Goal: Task Accomplishment & Management: Manage account settings

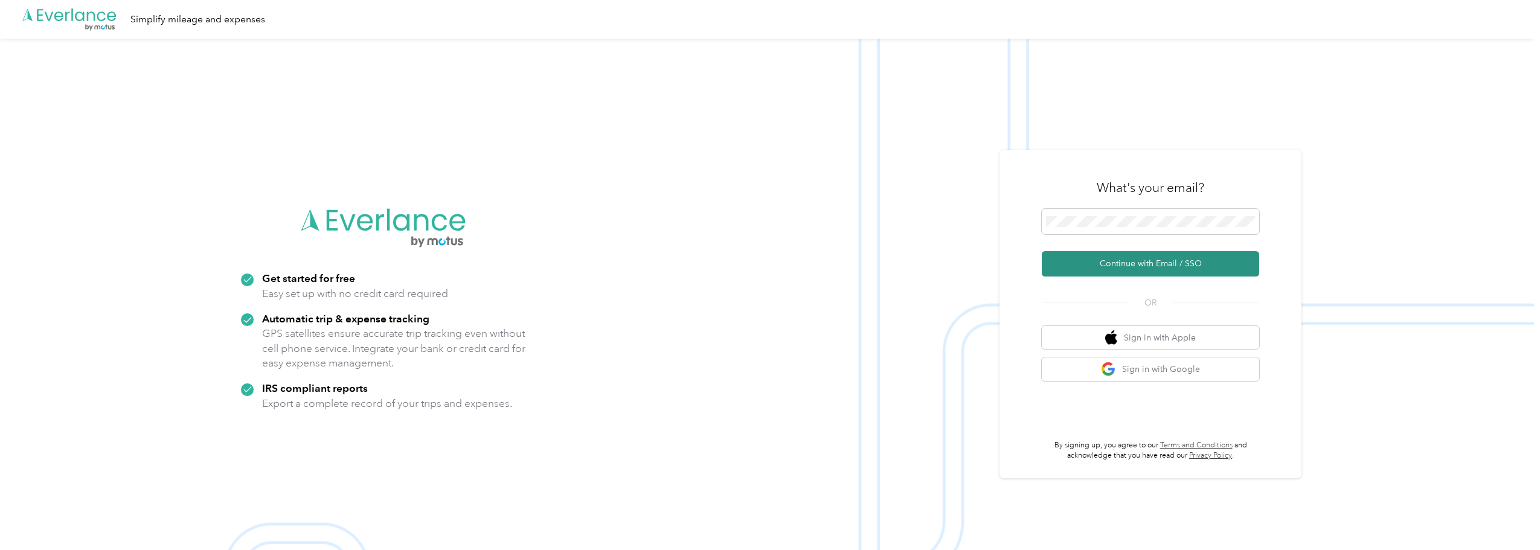
click at [1130, 265] on button "Continue with Email / SSO" at bounding box center [1150, 263] width 217 height 25
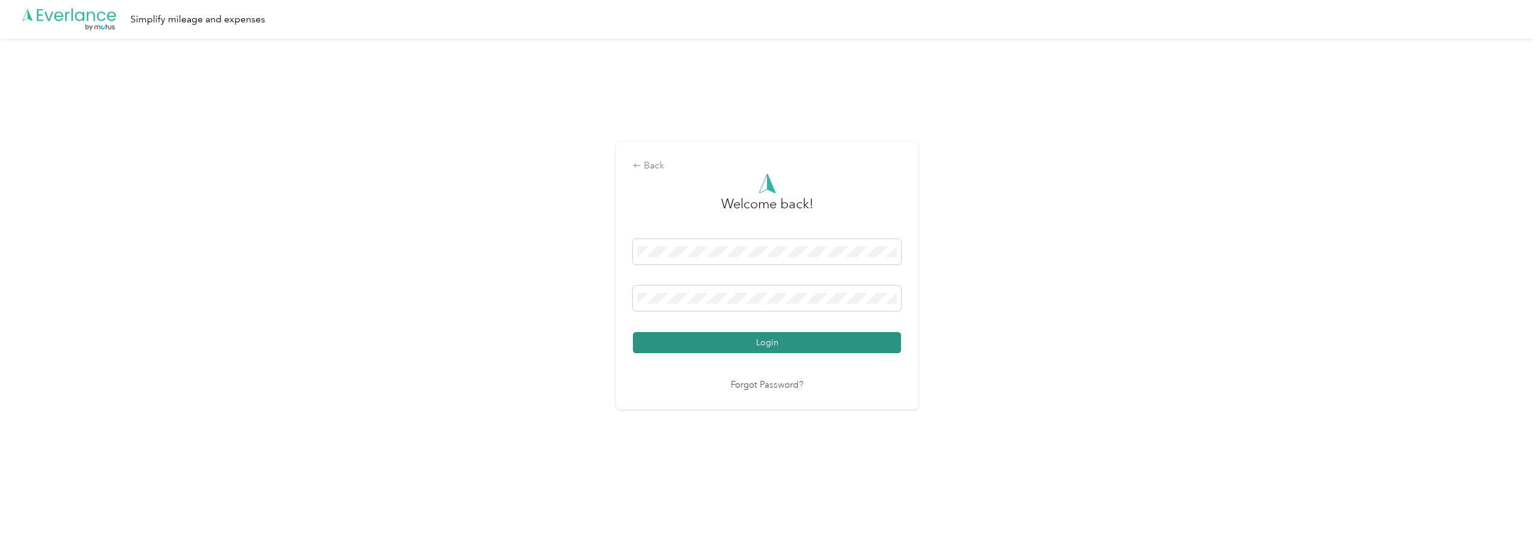
click at [818, 338] on button "Login" at bounding box center [767, 342] width 268 height 21
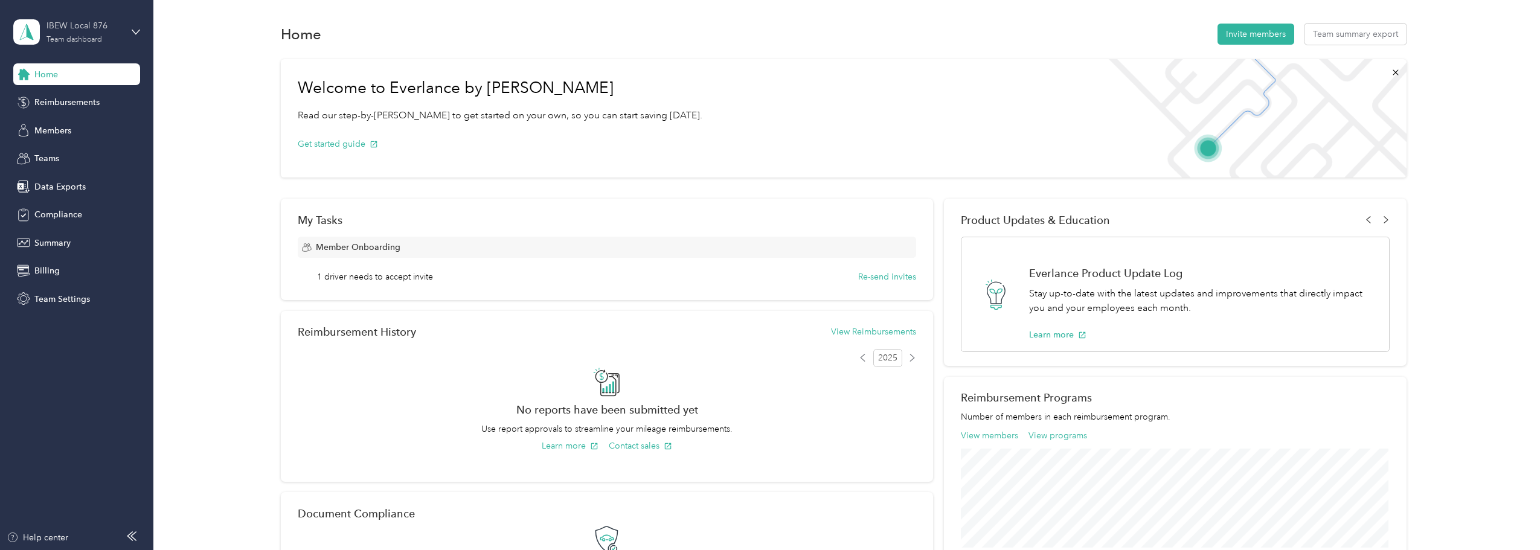
click at [70, 33] on div "IBEW Local 876 Team dashboard" at bounding box center [84, 31] width 75 height 24
click at [59, 130] on div "Personal dashboard" at bounding box center [62, 126] width 76 height 13
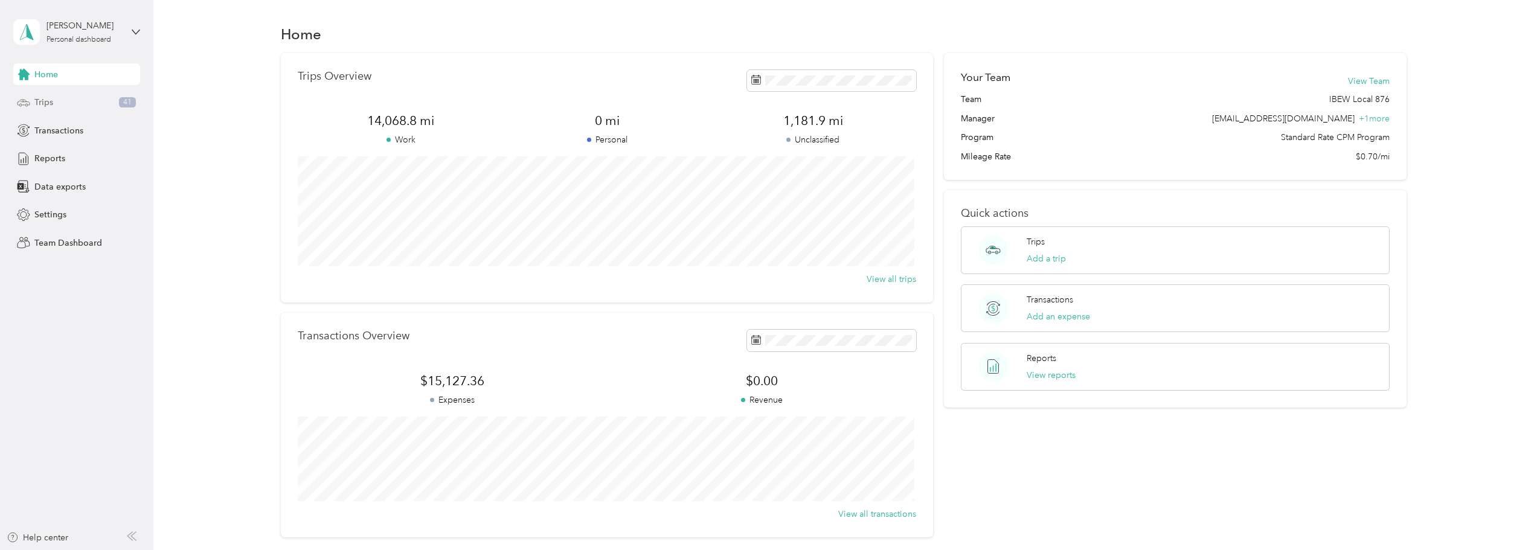
click at [43, 98] on span "Trips" at bounding box center [43, 102] width 19 height 13
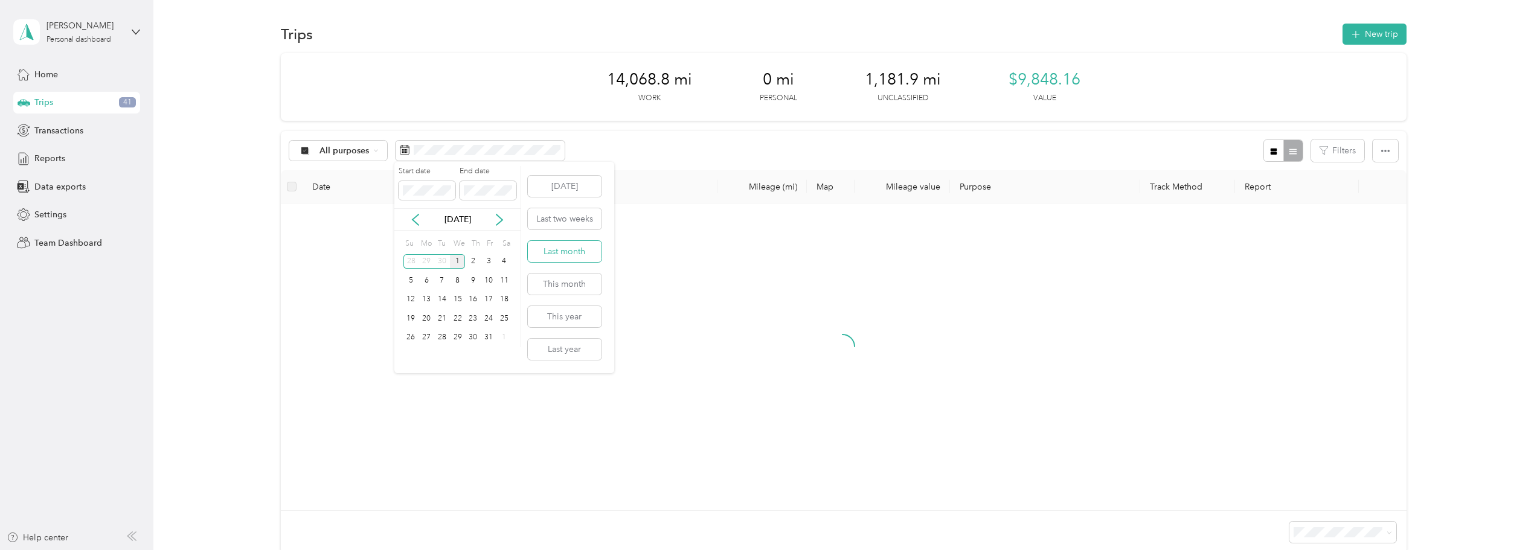
click at [567, 251] on button "Last month" at bounding box center [565, 251] width 74 height 21
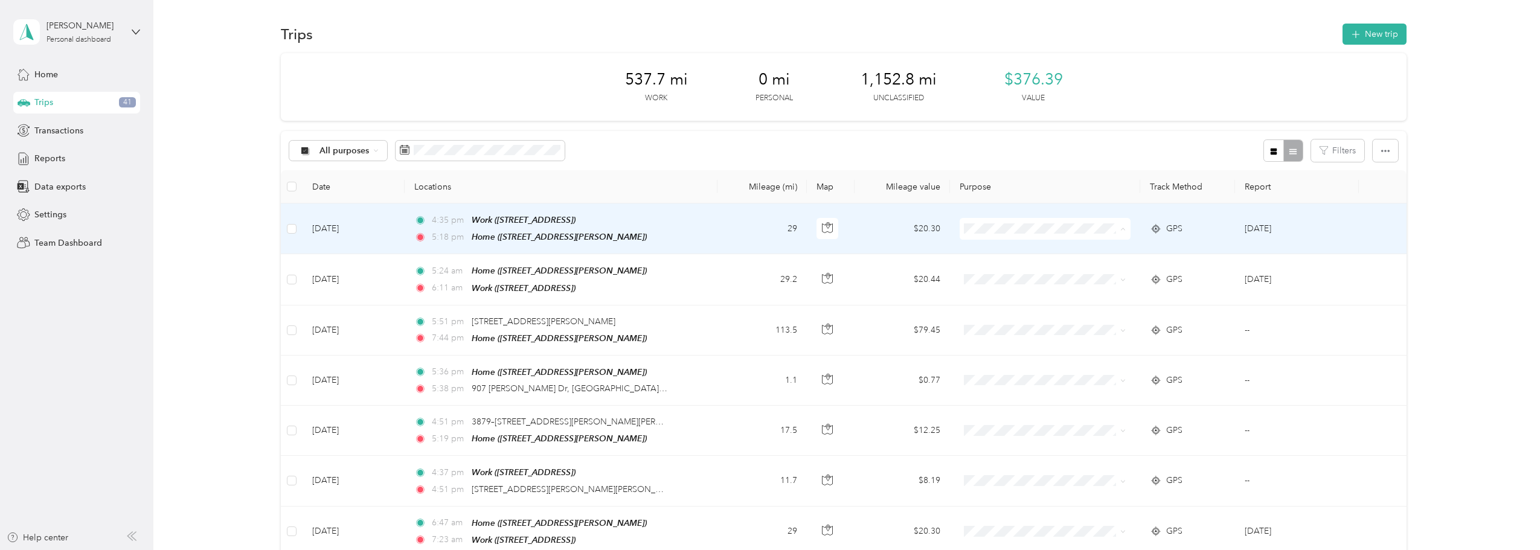
click at [1083, 249] on span "IBEW Local 876" at bounding box center [1054, 251] width 132 height 13
click at [1351, 219] on td "[DATE]" at bounding box center [1297, 229] width 124 height 51
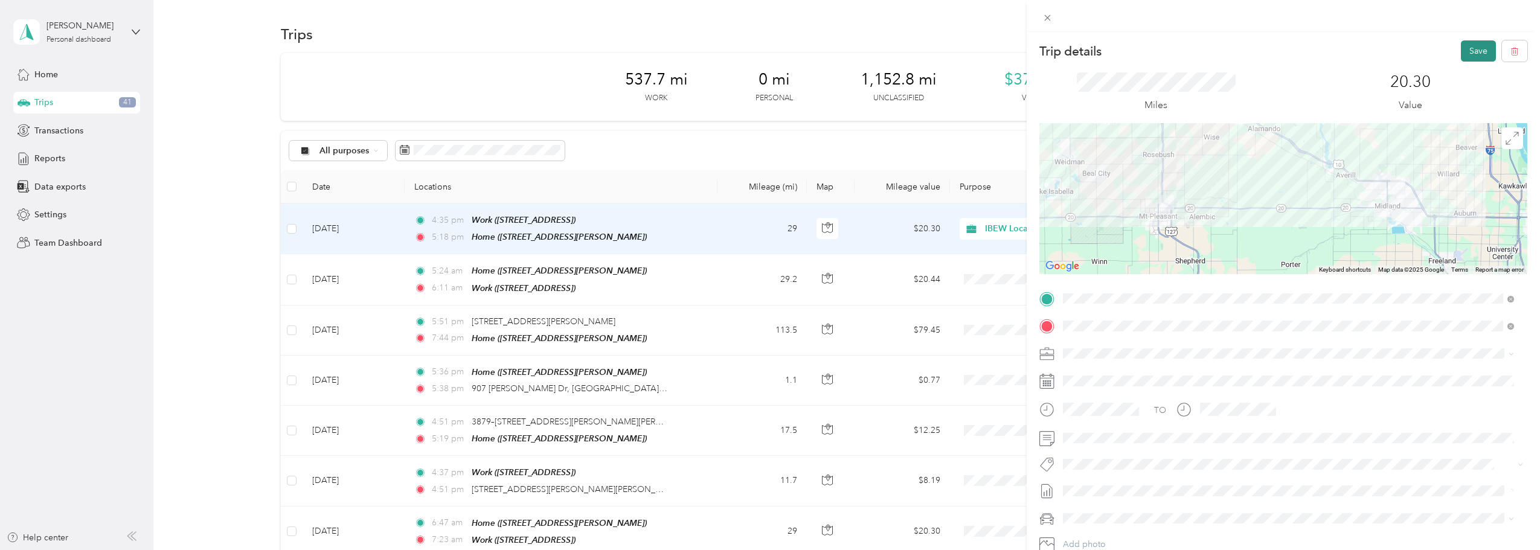
click at [1463, 44] on button "Save" at bounding box center [1478, 50] width 35 height 21
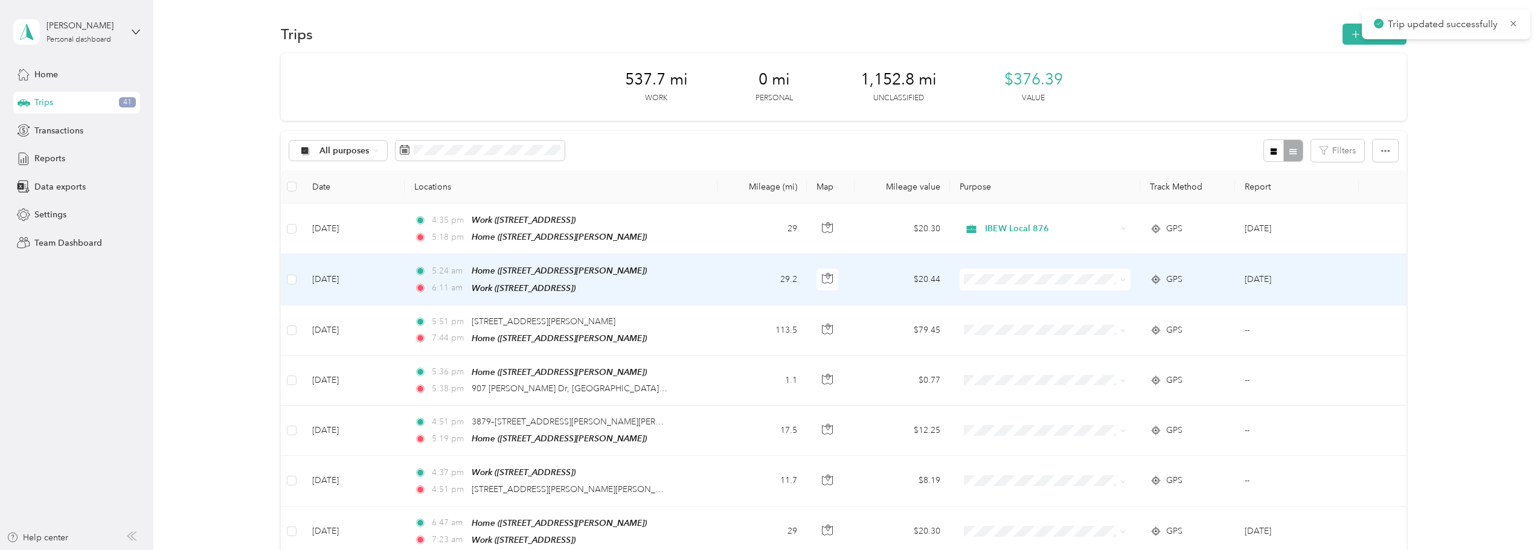
click at [1084, 283] on span at bounding box center [1045, 280] width 171 height 22
click at [1094, 300] on span "IBEW Local 876" at bounding box center [1054, 300] width 132 height 13
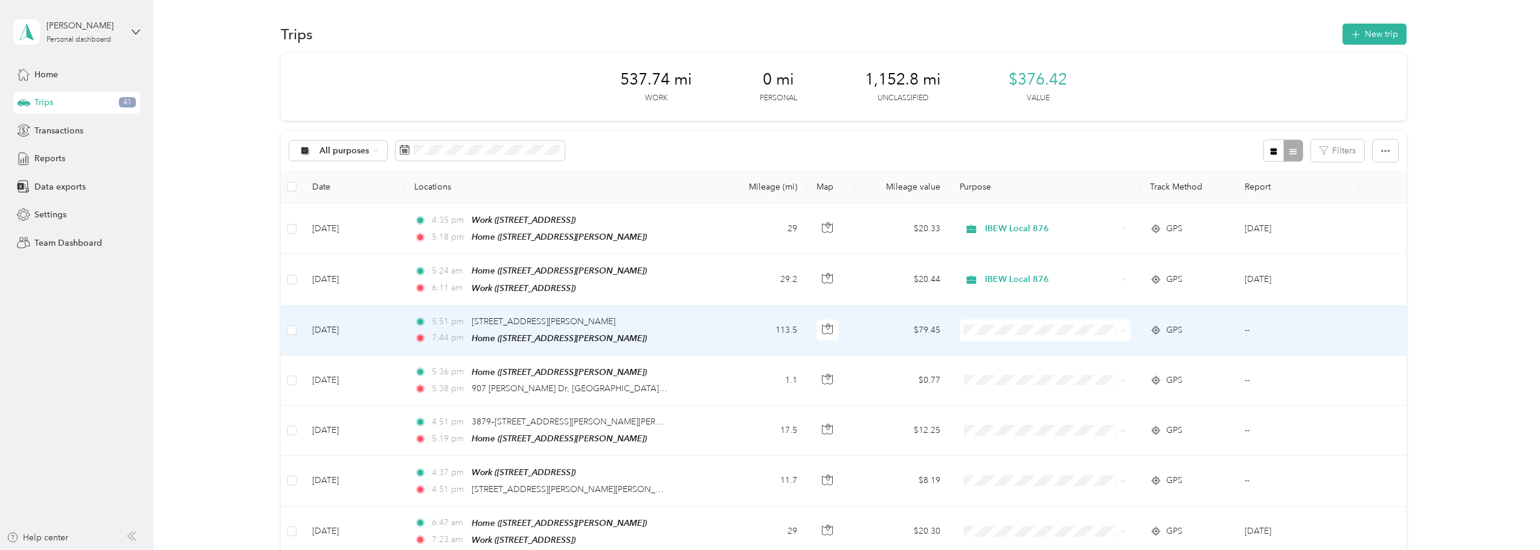
click at [1078, 348] on span "IBEW Local 876" at bounding box center [1054, 350] width 132 height 13
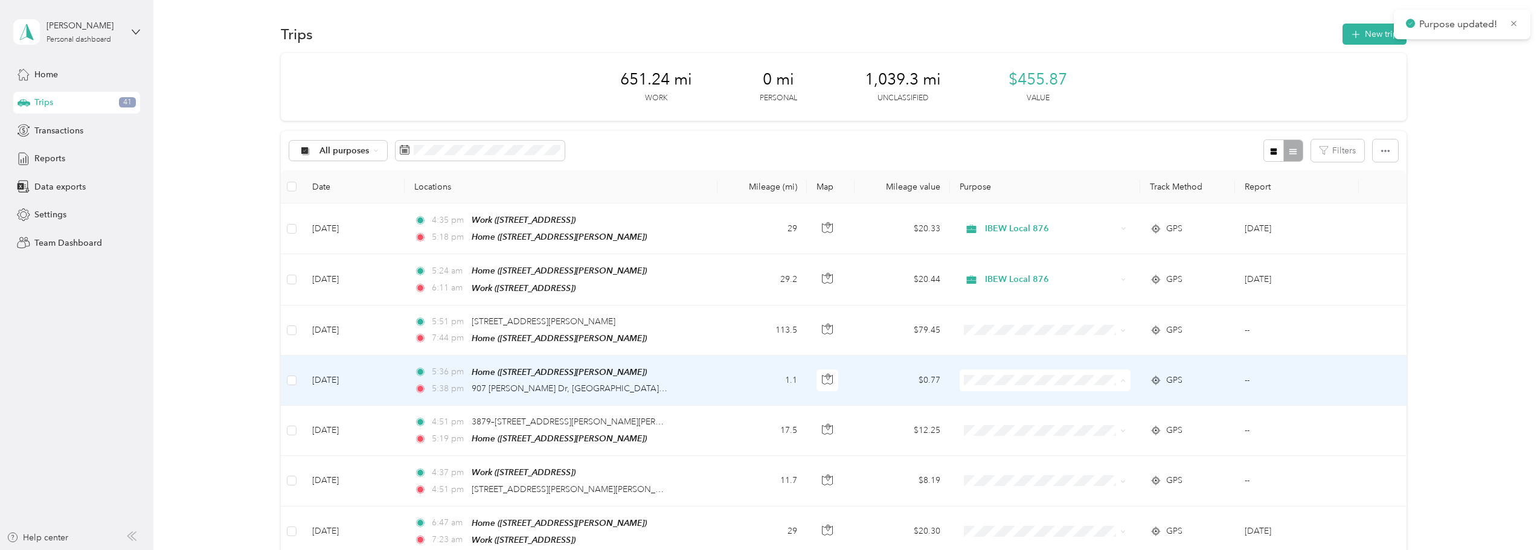
click at [1064, 398] on span "IBEW Local 876" at bounding box center [1054, 399] width 132 height 13
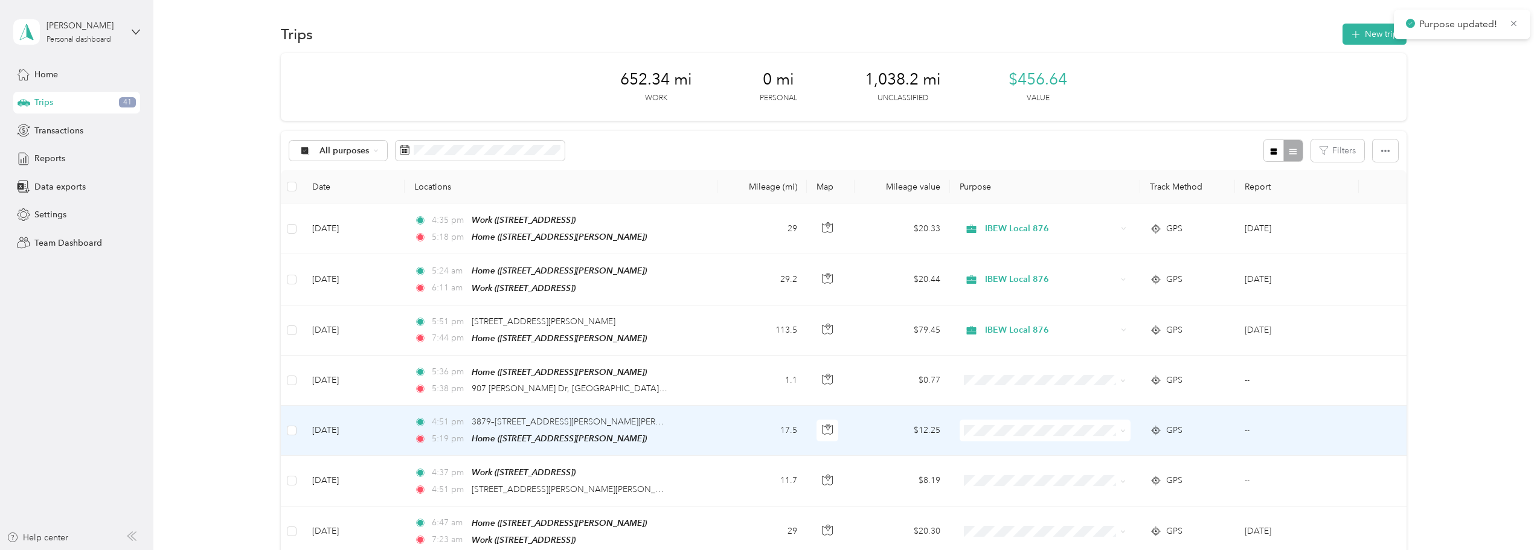
click at [1057, 448] on span "IBEW Local 876" at bounding box center [1054, 449] width 132 height 13
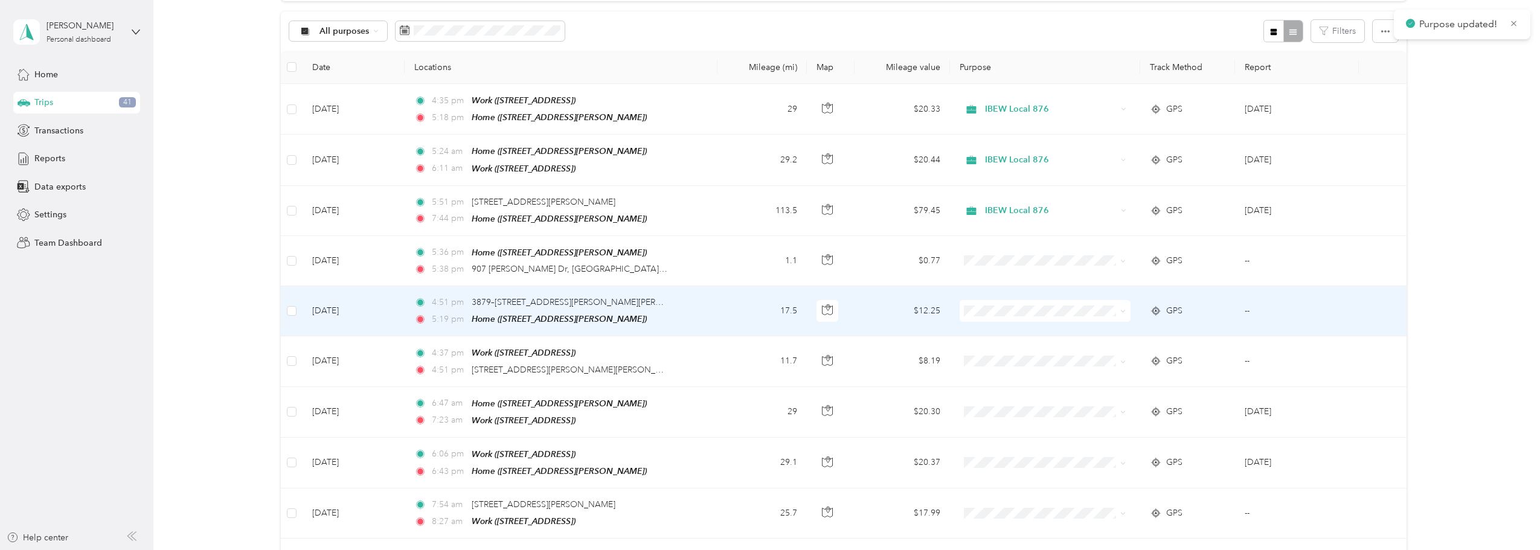
scroll to position [121, 0]
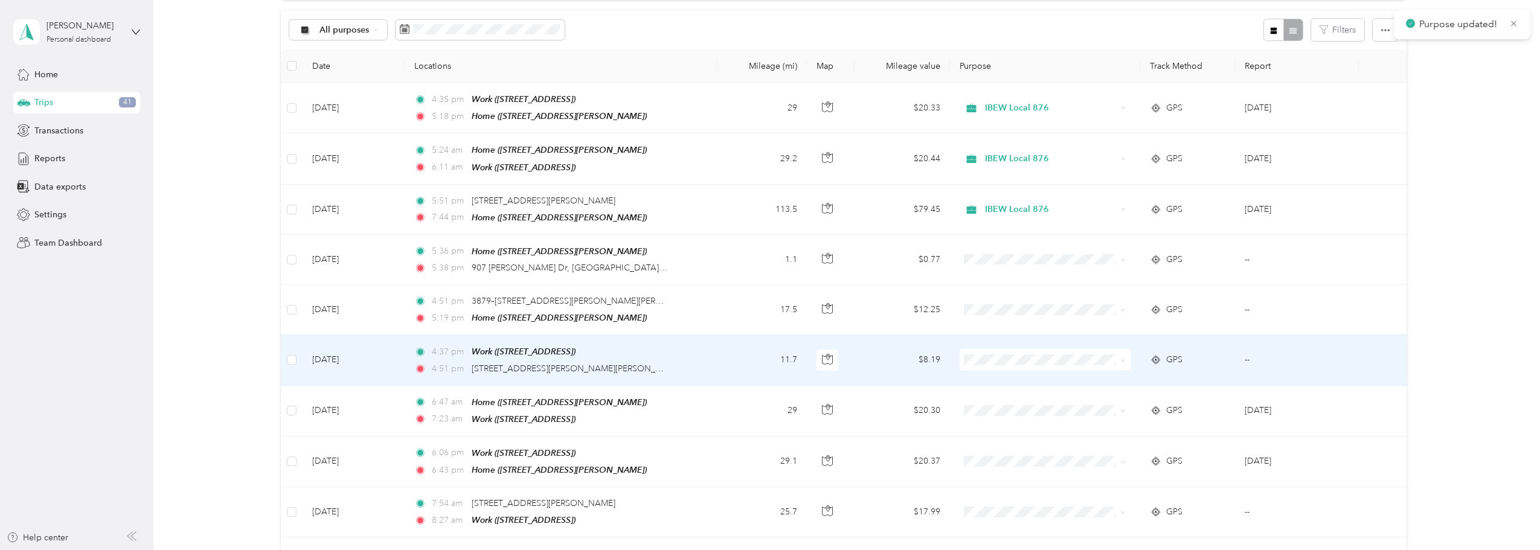
click at [1047, 375] on span "IBEW Local 876" at bounding box center [1054, 378] width 132 height 13
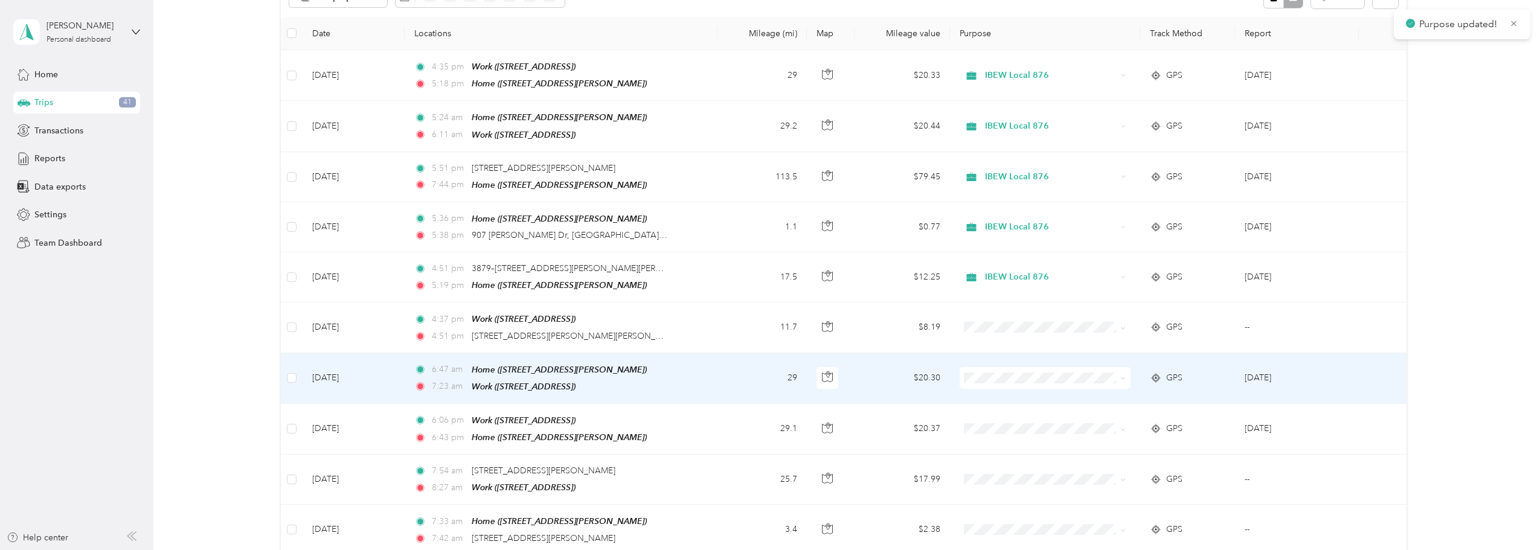
scroll to position [181, 0]
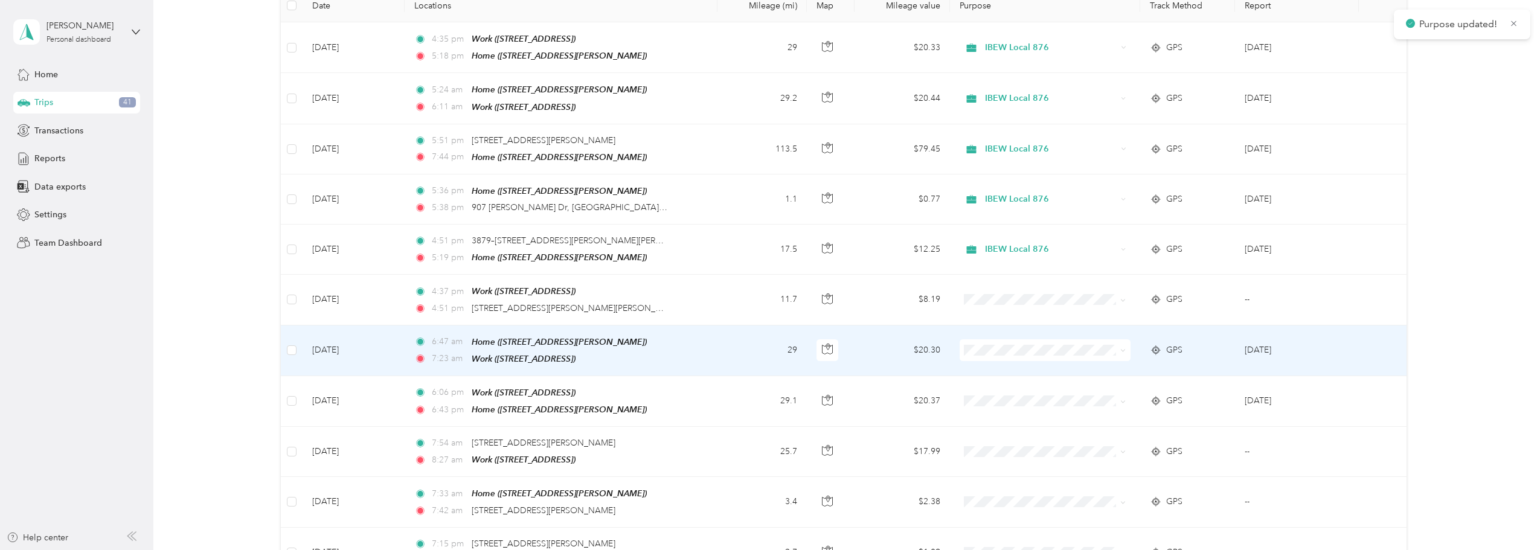
click at [1032, 364] on span "IBEW Local 876" at bounding box center [1054, 367] width 132 height 13
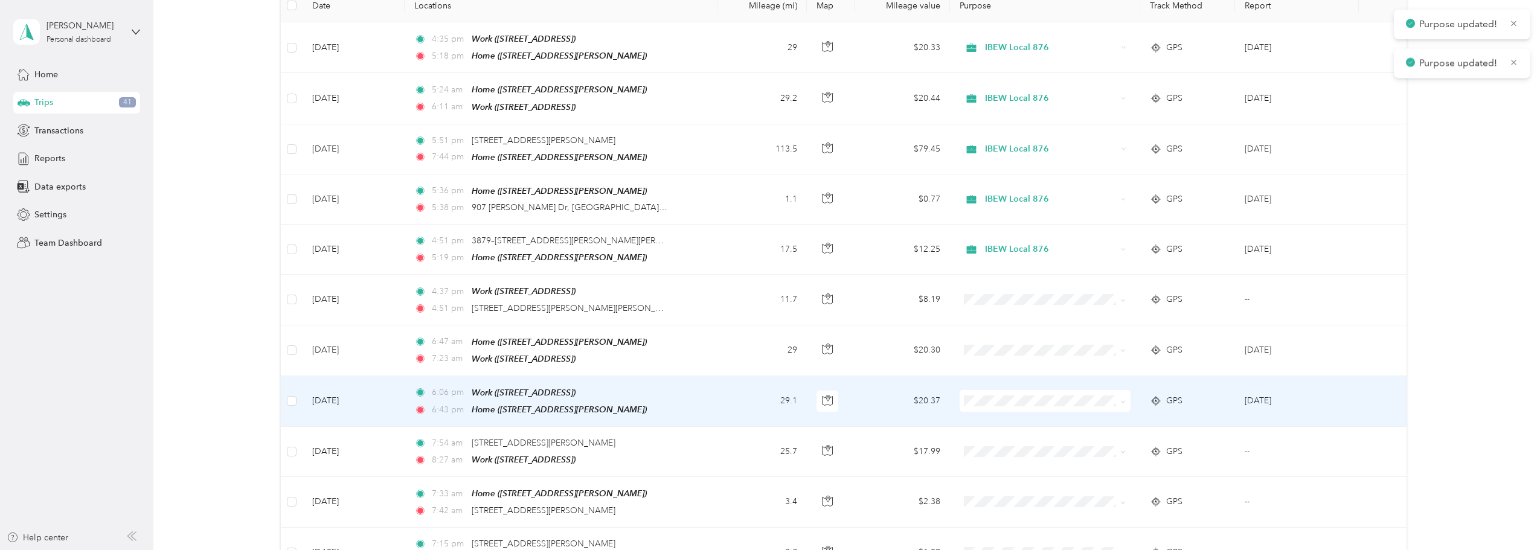
click at [1021, 400] on span at bounding box center [1045, 401] width 171 height 22
click at [1030, 414] on span "IBEW Local 876" at bounding box center [1054, 417] width 132 height 13
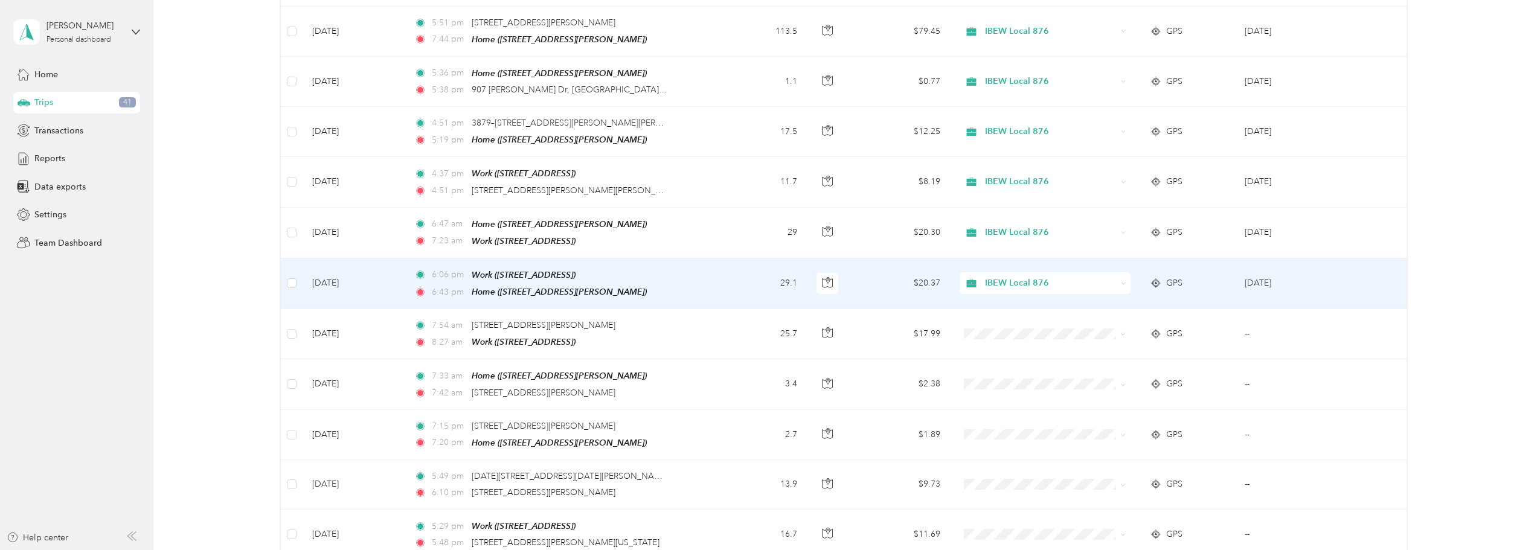
scroll to position [302, 0]
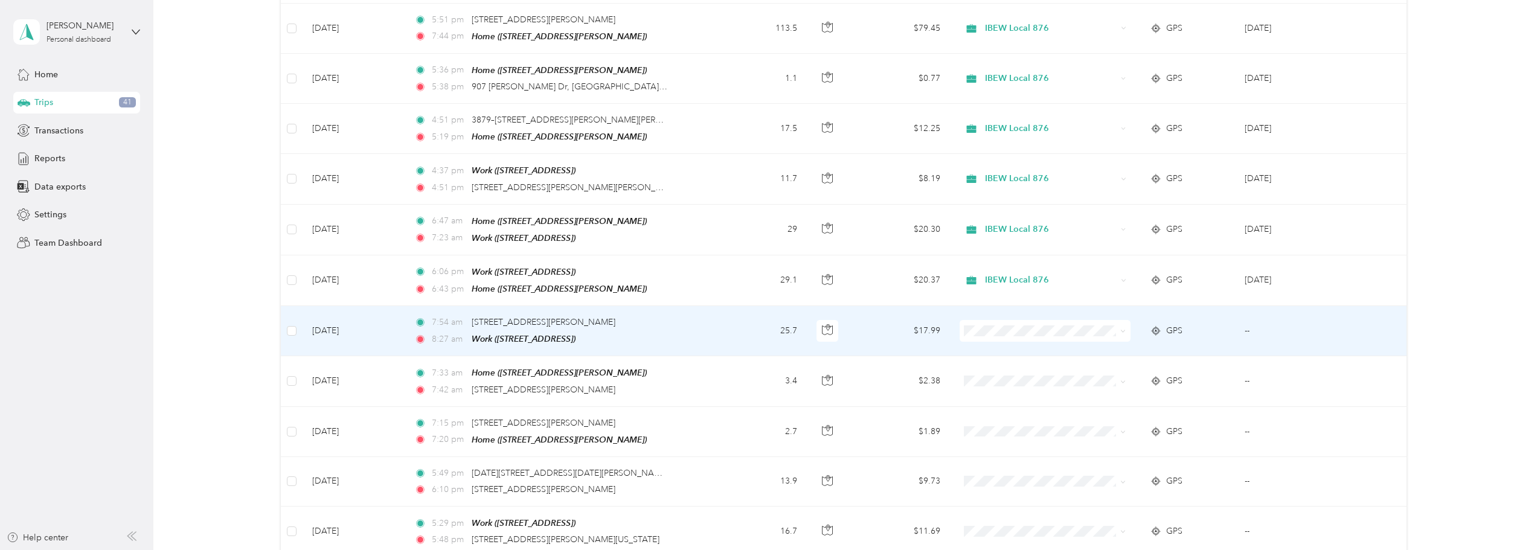
click at [1041, 342] on span "IBEW Local 876" at bounding box center [1054, 346] width 132 height 13
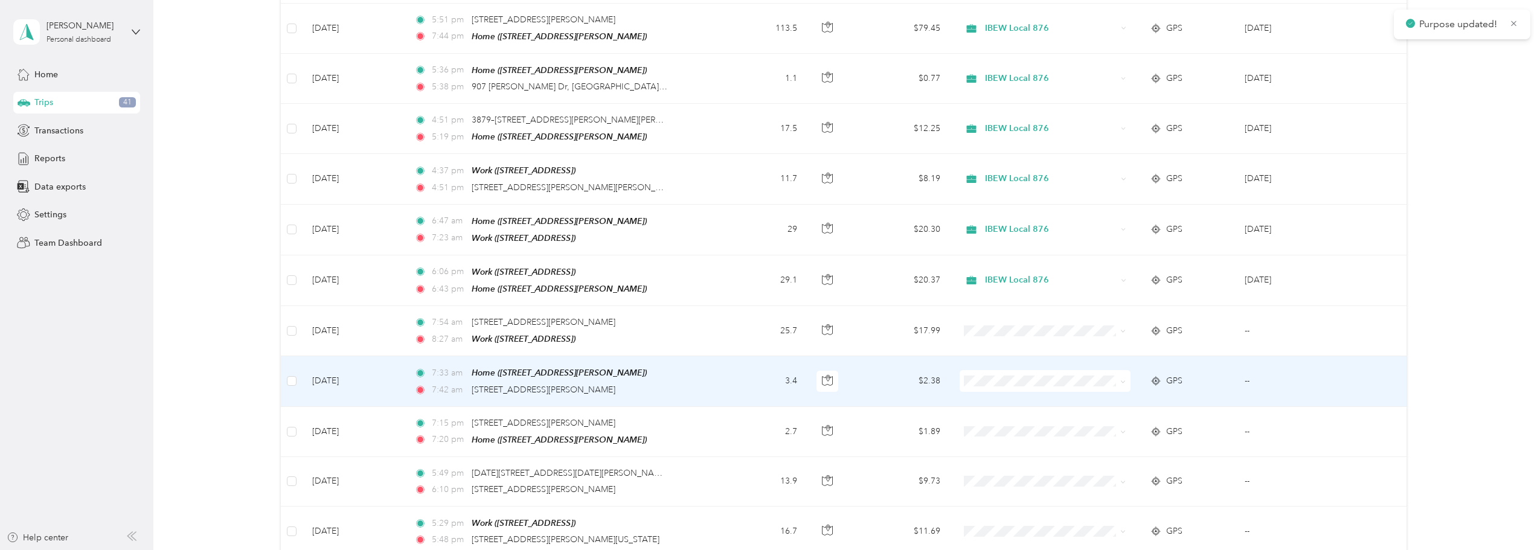
click at [1033, 392] on span "IBEW Local 876" at bounding box center [1054, 394] width 132 height 13
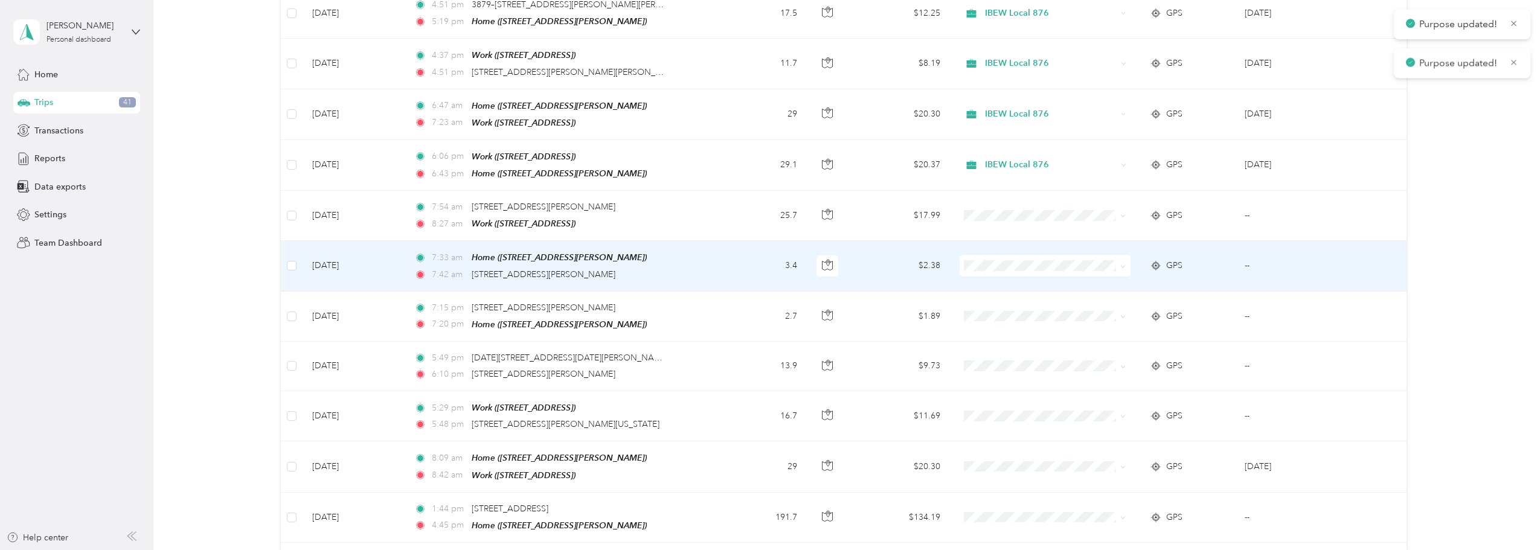
scroll to position [423, 0]
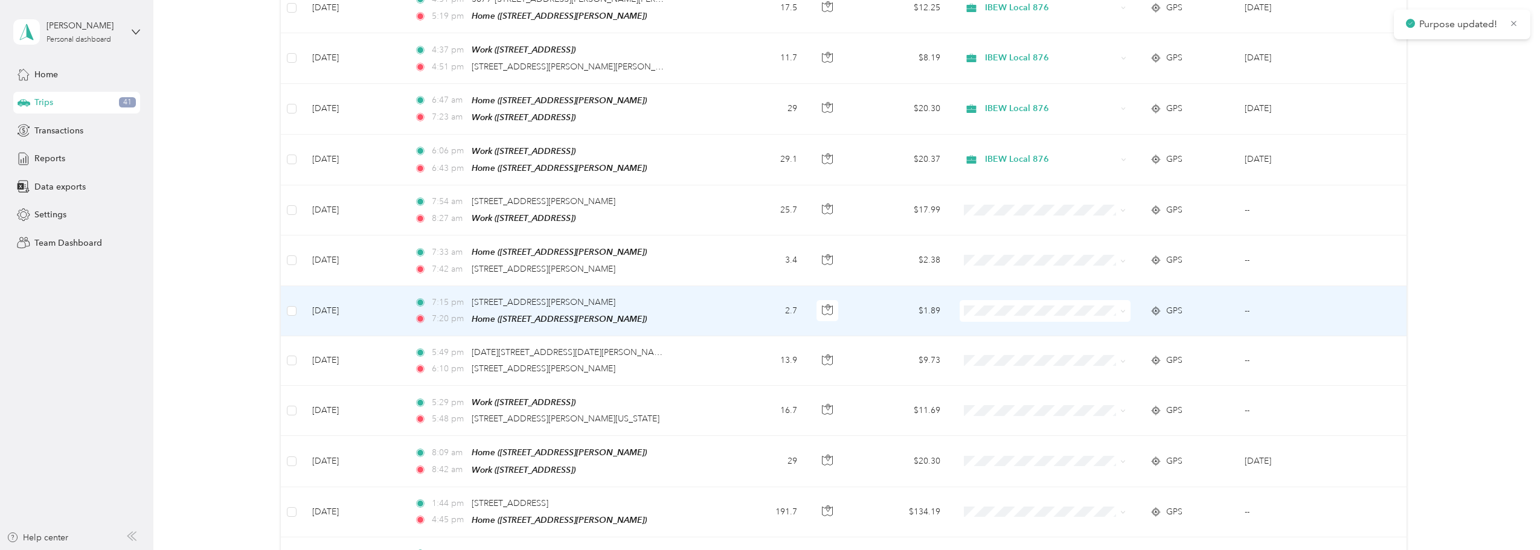
click at [1032, 307] on span at bounding box center [1045, 311] width 171 height 22
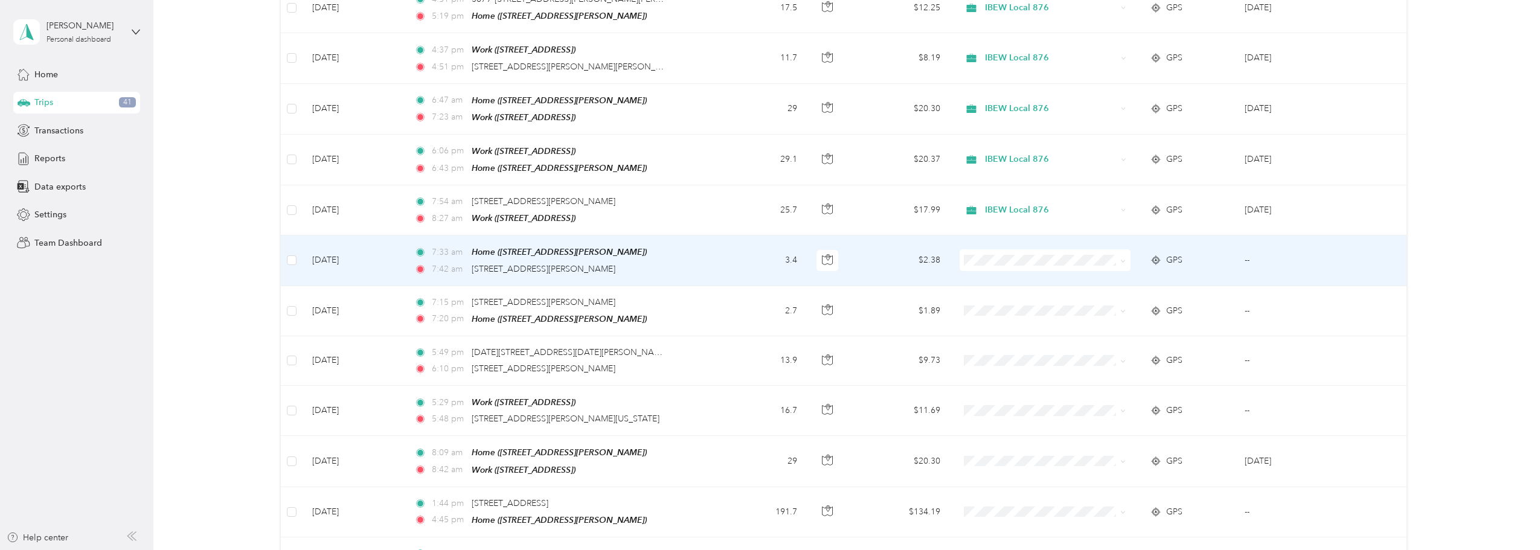
click at [1016, 278] on li "IBEW Local 876" at bounding box center [1043, 273] width 170 height 21
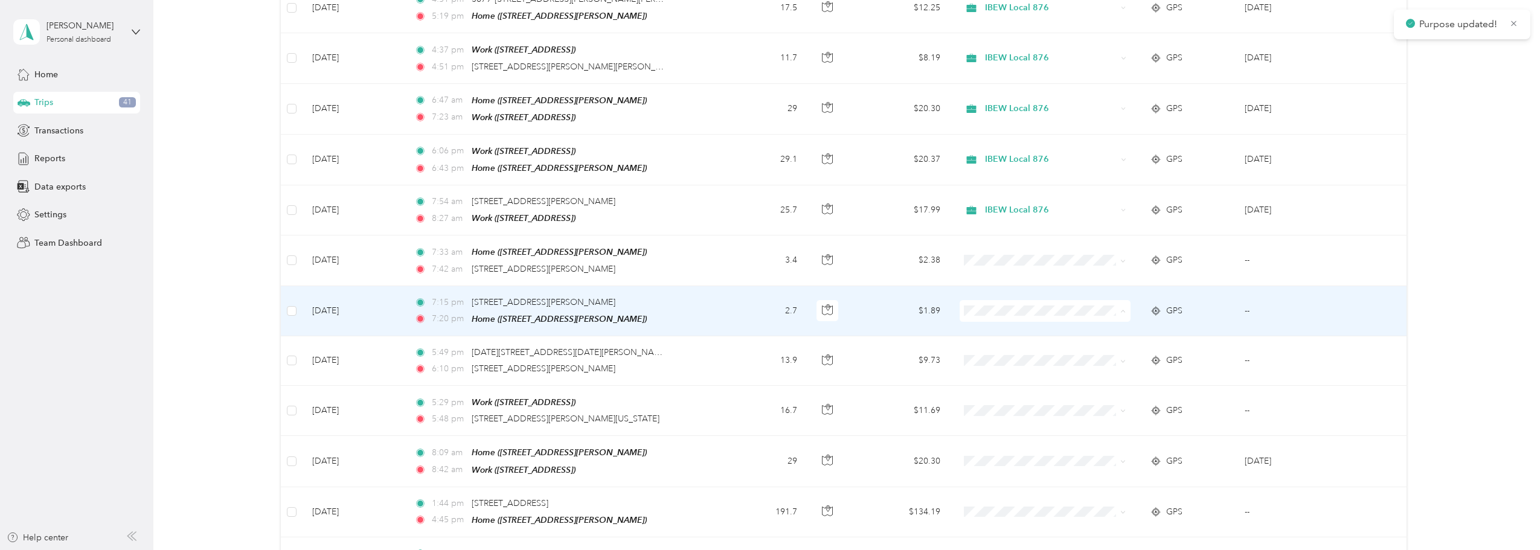
click at [1020, 318] on span "IBEW Local 876" at bounding box center [1054, 324] width 132 height 13
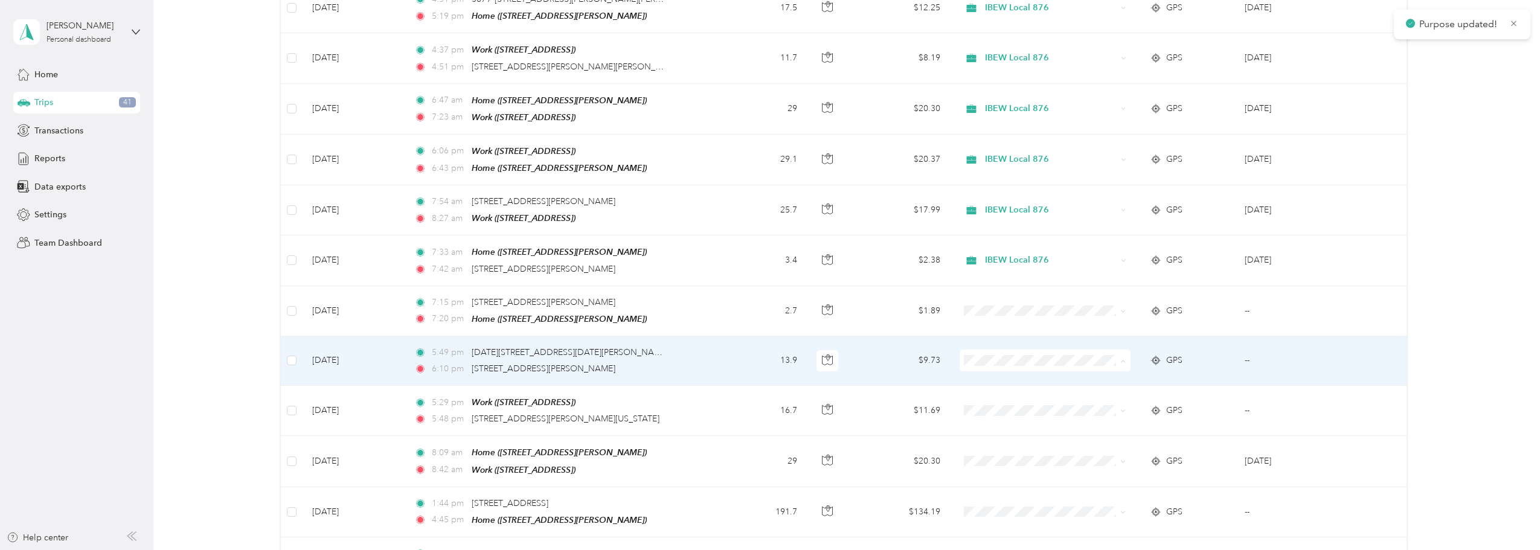
click at [1023, 371] on span "IBEW Local 876" at bounding box center [1054, 374] width 132 height 13
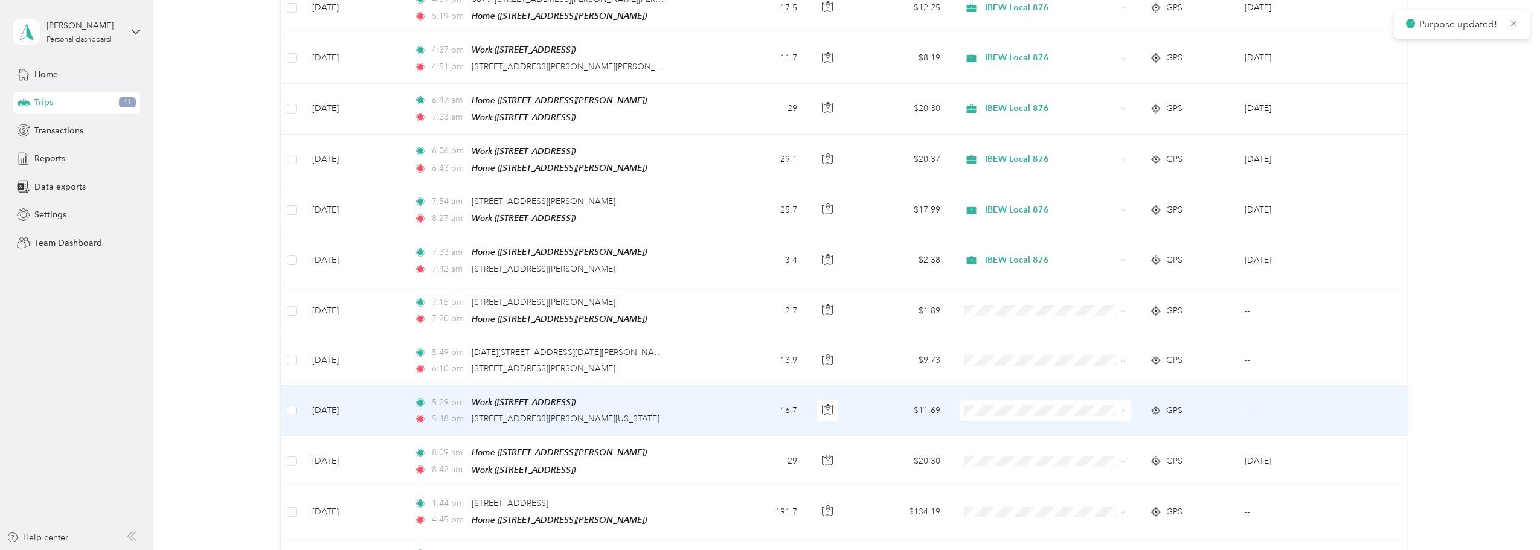
click at [1019, 426] on span "IBEW Local 876" at bounding box center [1054, 424] width 132 height 13
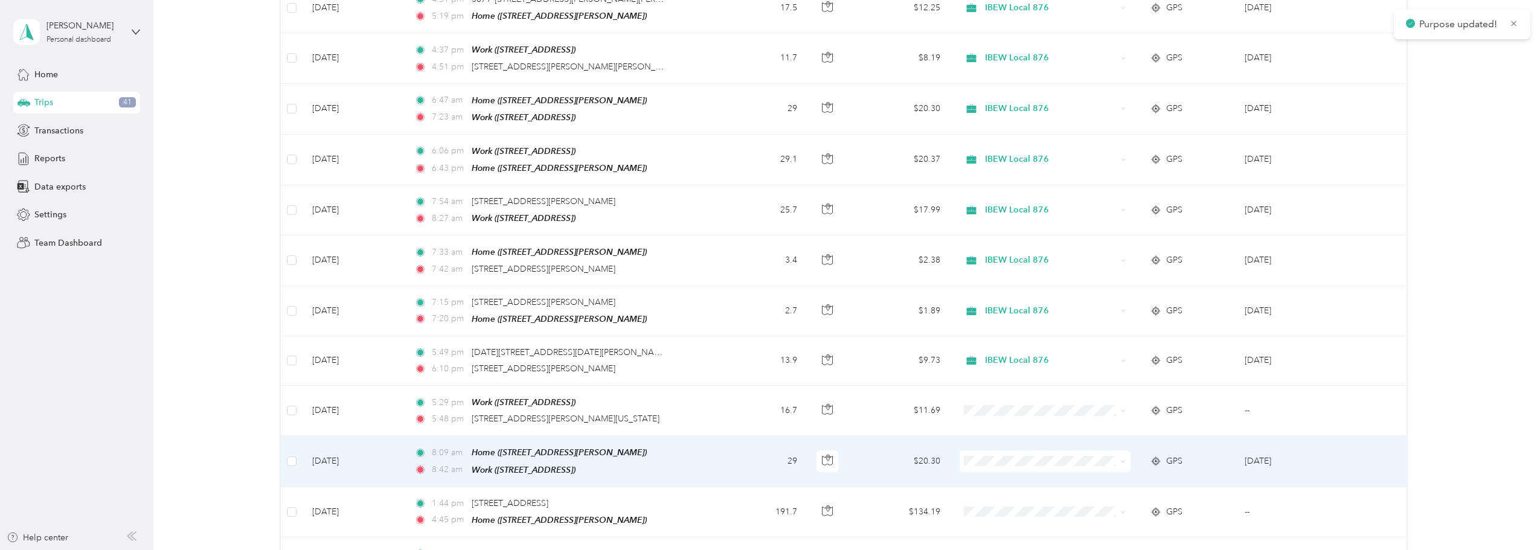
click at [1018, 469] on span "IBEW Local 876" at bounding box center [1054, 473] width 132 height 13
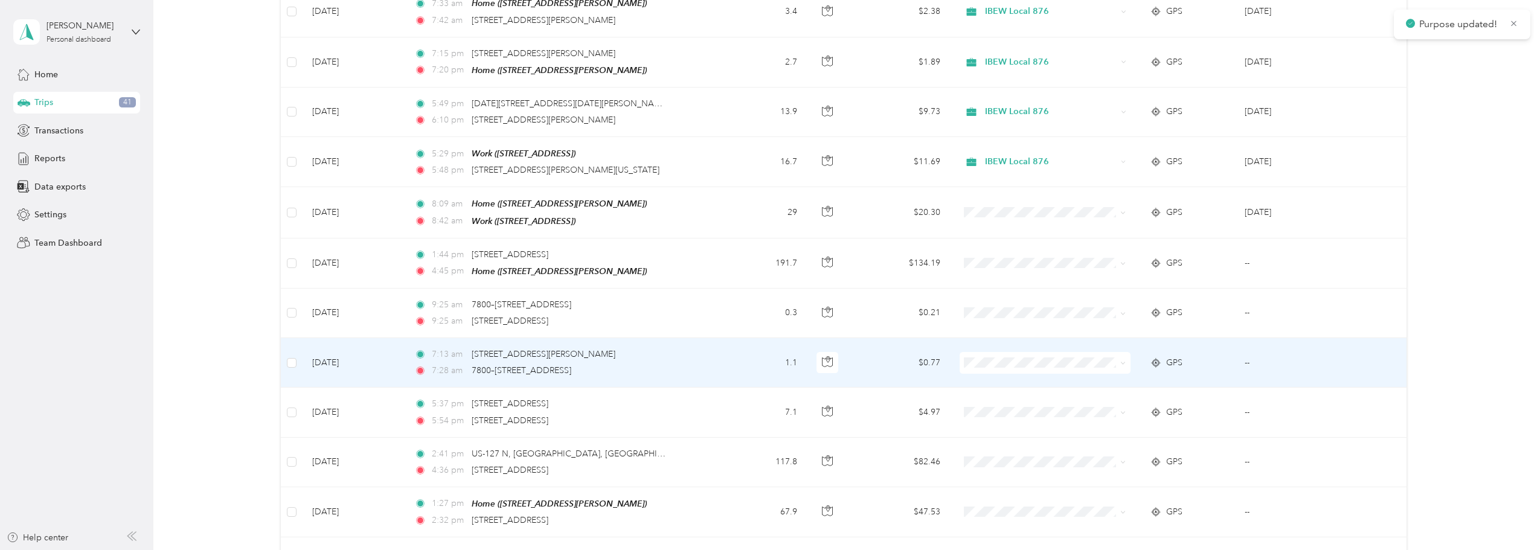
scroll to position [725, 0]
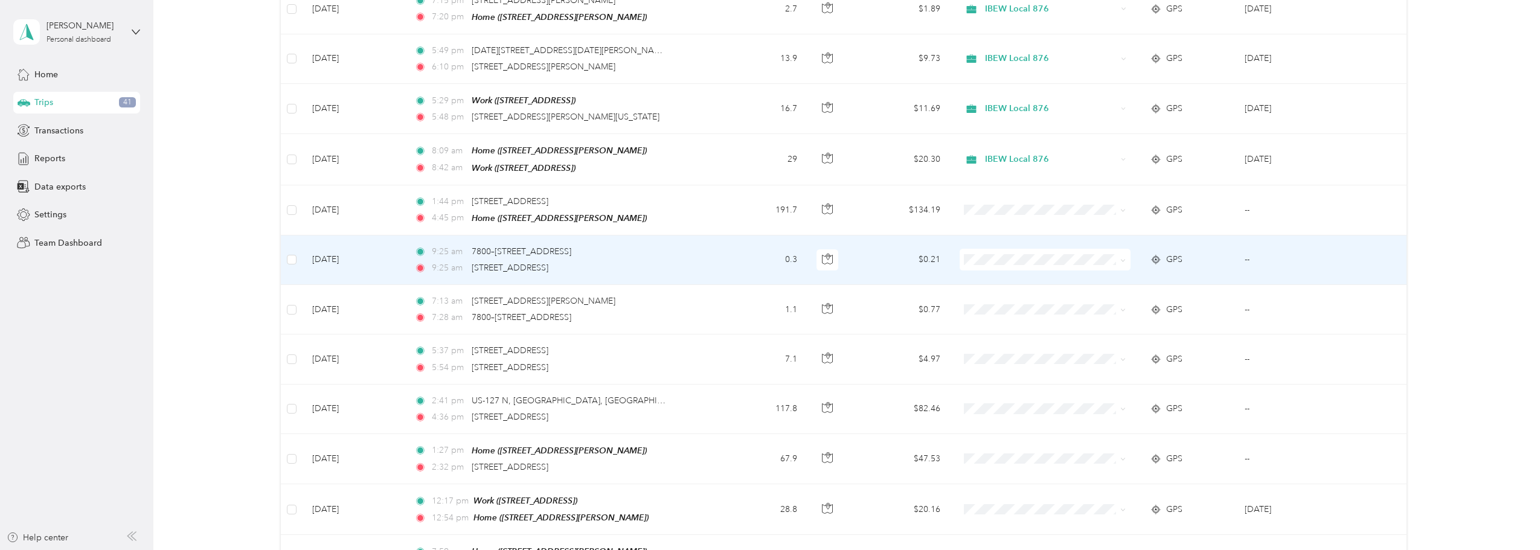
click at [1038, 268] on span "IBEW Local 876" at bounding box center [1054, 271] width 132 height 13
click at [1270, 257] on td "--" at bounding box center [1297, 261] width 124 height 50
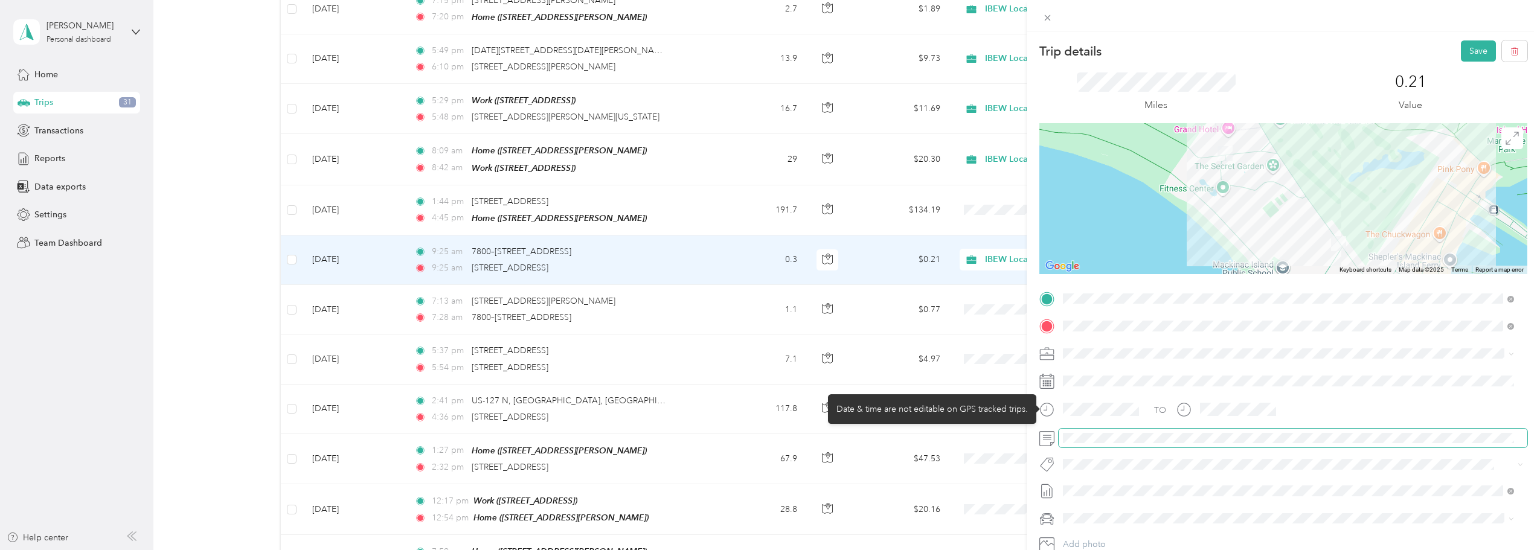
click at [1033, 550] on div "Trip details Save This trip cannot be edited because it is either under review,…" at bounding box center [767, 550] width 1534 height 0
click at [1467, 50] on button "Save" at bounding box center [1478, 50] width 35 height 21
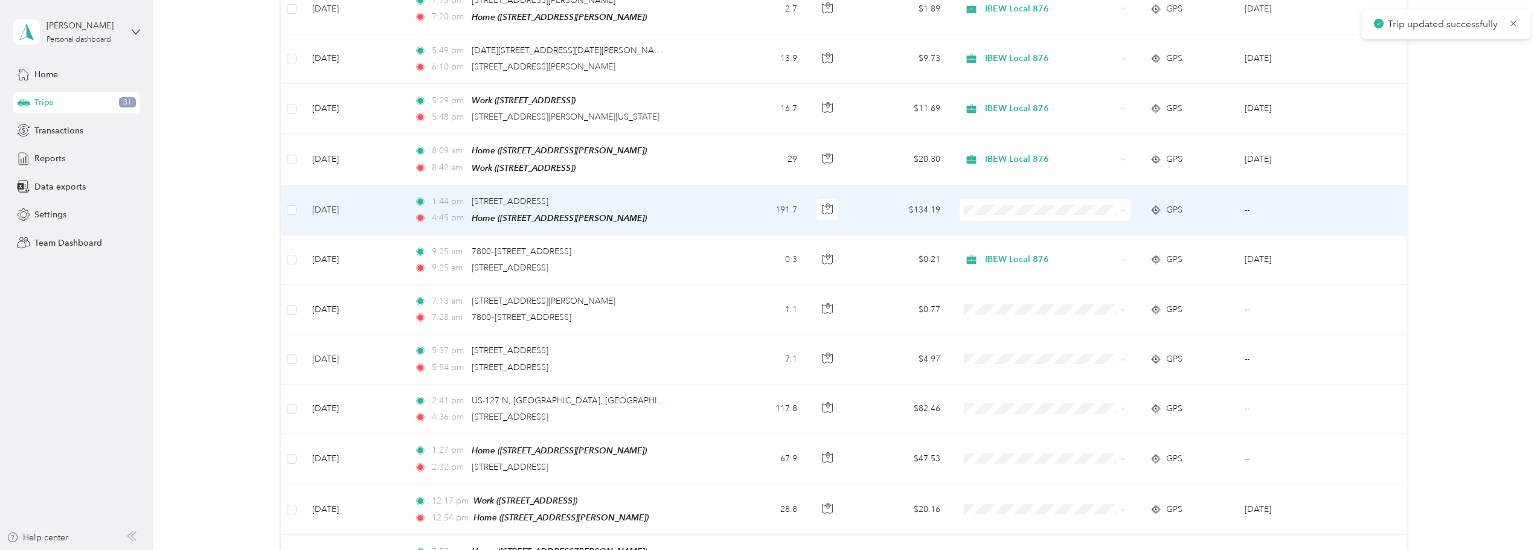
click at [1006, 199] on span at bounding box center [1045, 210] width 171 height 22
click at [1012, 205] on span at bounding box center [1045, 210] width 171 height 22
click at [1116, 204] on span at bounding box center [1121, 210] width 10 height 13
click at [1107, 205] on span at bounding box center [1045, 210] width 171 height 22
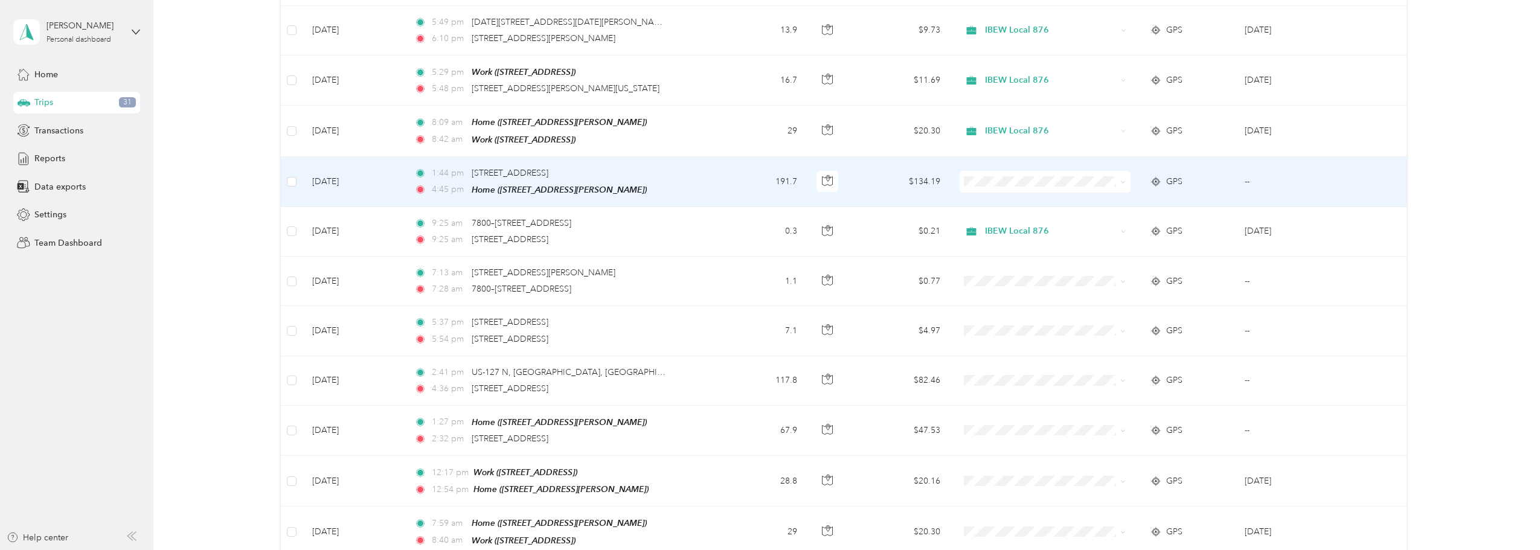
scroll to position [725, 0]
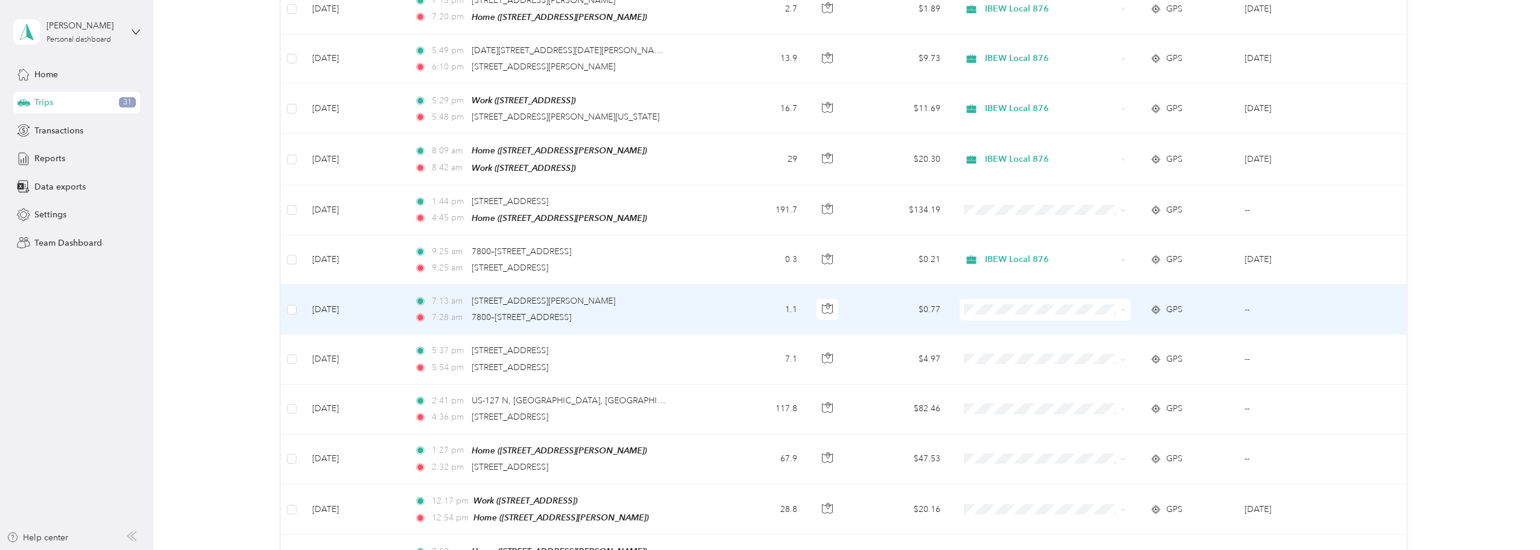
click at [1048, 318] on span "IBEW Local 876" at bounding box center [1054, 321] width 132 height 13
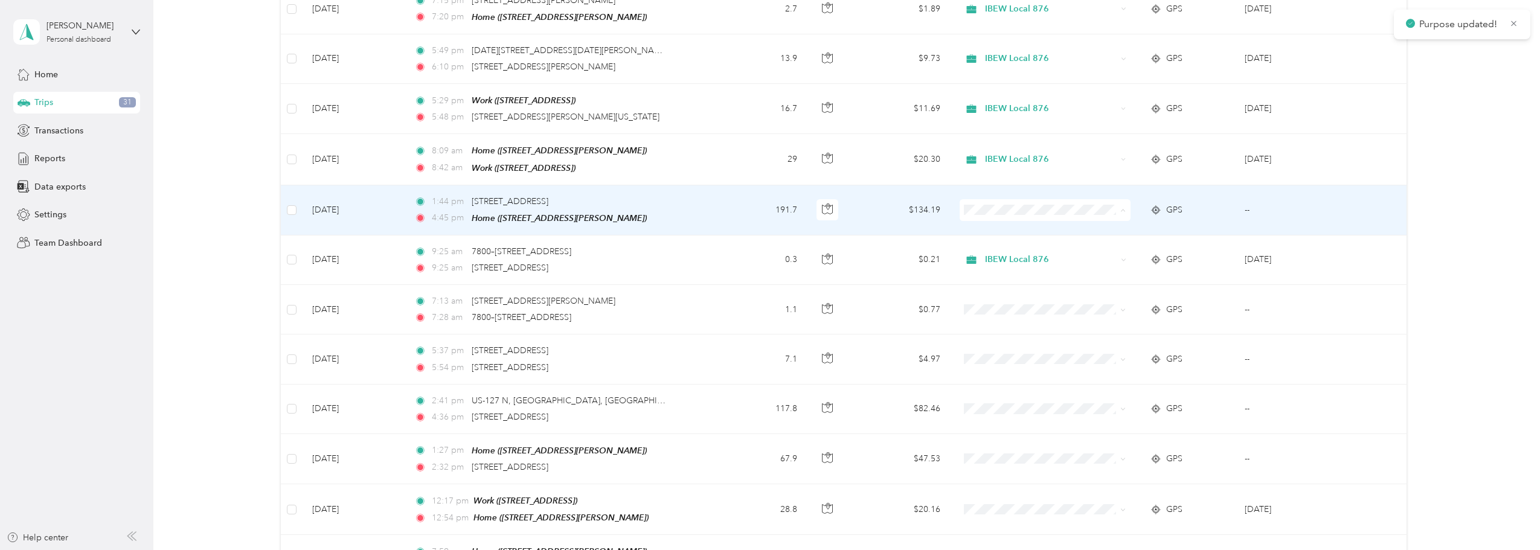
click at [1001, 217] on span "IBEW Local 876" at bounding box center [1054, 221] width 132 height 13
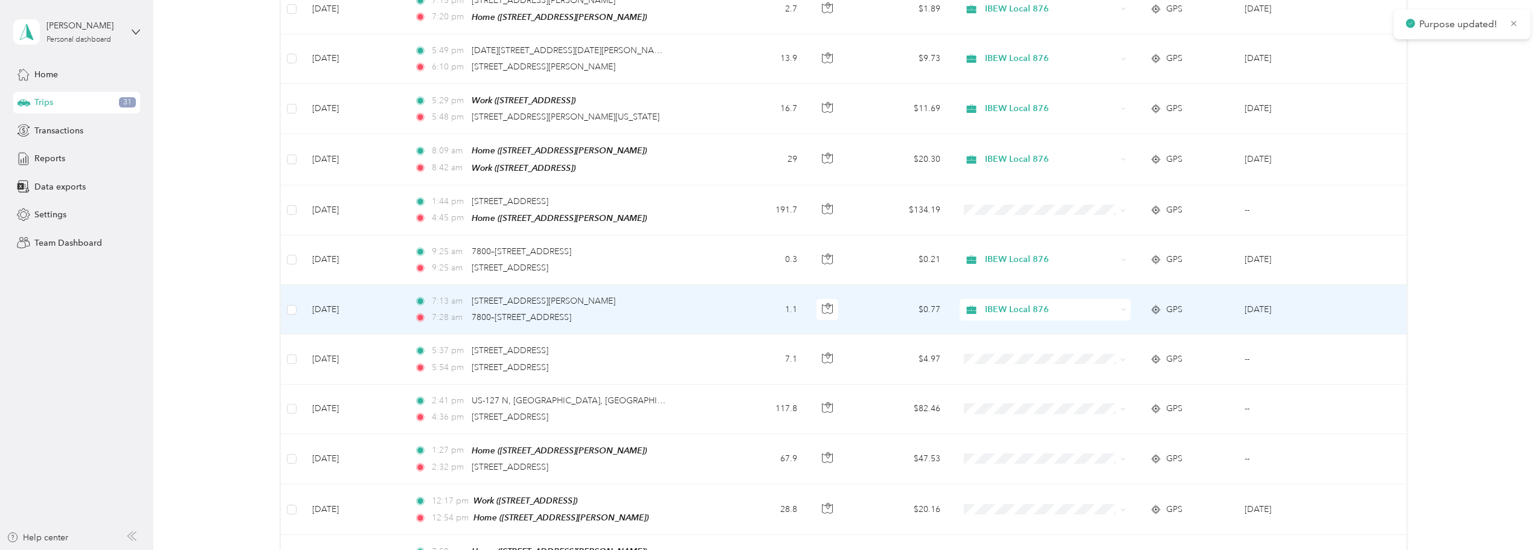
click at [1225, 308] on td "GPS" at bounding box center [1187, 310] width 95 height 50
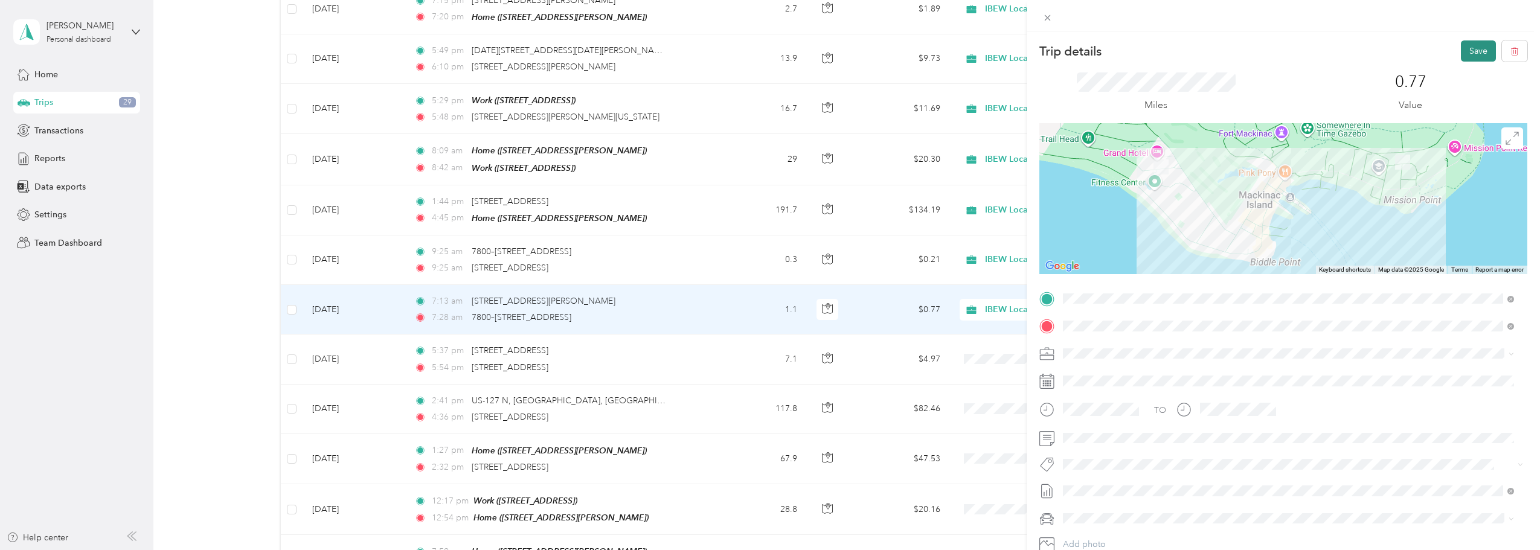
click at [1470, 51] on button "Save" at bounding box center [1478, 50] width 35 height 21
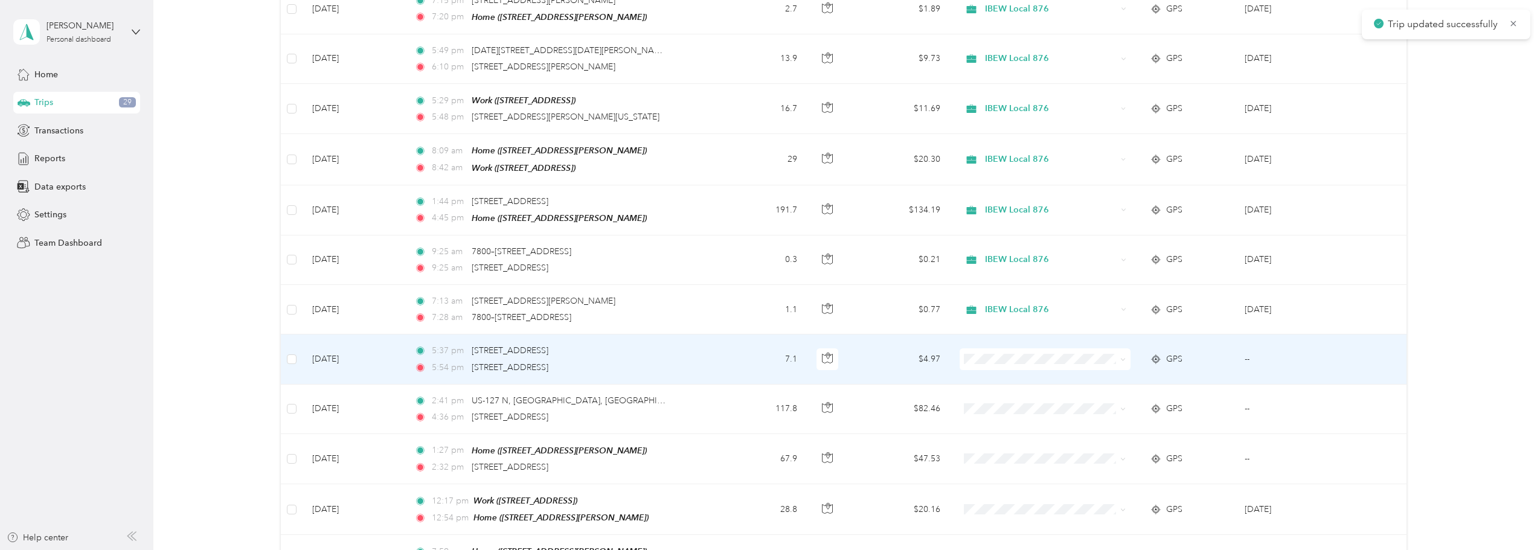
click at [1029, 367] on span "IBEW Local 876" at bounding box center [1054, 367] width 132 height 13
click at [1283, 350] on td "--" at bounding box center [1297, 360] width 124 height 50
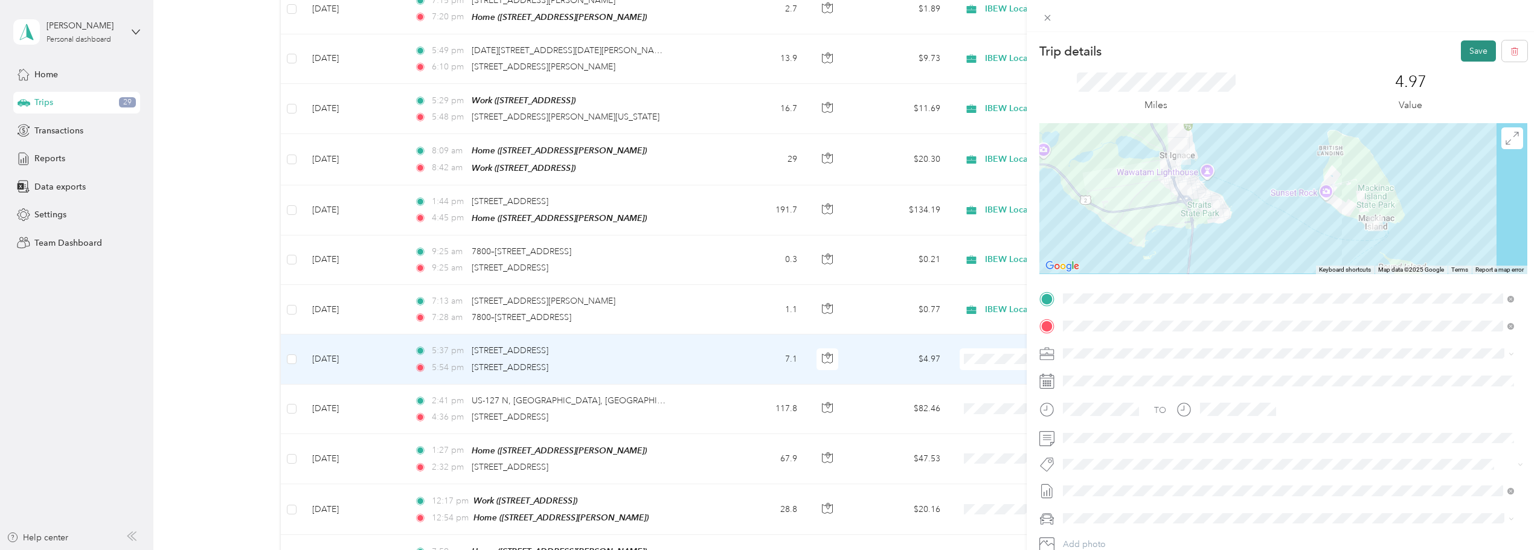
click at [1473, 53] on button "Save" at bounding box center [1478, 50] width 35 height 21
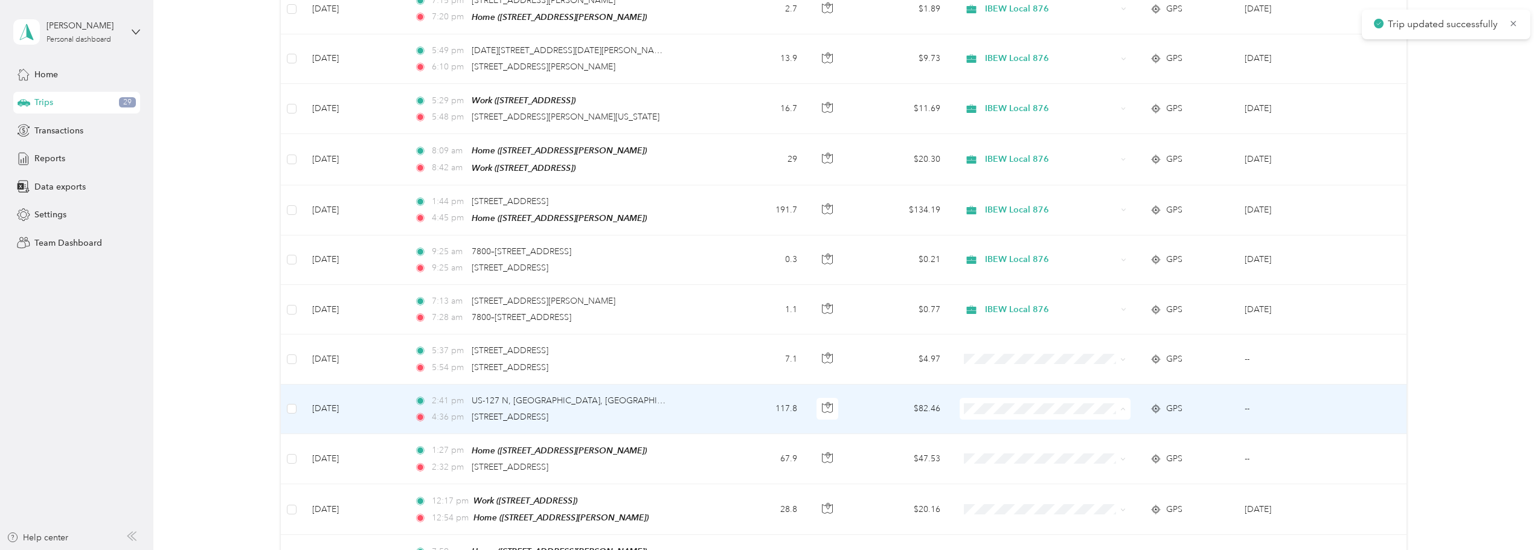
click at [1053, 422] on span "IBEW Local 876" at bounding box center [1054, 420] width 132 height 13
click at [1283, 399] on td "--" at bounding box center [1297, 410] width 124 height 50
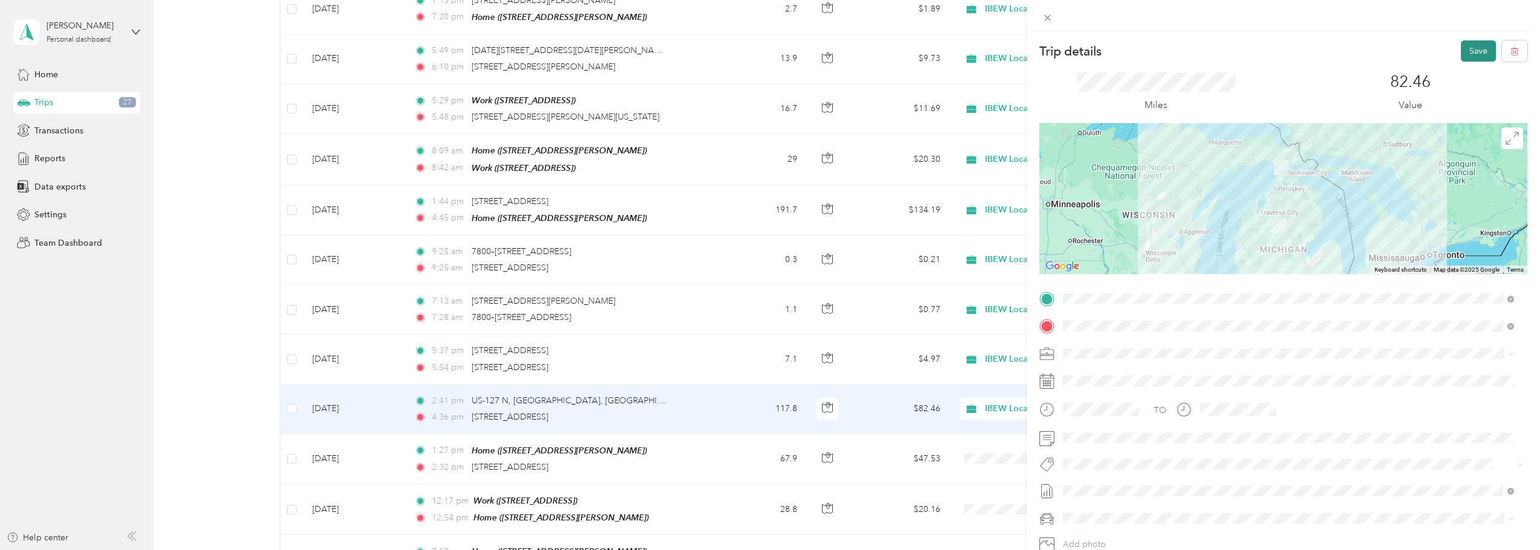
click at [1468, 50] on button "Save" at bounding box center [1478, 50] width 35 height 21
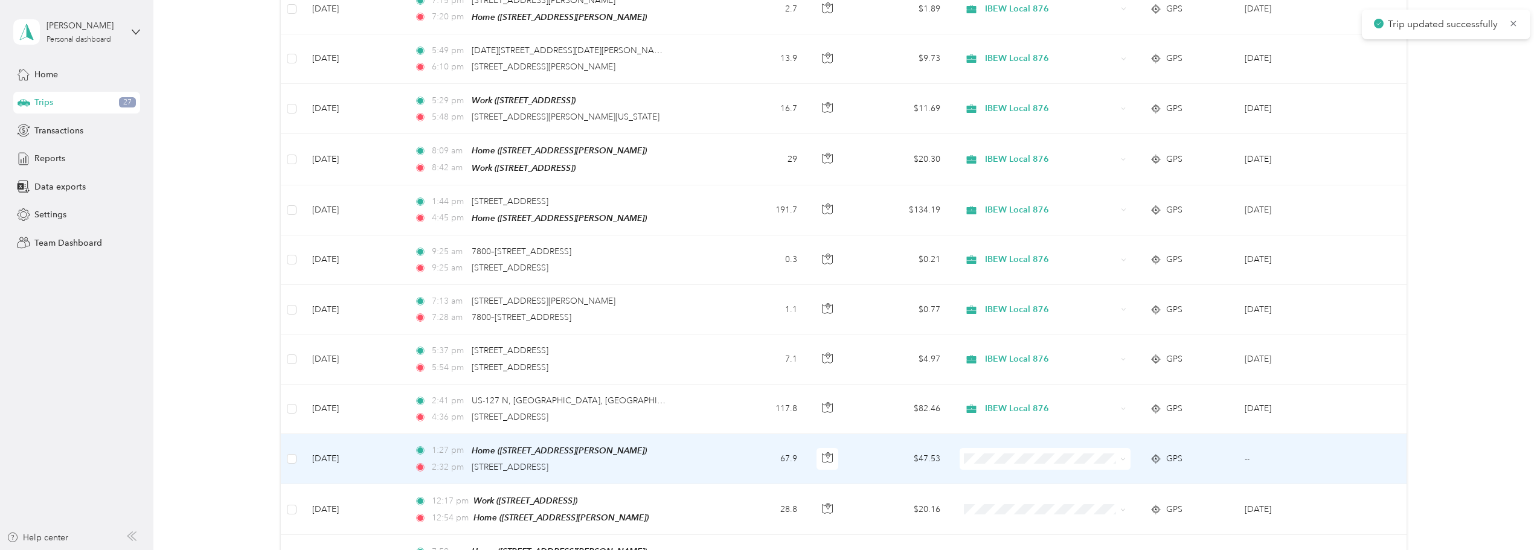
click at [1021, 473] on li "IBEW Local 876" at bounding box center [1043, 464] width 170 height 21
click at [1288, 447] on td "--" at bounding box center [1297, 459] width 124 height 50
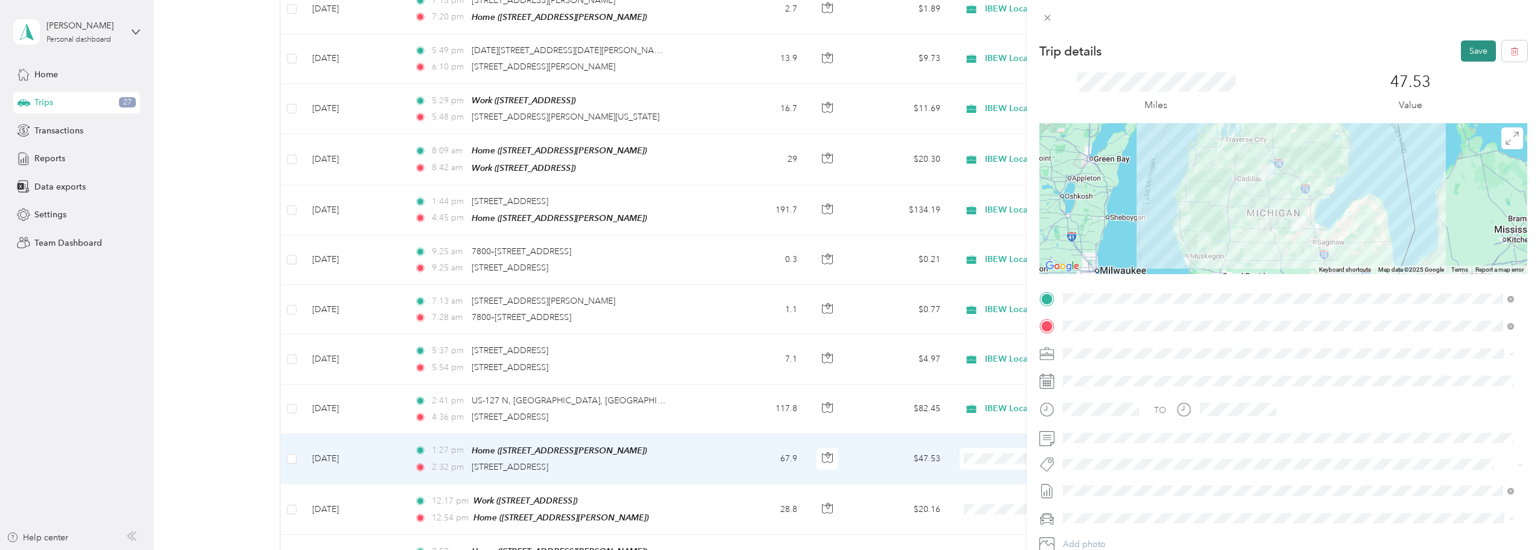
click at [1461, 50] on button "Save" at bounding box center [1478, 50] width 35 height 21
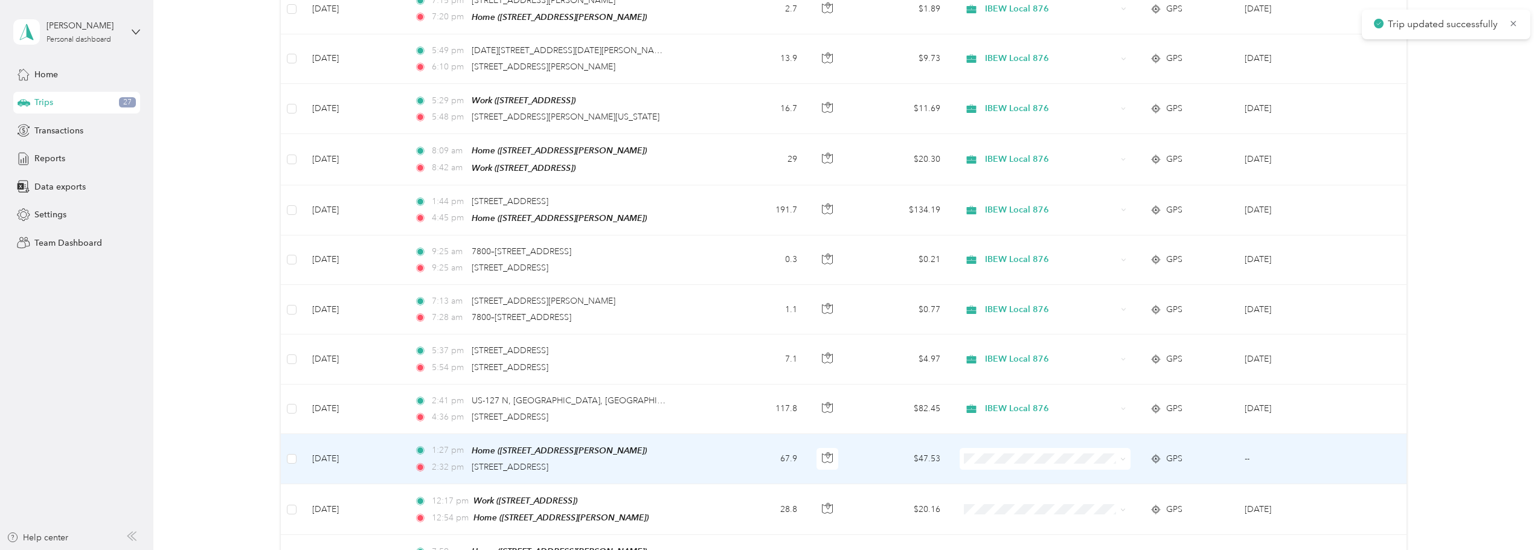
click at [1056, 457] on span at bounding box center [1045, 459] width 171 height 22
click at [1058, 469] on span "IBEW Local 876" at bounding box center [1054, 466] width 132 height 13
click at [1317, 438] on td "[DATE]" at bounding box center [1297, 459] width 124 height 50
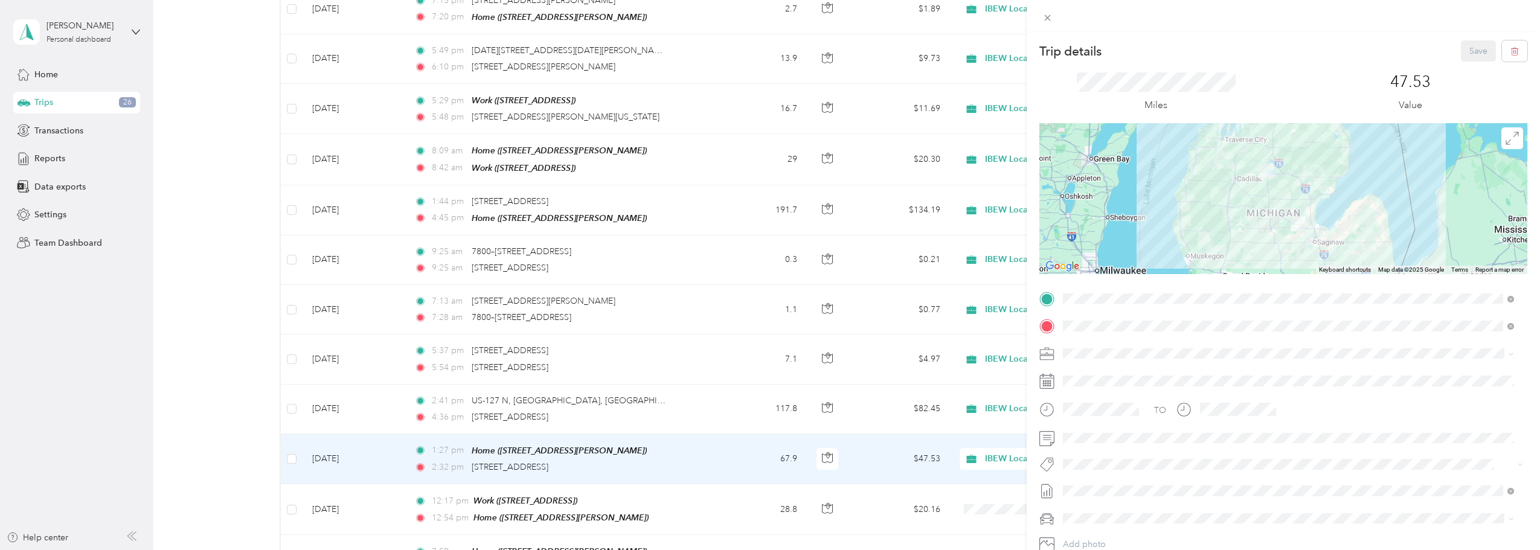
click at [880, 214] on div "Trip details Save This trip cannot be edited because it is either under review,…" at bounding box center [770, 275] width 1540 height 550
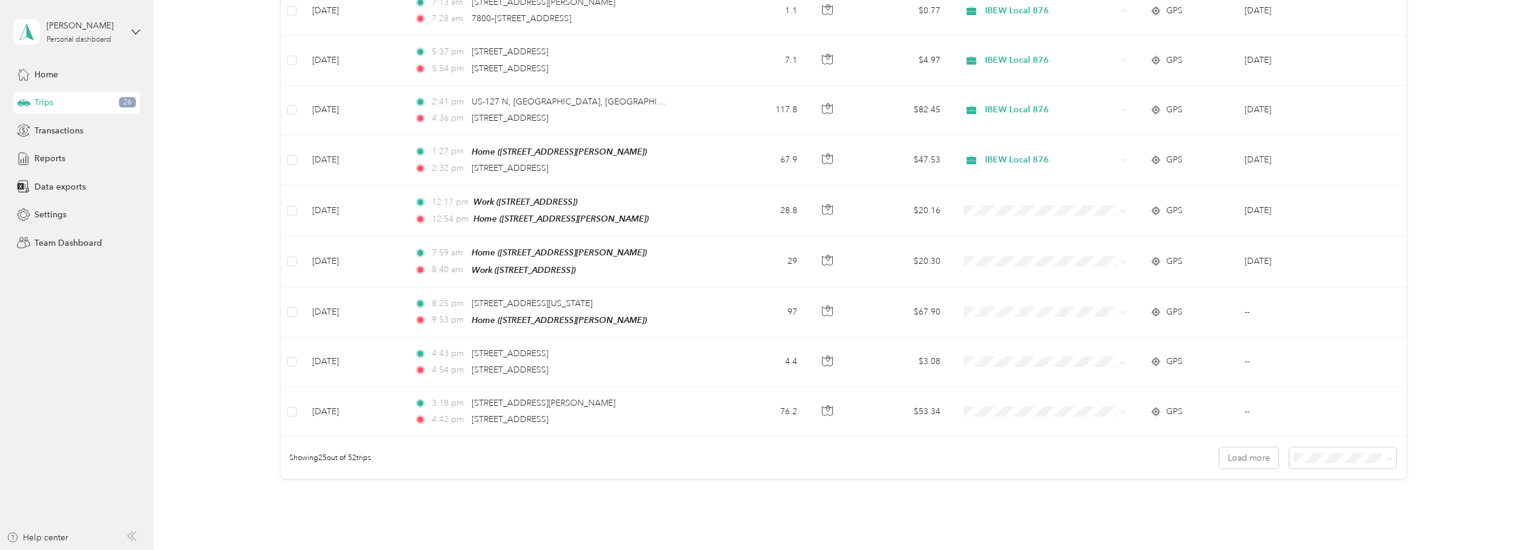
scroll to position [1027, 0]
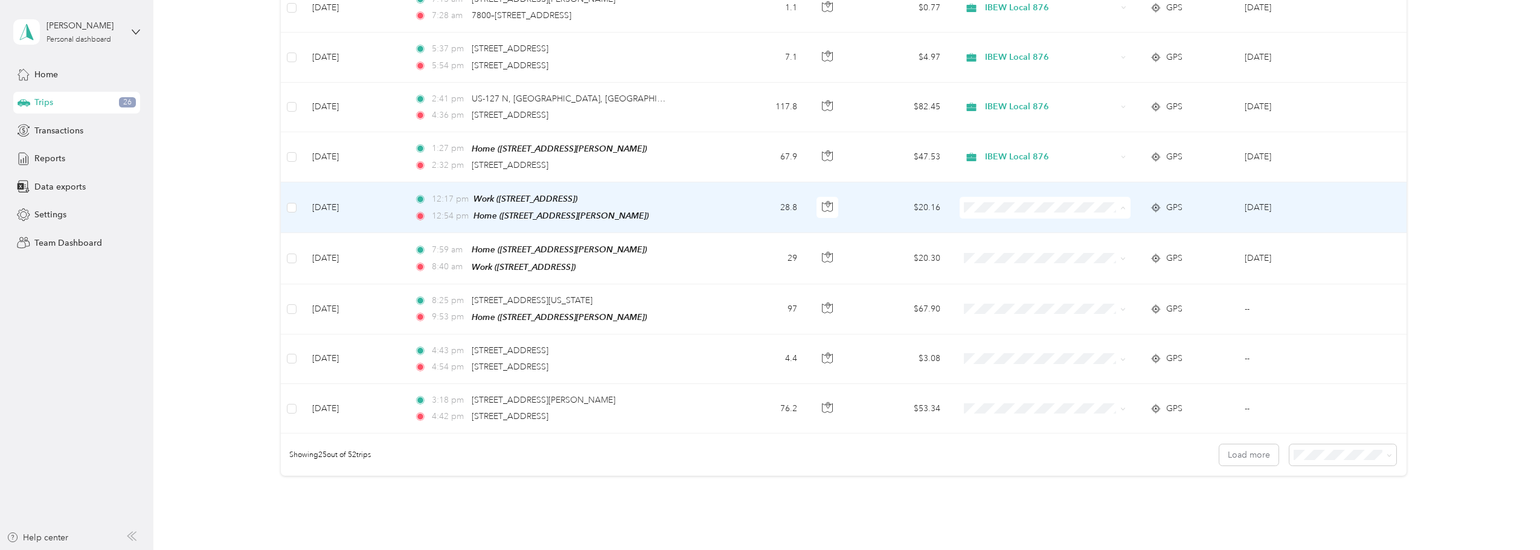
click at [1056, 216] on span "IBEW Local 876" at bounding box center [1054, 217] width 132 height 13
click at [1323, 200] on td "[DATE]" at bounding box center [1297, 207] width 124 height 51
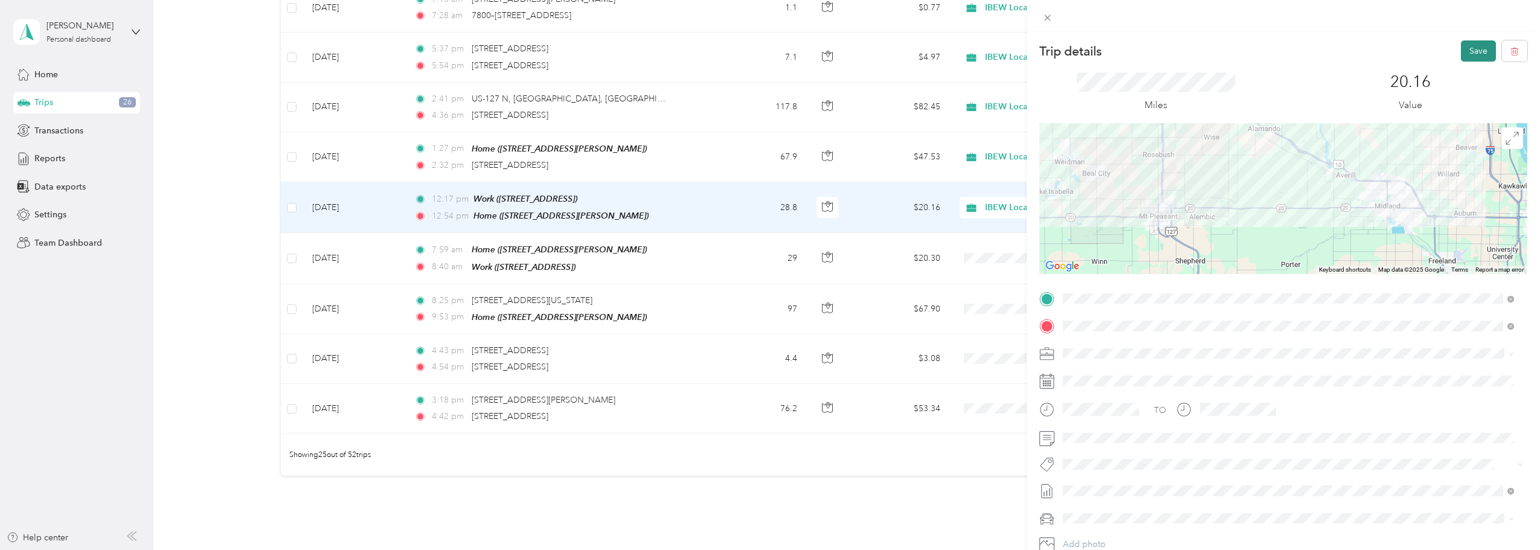
click at [1461, 50] on button "Save" at bounding box center [1478, 50] width 35 height 21
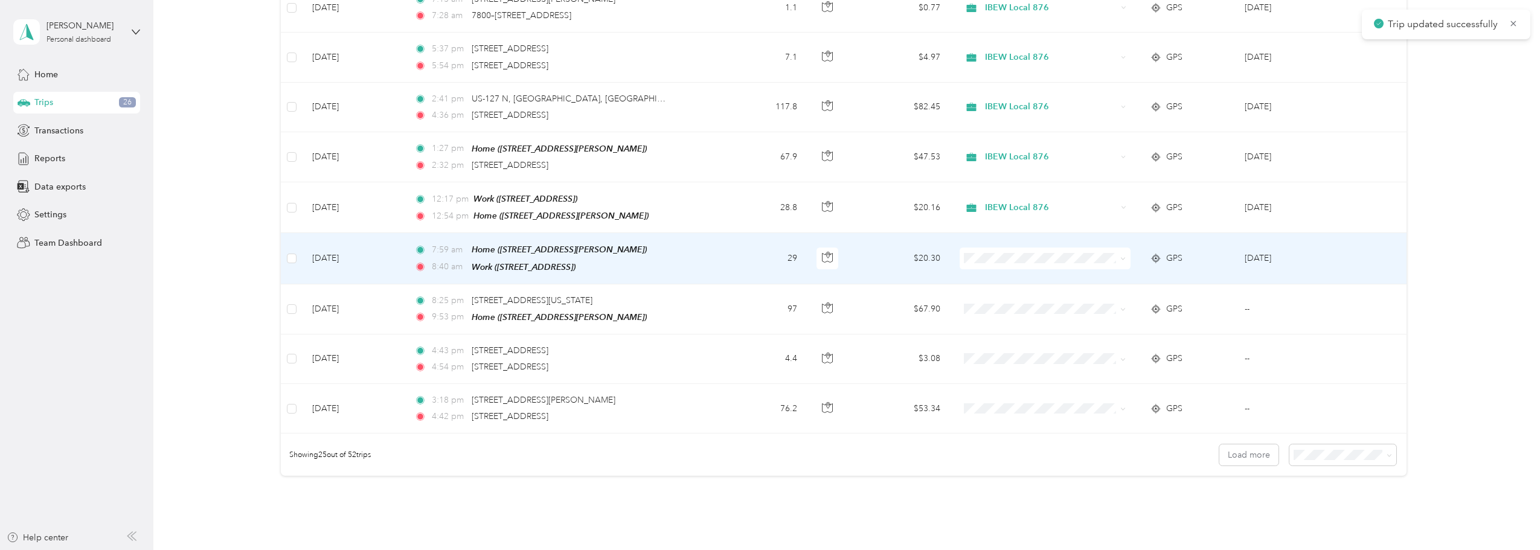
click at [997, 273] on li "IBEW Local 876" at bounding box center [1043, 263] width 170 height 21
click at [1309, 252] on td "[DATE]" at bounding box center [1297, 258] width 124 height 51
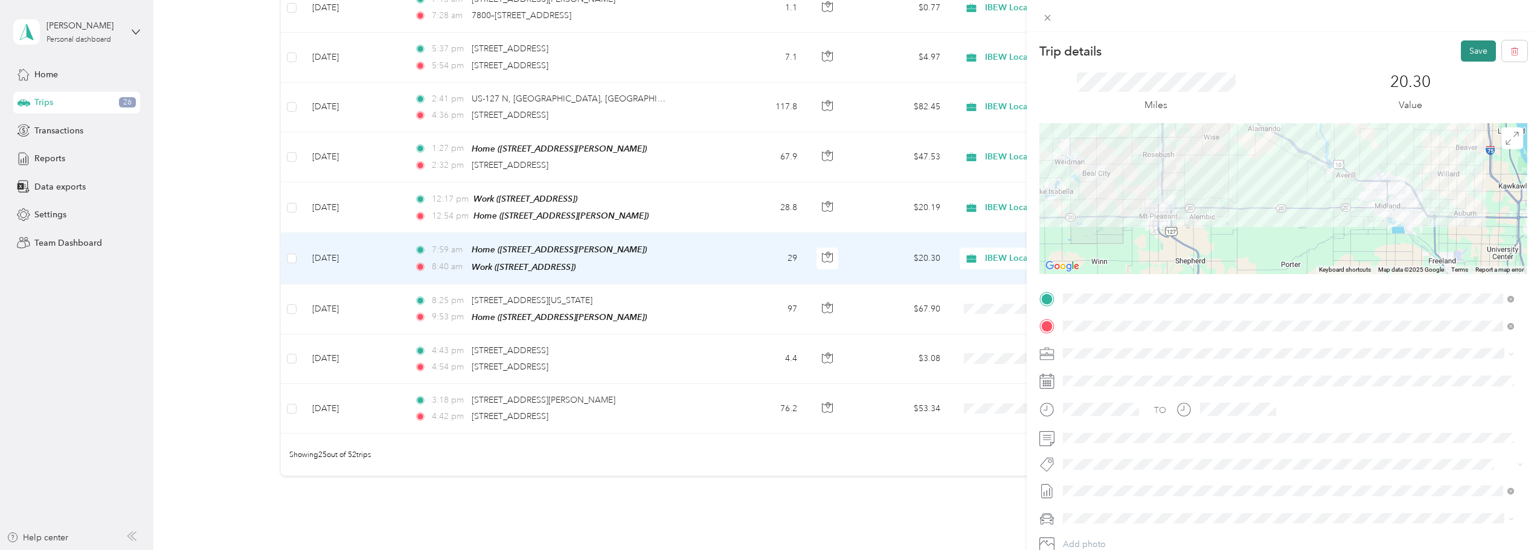
click at [1462, 50] on button "Save" at bounding box center [1478, 50] width 35 height 21
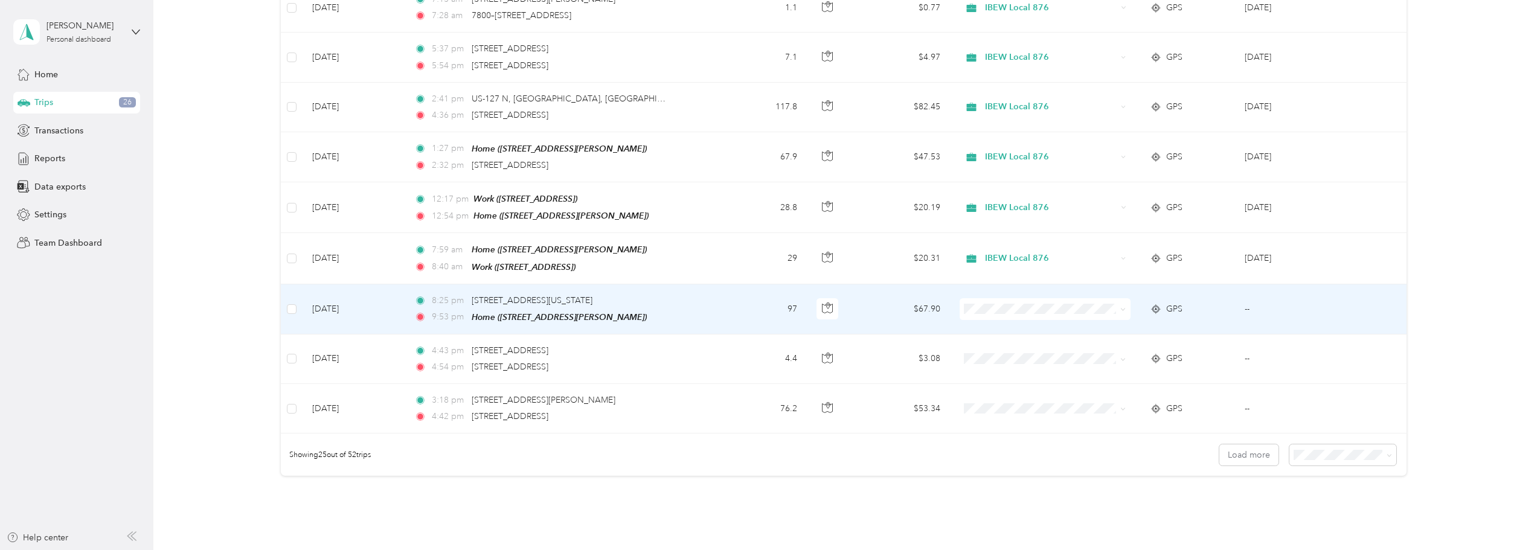
click at [1042, 316] on span "IBEW Local 876" at bounding box center [1054, 316] width 132 height 13
click at [1285, 289] on td "--" at bounding box center [1297, 309] width 124 height 50
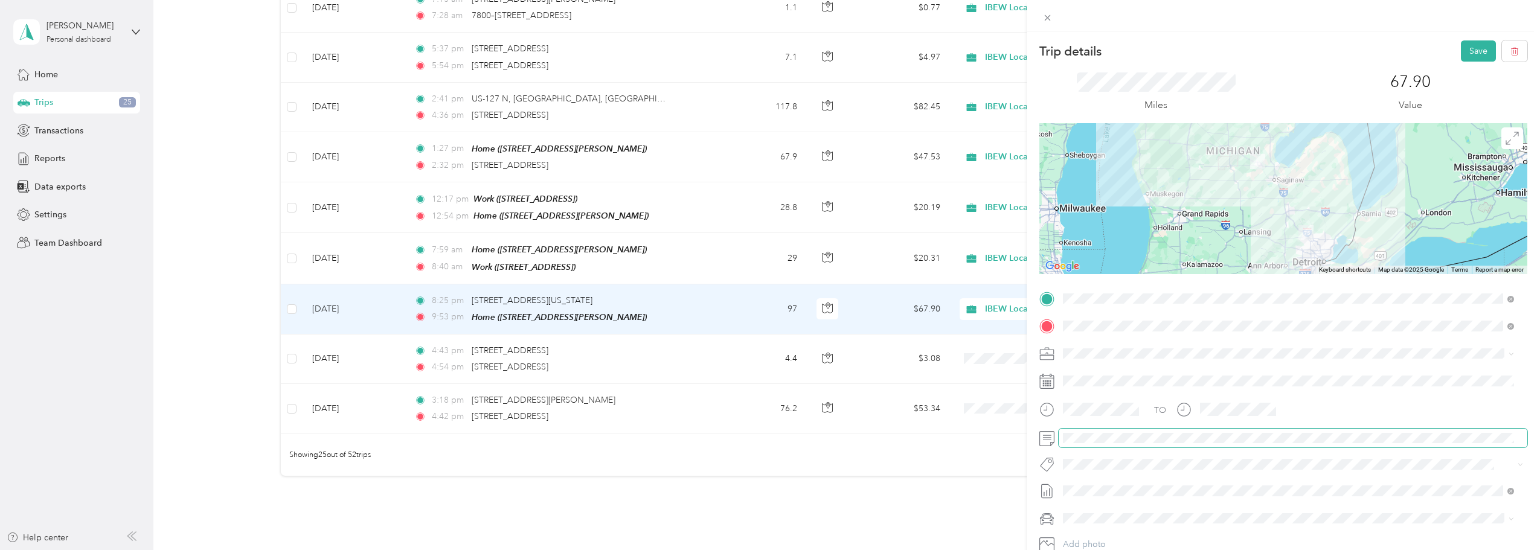
click at [1061, 434] on span at bounding box center [1293, 438] width 469 height 19
click at [1476, 54] on button "Save" at bounding box center [1478, 50] width 35 height 21
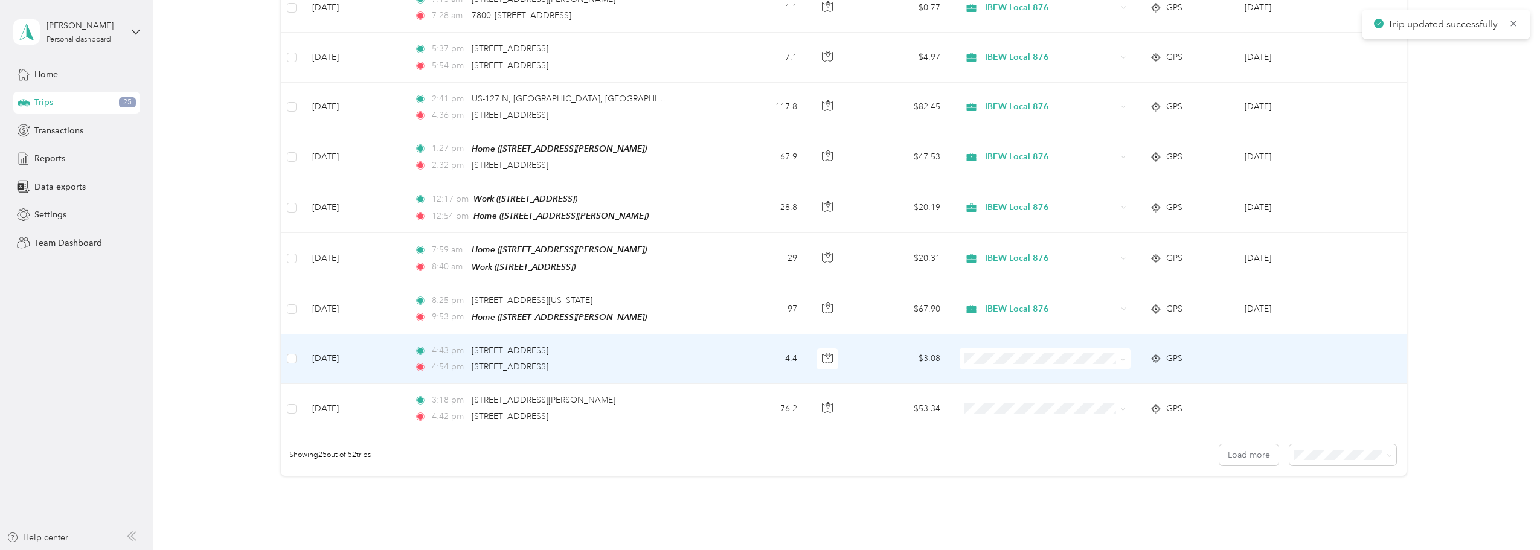
click at [1029, 367] on span "IBEW Local 876" at bounding box center [1054, 362] width 132 height 13
click at [1280, 336] on td "--" at bounding box center [1297, 360] width 124 height 50
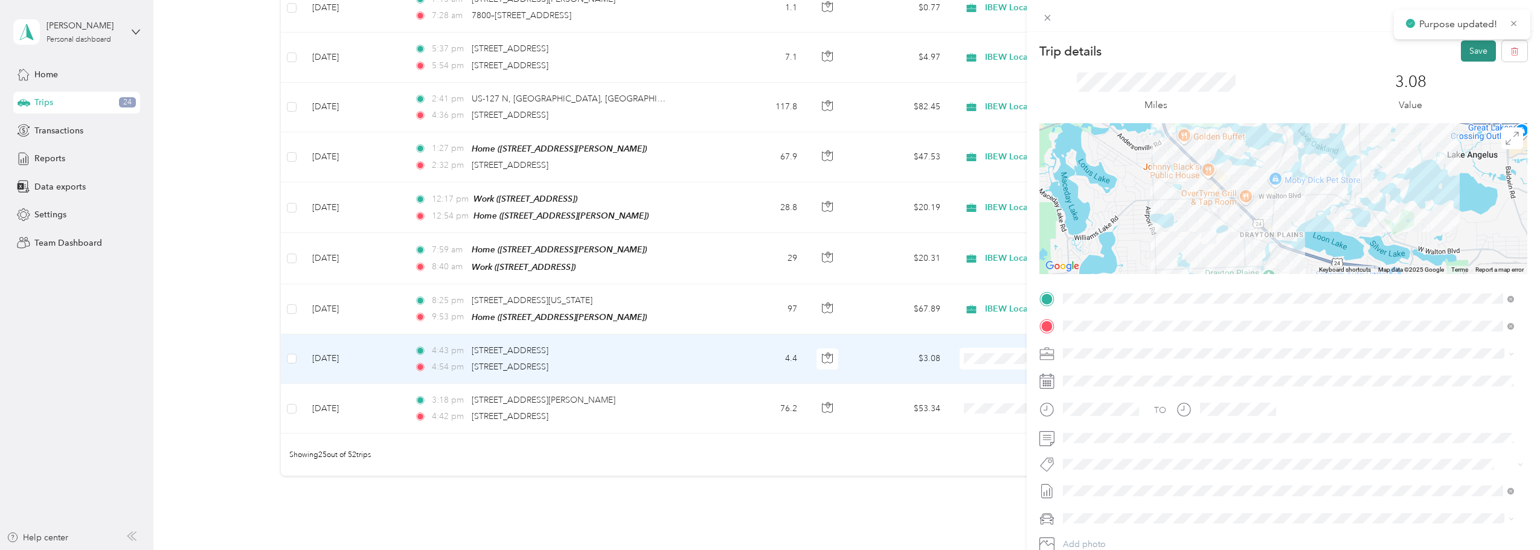
click at [1465, 54] on button "Save" at bounding box center [1478, 50] width 35 height 21
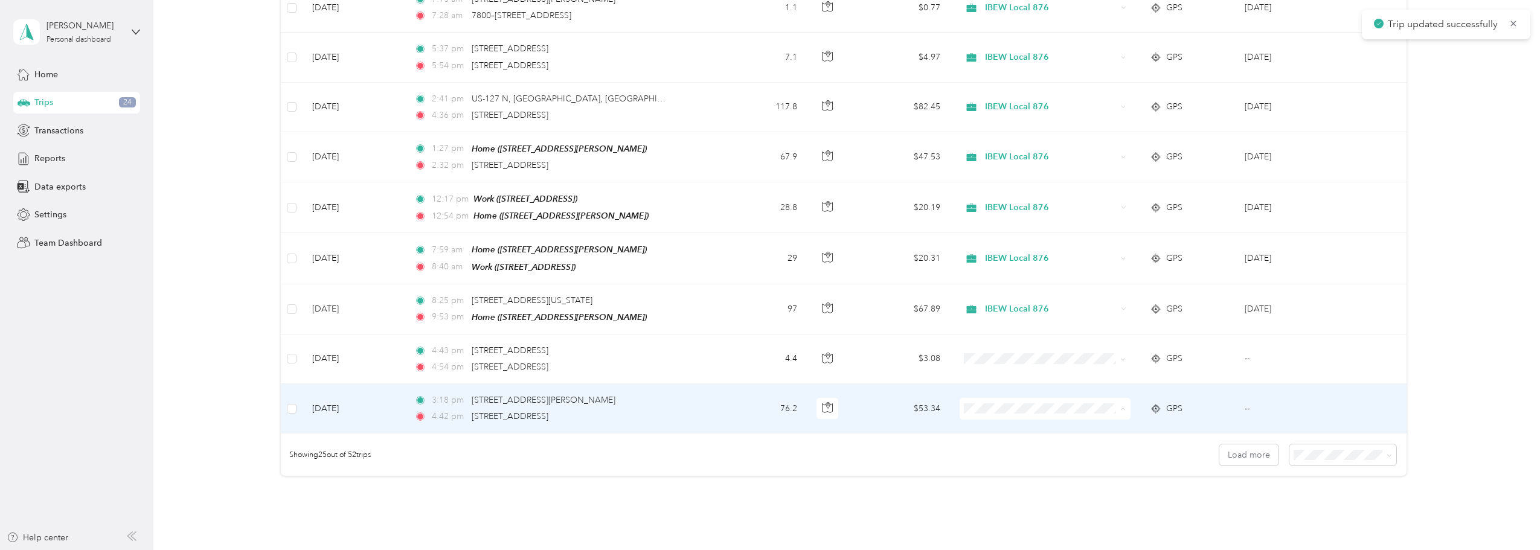
click at [1006, 420] on li "IBEW Local 876" at bounding box center [1043, 416] width 170 height 21
click at [1287, 390] on td "--" at bounding box center [1297, 409] width 124 height 50
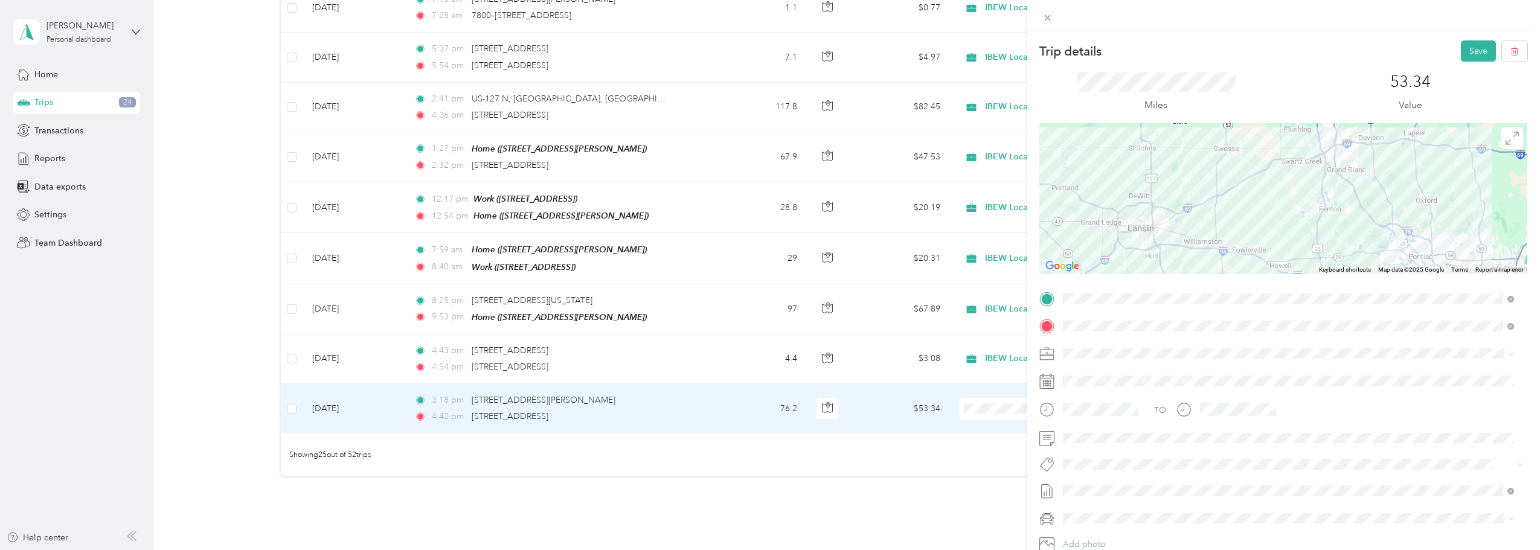
click at [1478, 31] on div at bounding box center [1283, 16] width 513 height 32
click at [1470, 46] on button "Save" at bounding box center [1478, 50] width 35 height 21
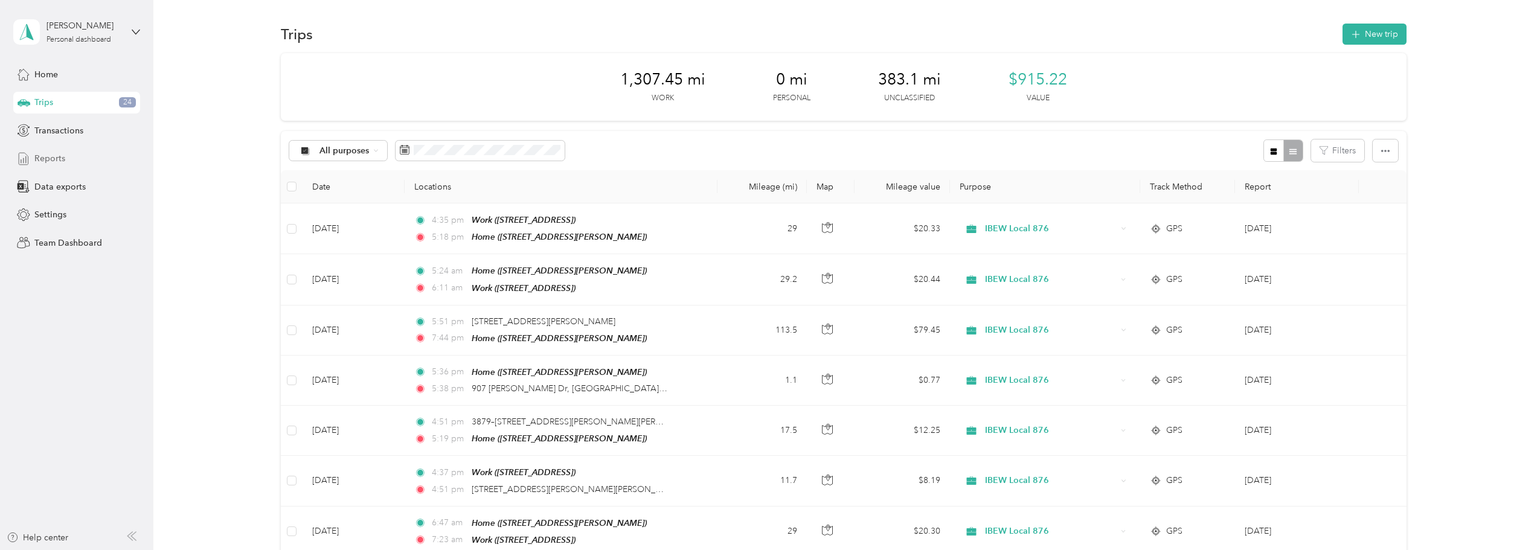
click at [56, 156] on span "Reports" at bounding box center [49, 158] width 31 height 13
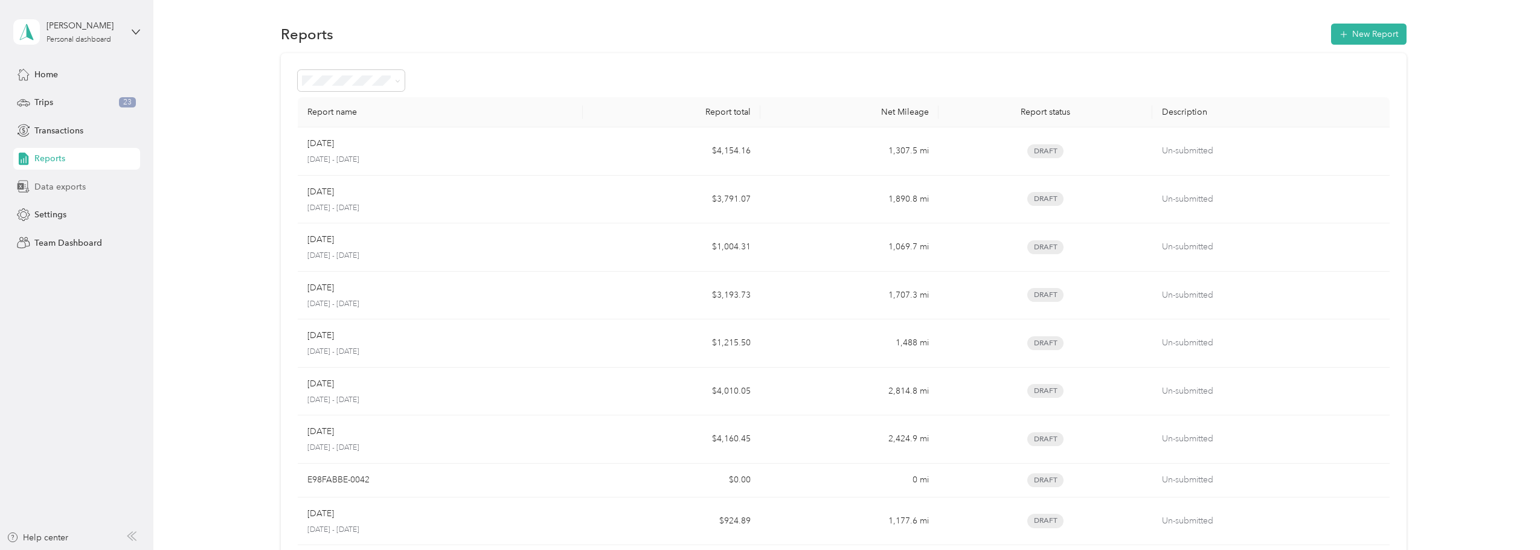
click at [65, 188] on span "Data exports" at bounding box center [59, 187] width 51 height 13
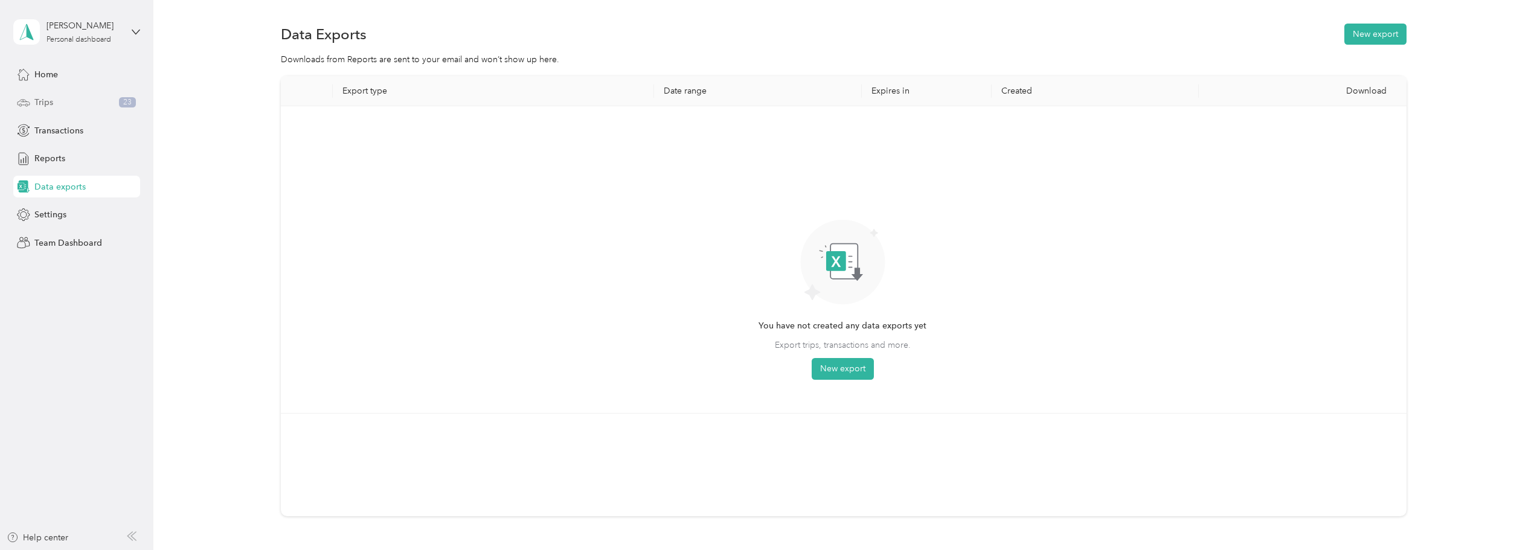
click at [38, 103] on span "Trips" at bounding box center [43, 102] width 19 height 13
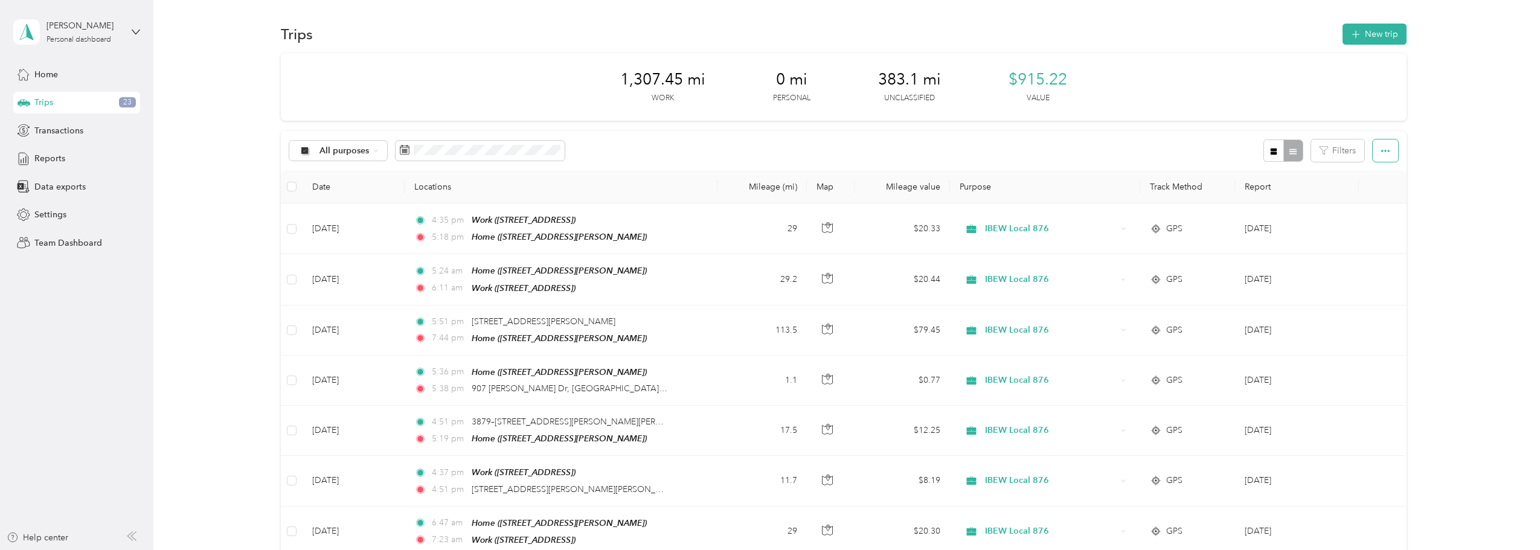
click at [1381, 152] on icon "button" at bounding box center [1385, 151] width 8 height 8
click at [1377, 177] on span "Select all" at bounding box center [1369, 174] width 33 height 10
click at [43, 154] on span "Reports" at bounding box center [49, 158] width 31 height 13
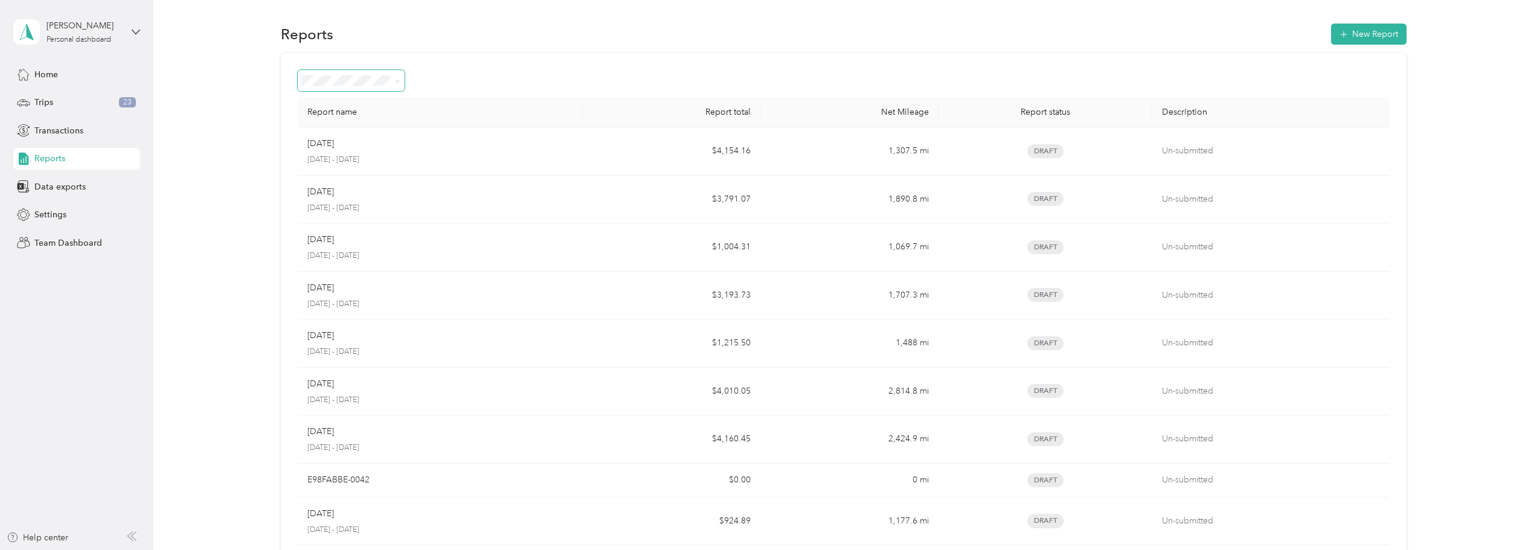
click at [396, 79] on icon at bounding box center [397, 81] width 5 height 5
click at [530, 81] on div at bounding box center [844, 80] width 1092 height 21
click at [1370, 31] on button "New Report" at bounding box center [1368, 34] width 75 height 21
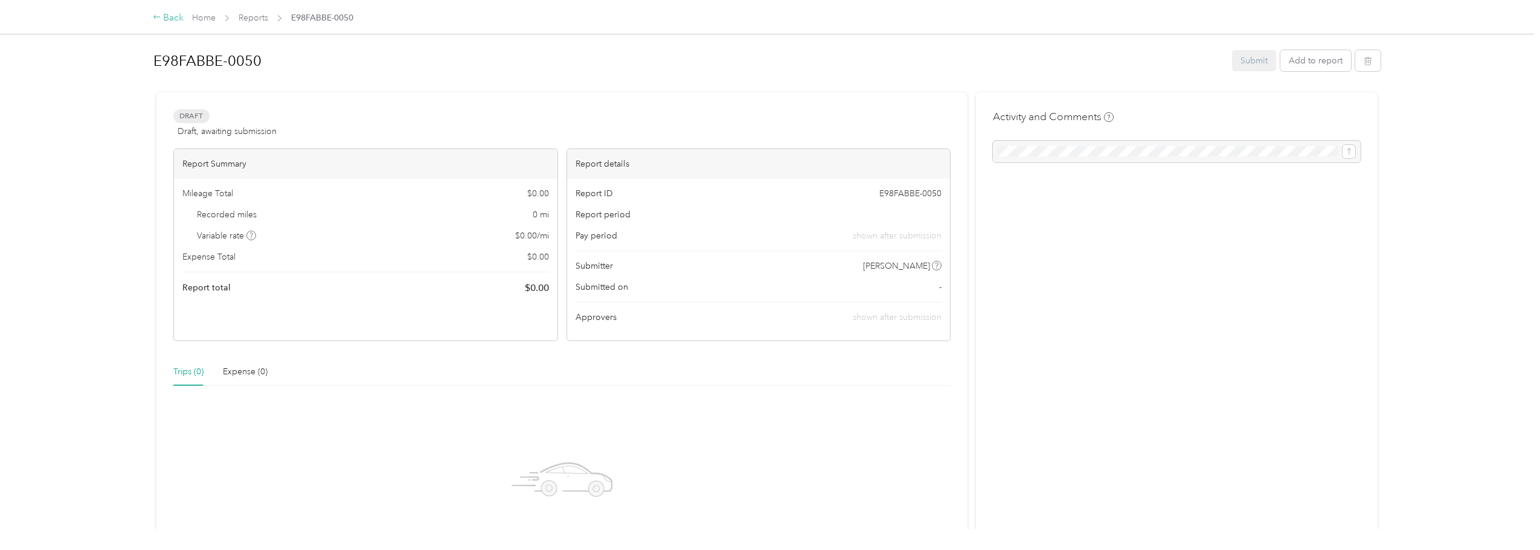
click at [181, 16] on div "Back" at bounding box center [168, 18] width 31 height 14
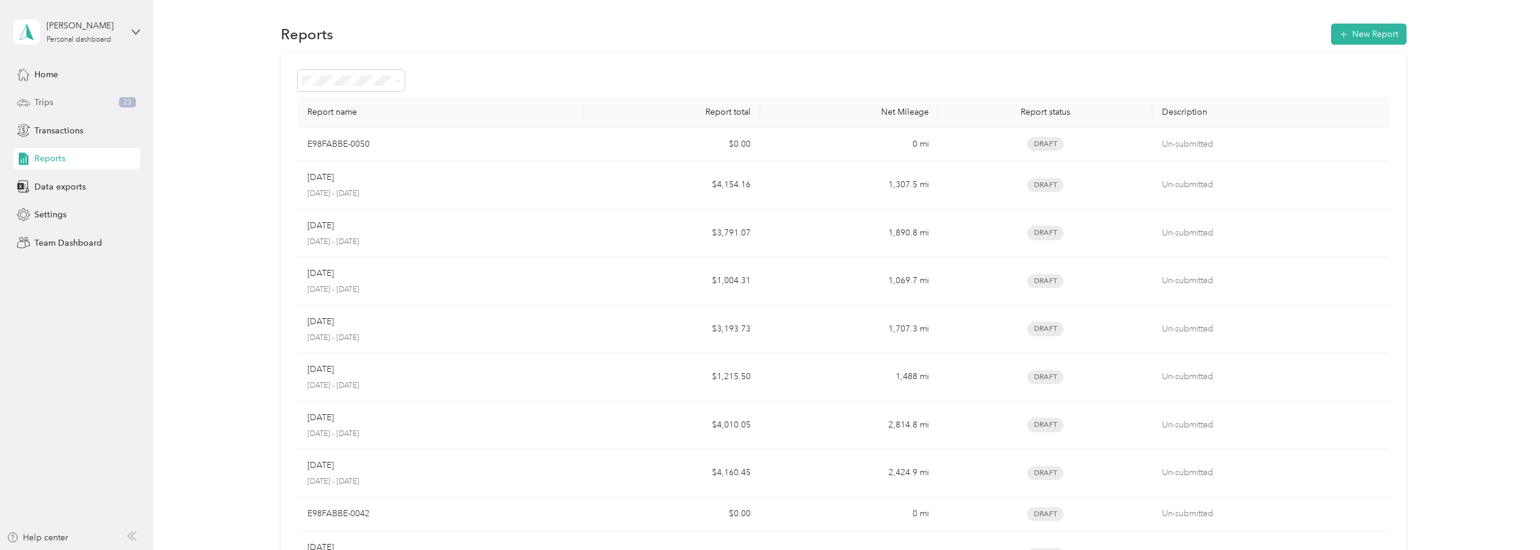
click at [43, 104] on span "Trips" at bounding box center [43, 102] width 19 height 13
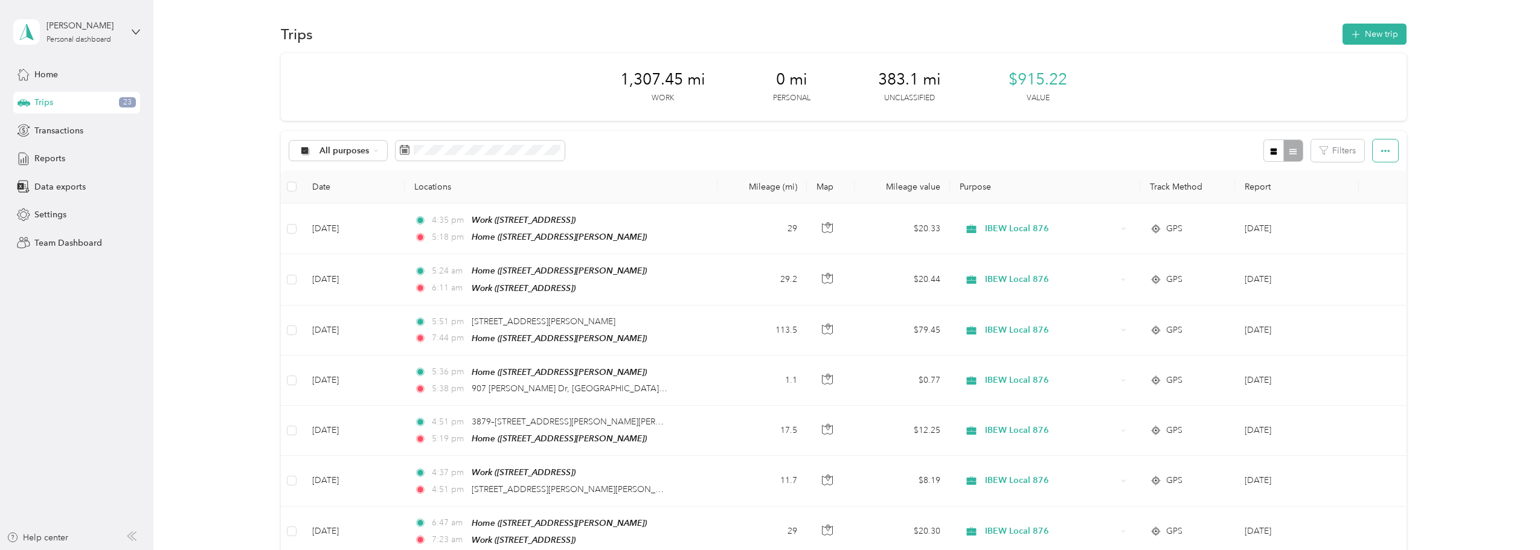
click at [1386, 155] on icon "button" at bounding box center [1385, 151] width 8 height 8
click at [1371, 189] on div "Export" at bounding box center [1369, 194] width 33 height 13
click at [1373, 197] on span "Export" at bounding box center [1365, 195] width 25 height 10
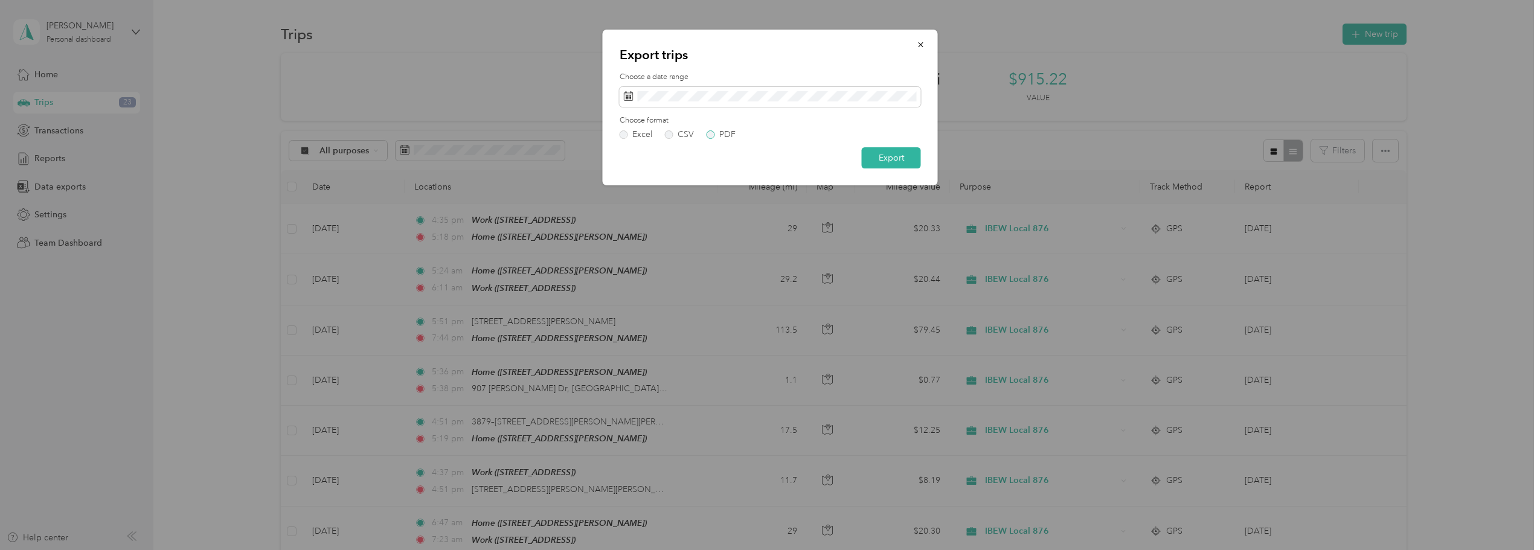
click at [710, 133] on label "PDF" at bounding box center [721, 134] width 29 height 8
click at [898, 154] on button "Export" at bounding box center [891, 157] width 59 height 21
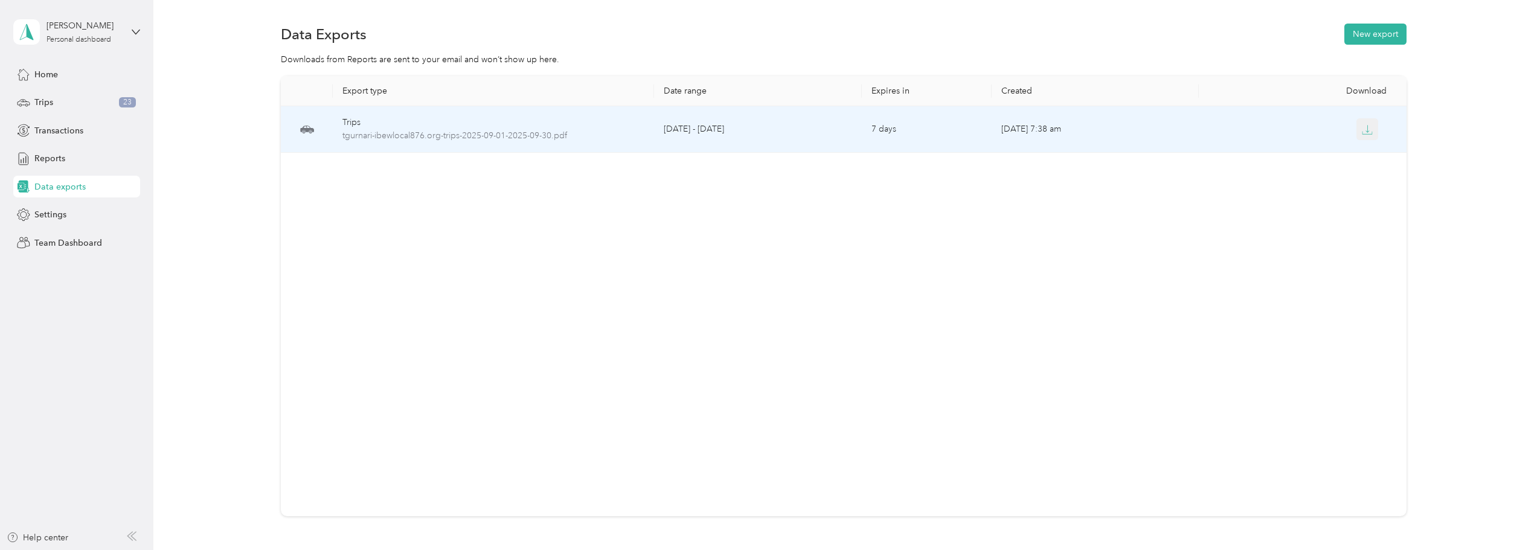
click at [1364, 130] on icon "button" at bounding box center [1367, 129] width 11 height 11
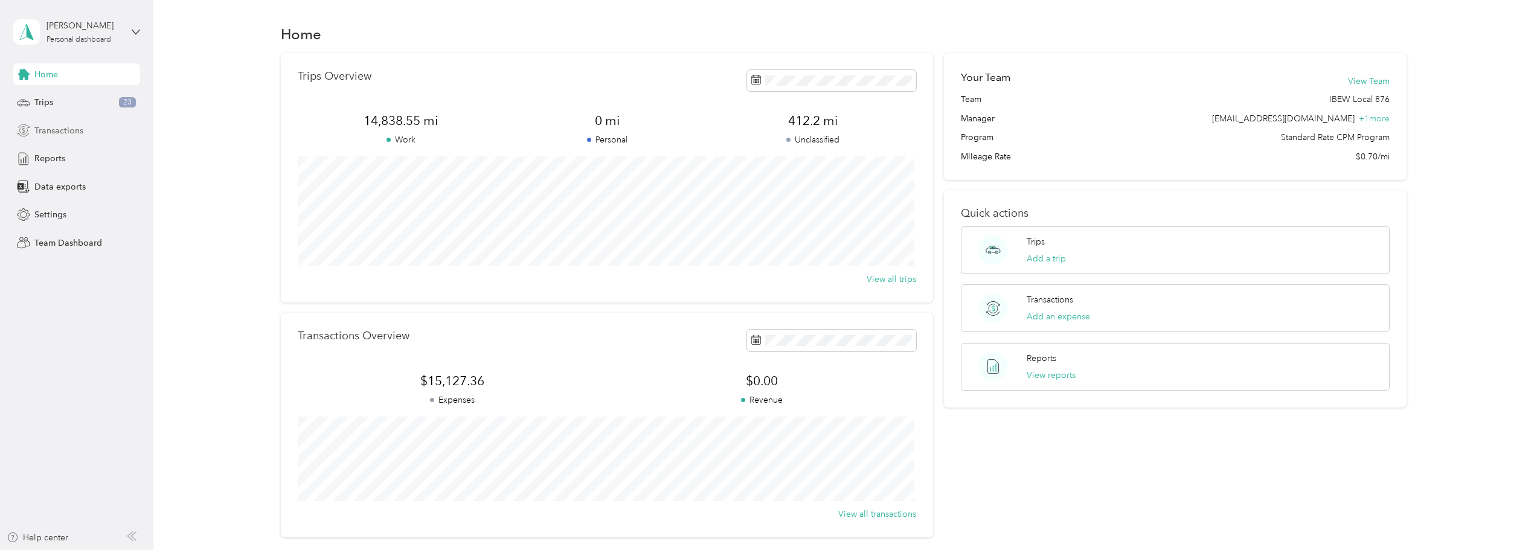
click at [71, 133] on span "Transactions" at bounding box center [58, 130] width 49 height 13
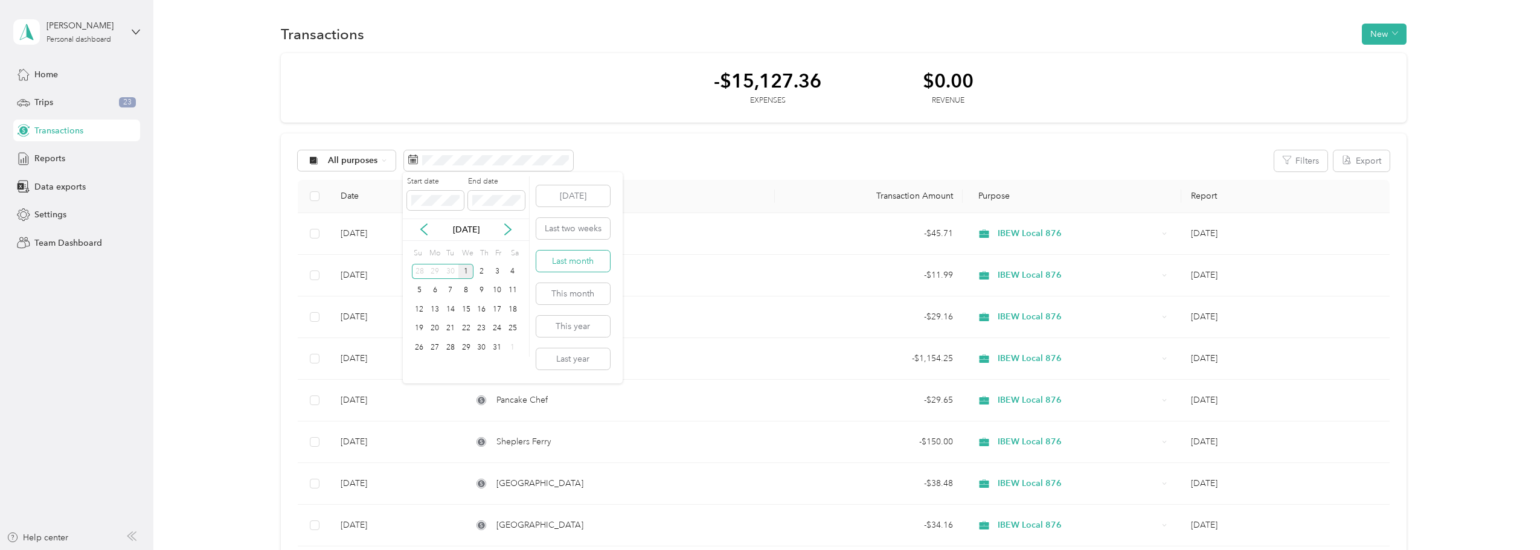
click at [586, 264] on button "Last month" at bounding box center [573, 261] width 74 height 21
click at [399, 198] on th "Date" at bounding box center [396, 196] width 131 height 33
click at [345, 199] on th "Date" at bounding box center [396, 196] width 131 height 33
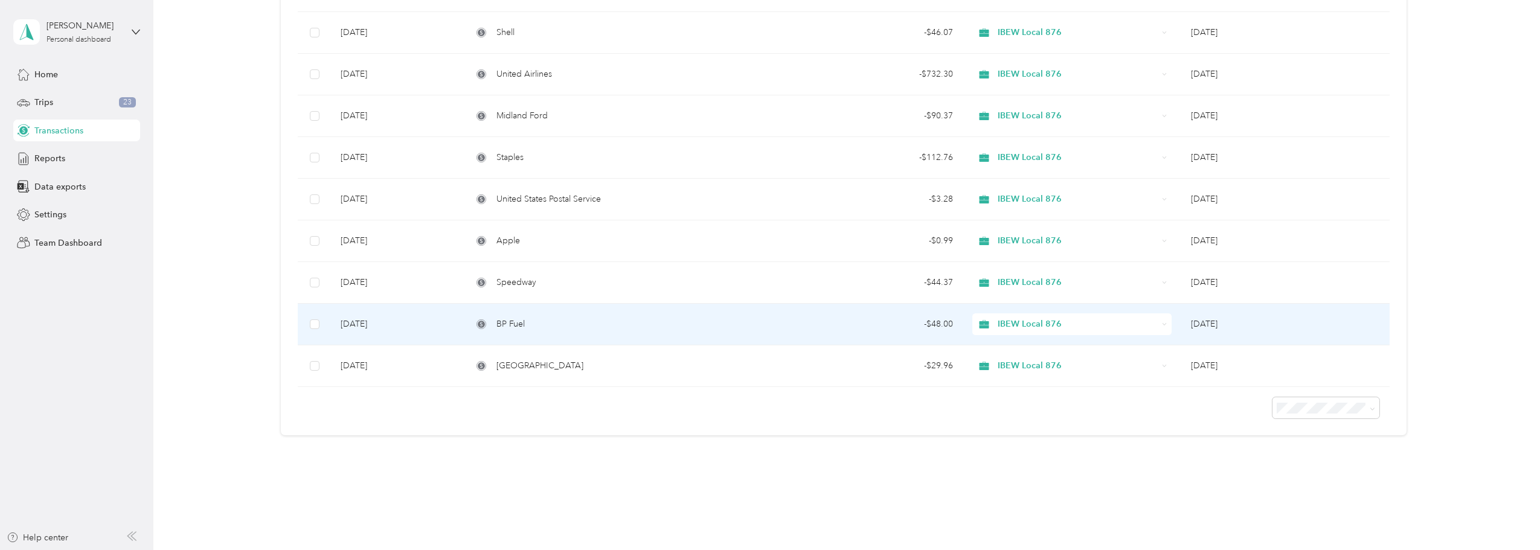
scroll to position [753, 0]
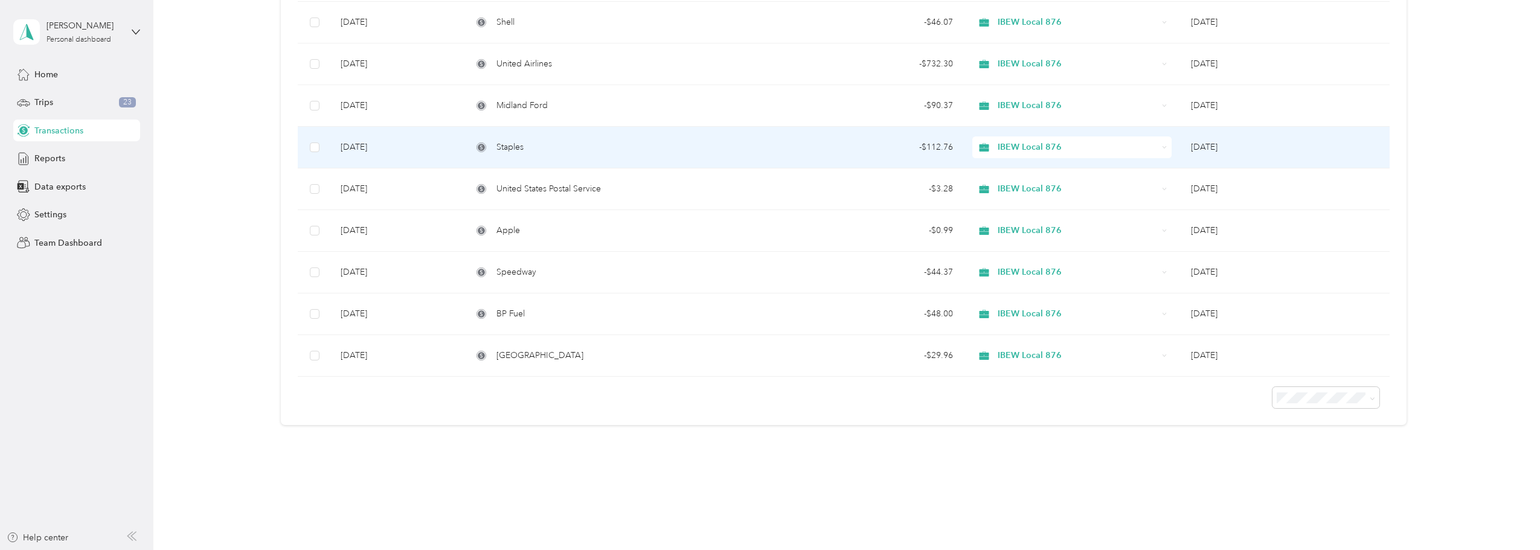
click at [861, 149] on div "- $112.76" at bounding box center [869, 147] width 169 height 13
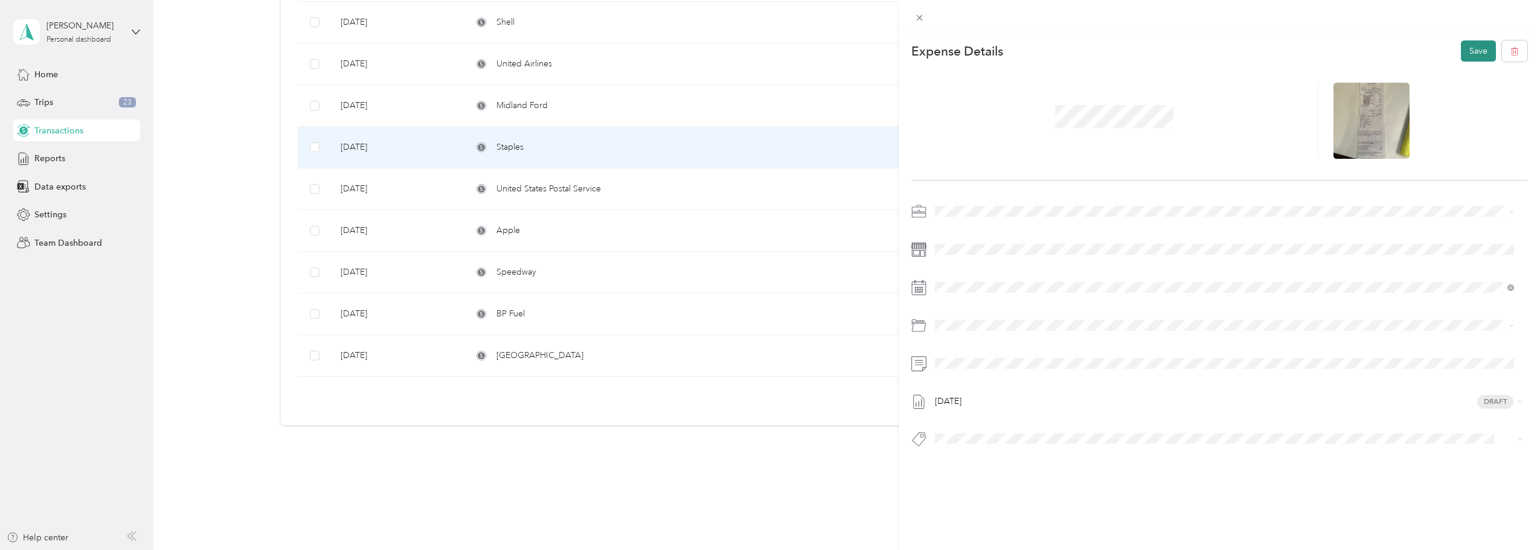
click at [1476, 52] on button "Save" at bounding box center [1478, 50] width 35 height 21
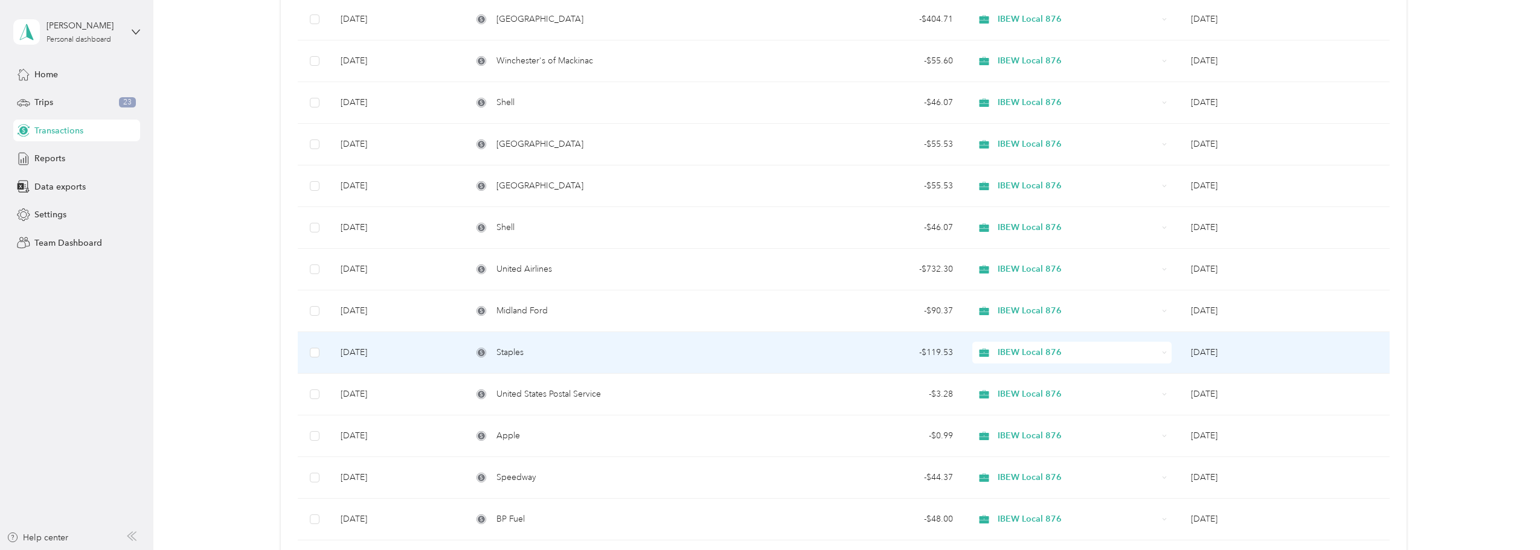
scroll to position [512, 0]
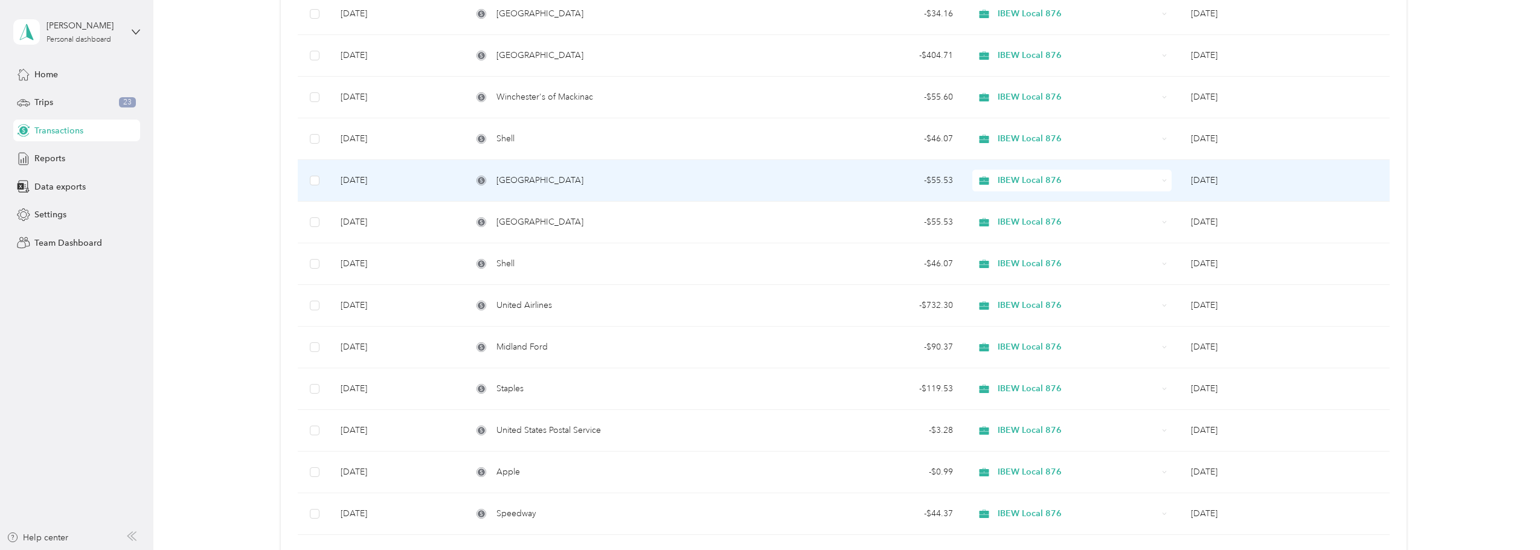
click at [744, 176] on div "Mission Point Resort" at bounding box center [619, 180] width 294 height 13
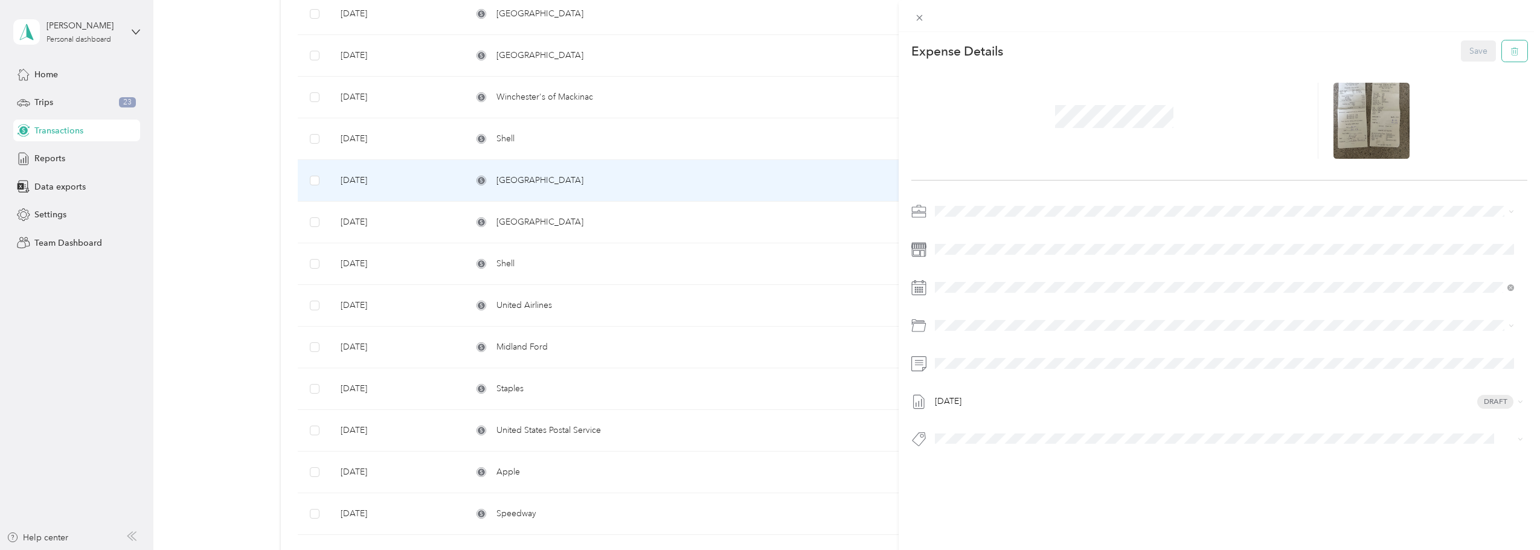
click at [1502, 51] on button "button" at bounding box center [1514, 50] width 25 height 21
click at [1469, 62] on button "Yes" at bounding box center [1470, 59] width 24 height 19
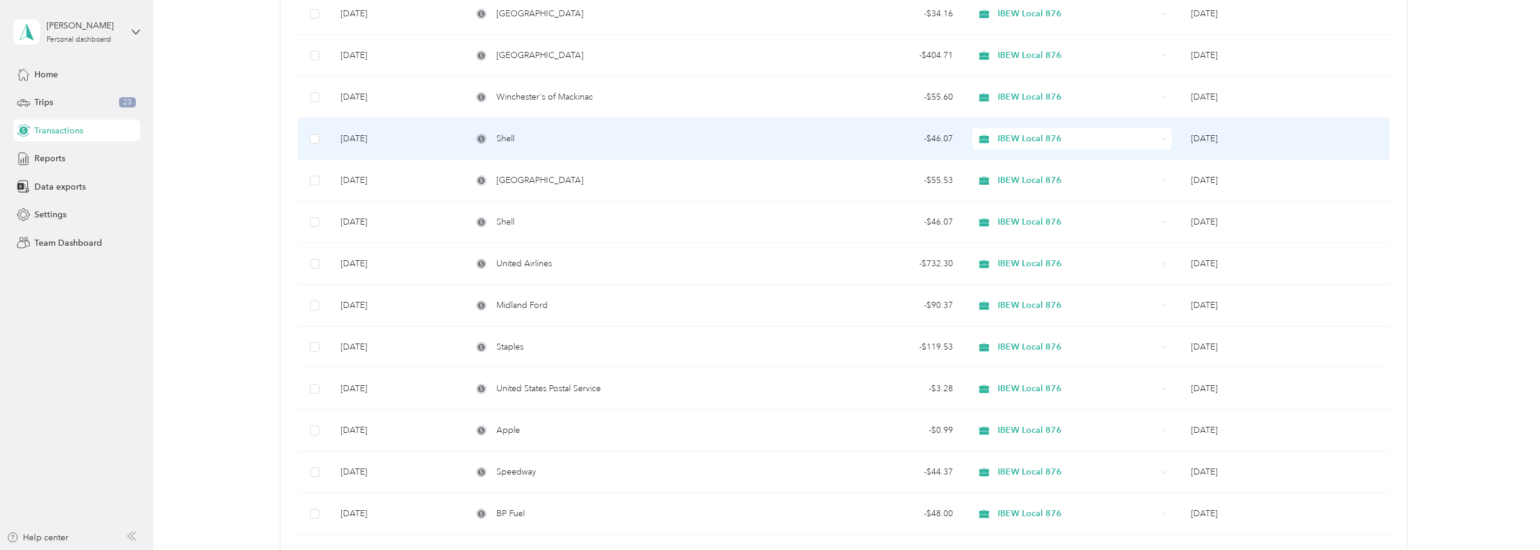
click at [1276, 135] on td "[DATE]" at bounding box center [1285, 139] width 208 height 42
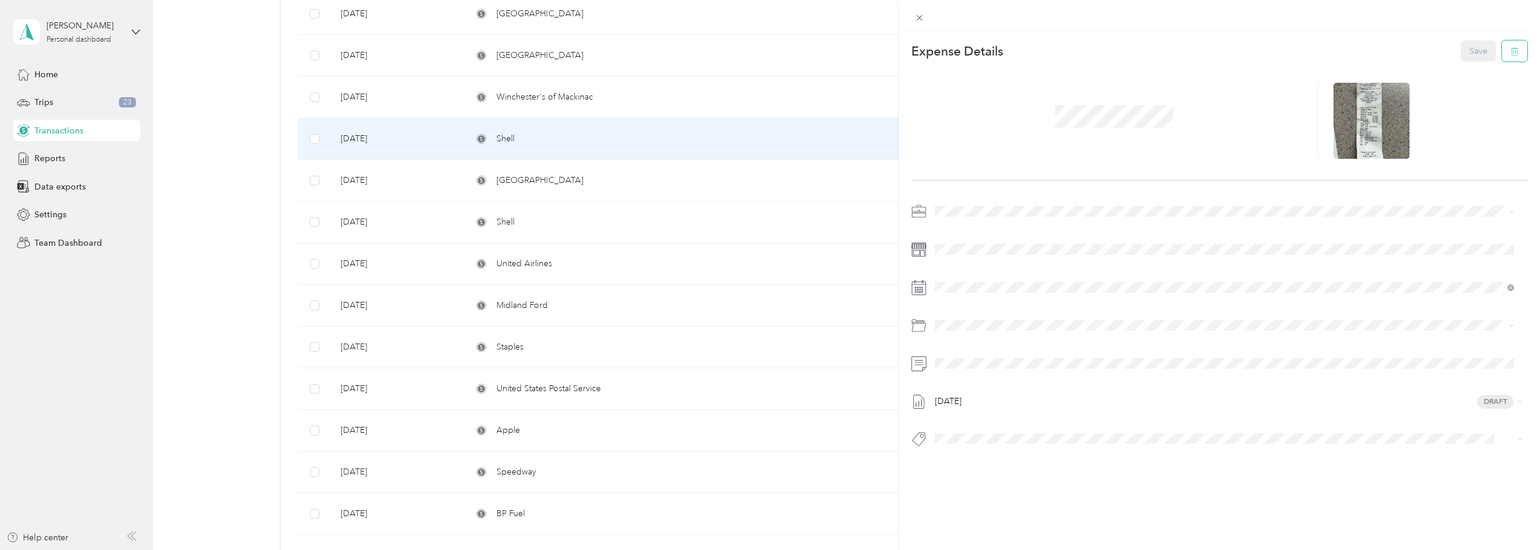
click at [1511, 50] on icon "button" at bounding box center [1515, 51] width 8 height 8
click at [1474, 63] on button "Yes" at bounding box center [1470, 59] width 24 height 19
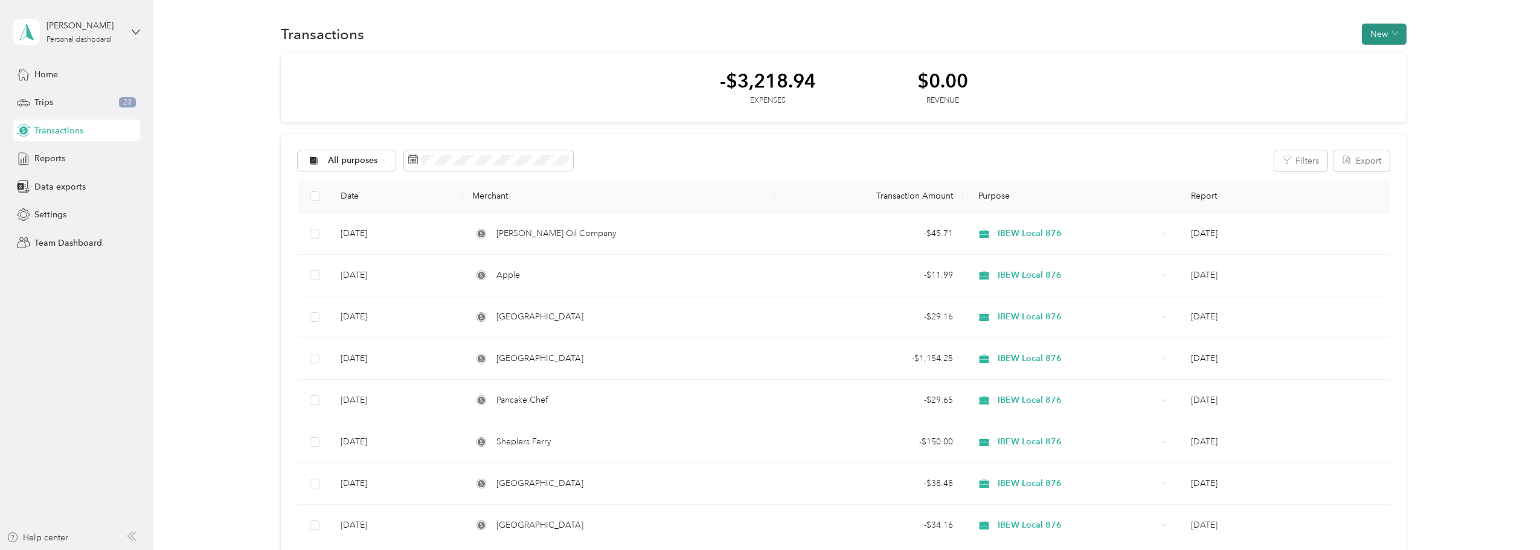
click at [1383, 32] on button "New" at bounding box center [1384, 34] width 45 height 21
click at [1370, 53] on span "Expense" at bounding box center [1379, 57] width 33 height 13
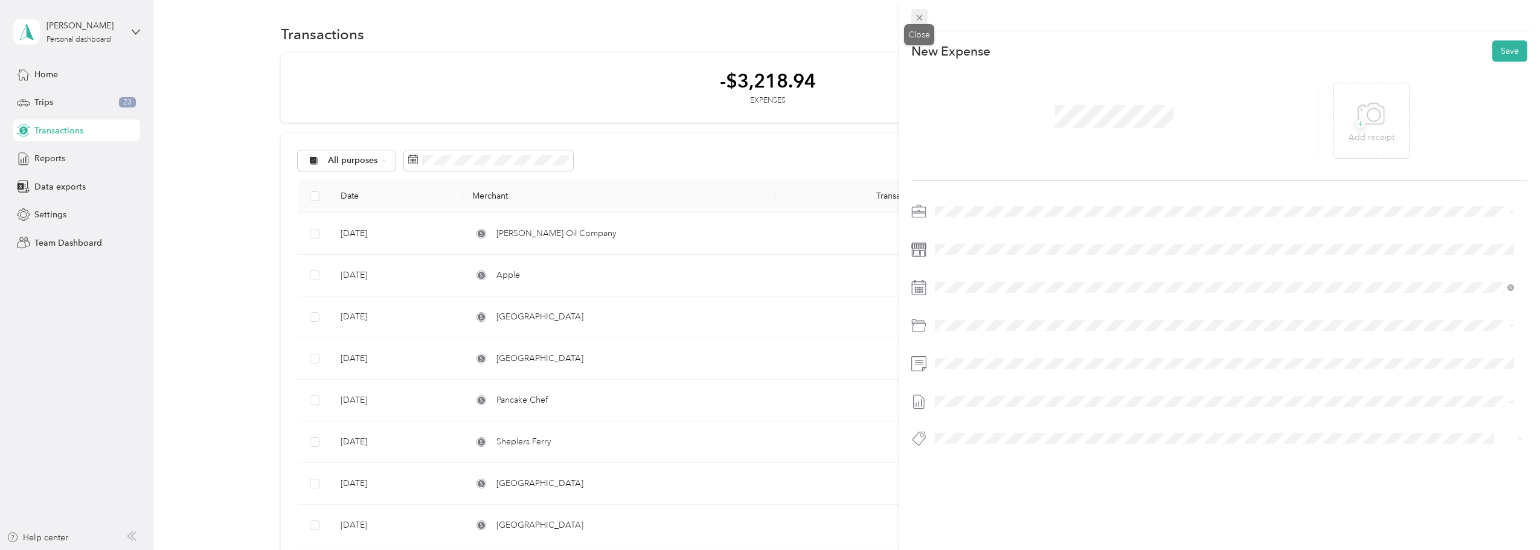
click at [924, 13] on icon at bounding box center [919, 18] width 10 height 10
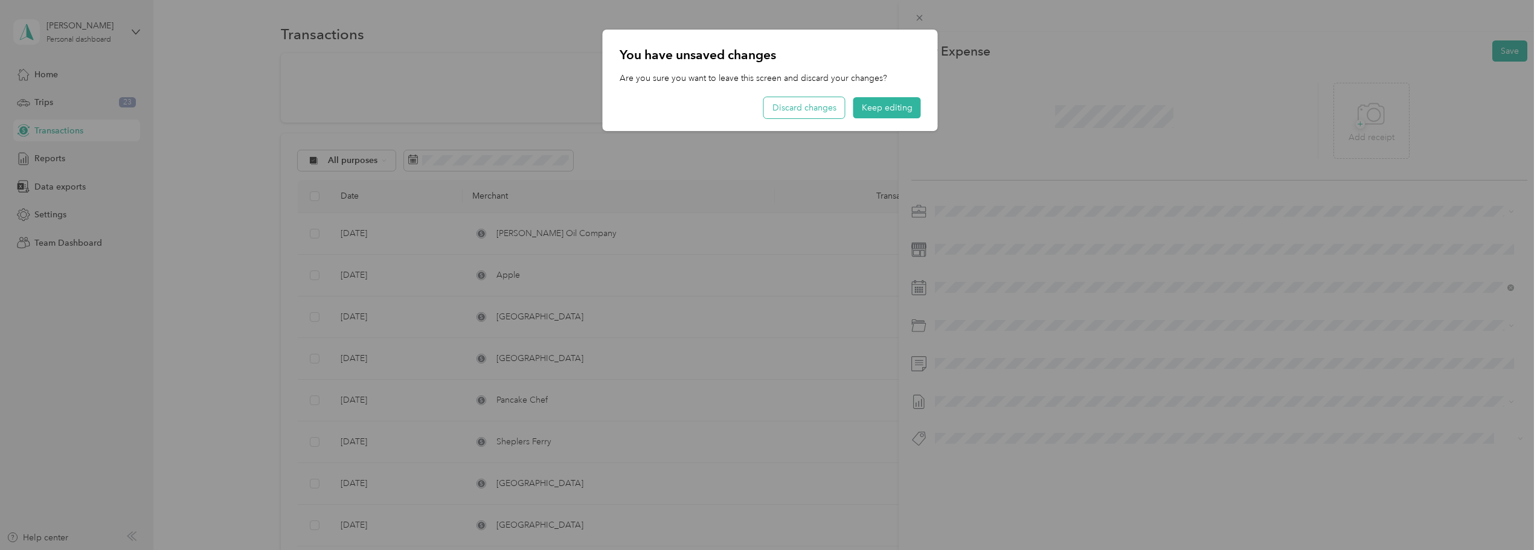
click at [800, 109] on button "Discard changes" at bounding box center [804, 107] width 81 height 21
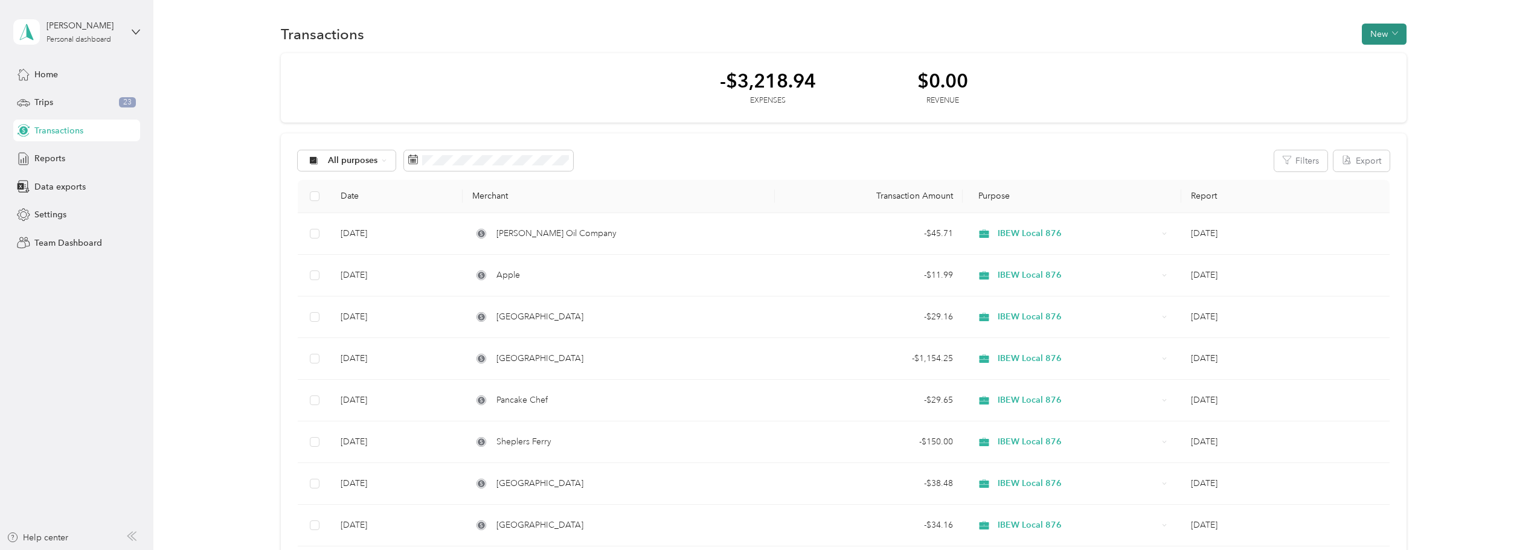
click at [1372, 34] on button "New" at bounding box center [1384, 34] width 45 height 21
click at [1363, 56] on span "Expense" at bounding box center [1379, 57] width 33 height 13
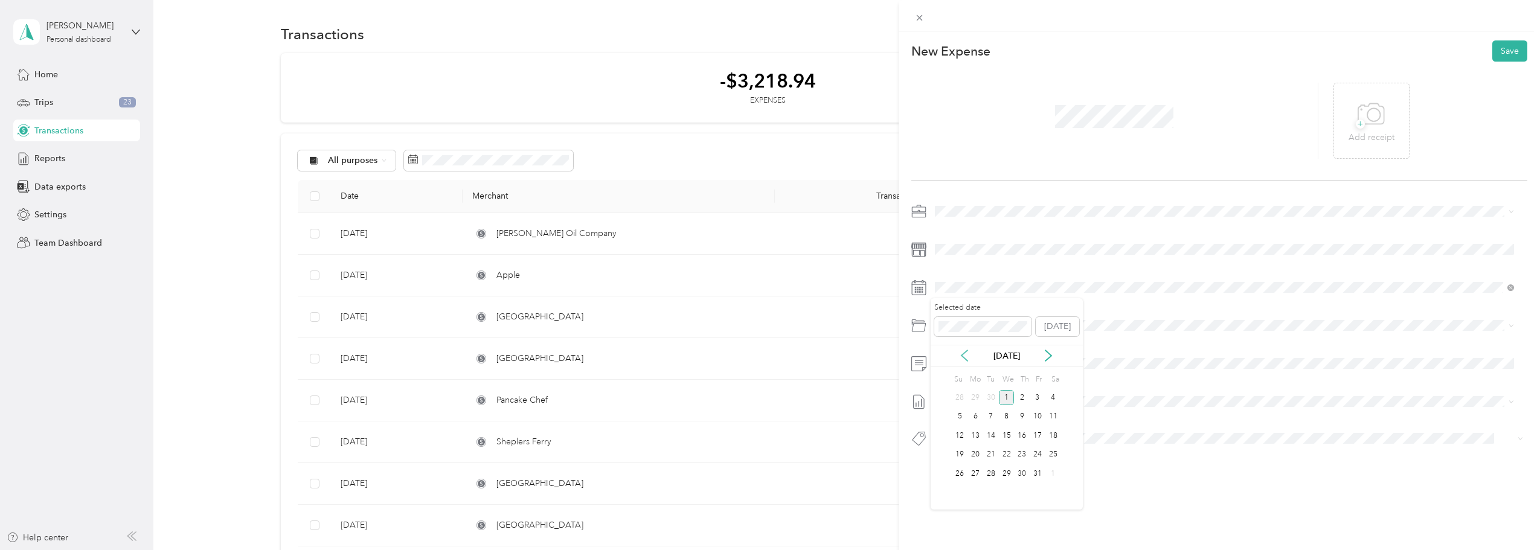
click at [969, 356] on icon at bounding box center [965, 356] width 12 height 12
click at [992, 434] on div "16" at bounding box center [991, 435] width 16 height 15
click at [978, 474] on li "Meals" at bounding box center [1225, 483] width 588 height 22
click at [1510, 47] on button "Save" at bounding box center [1509, 50] width 35 height 21
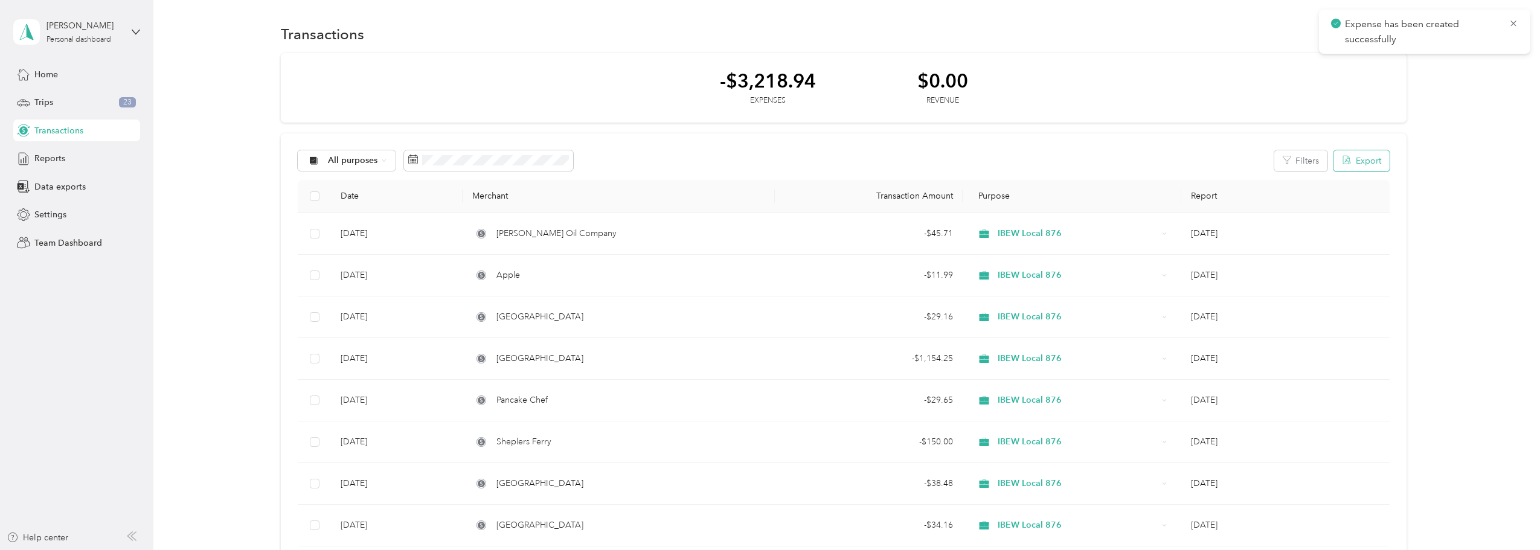
click at [1357, 163] on button "Export" at bounding box center [1362, 160] width 56 height 21
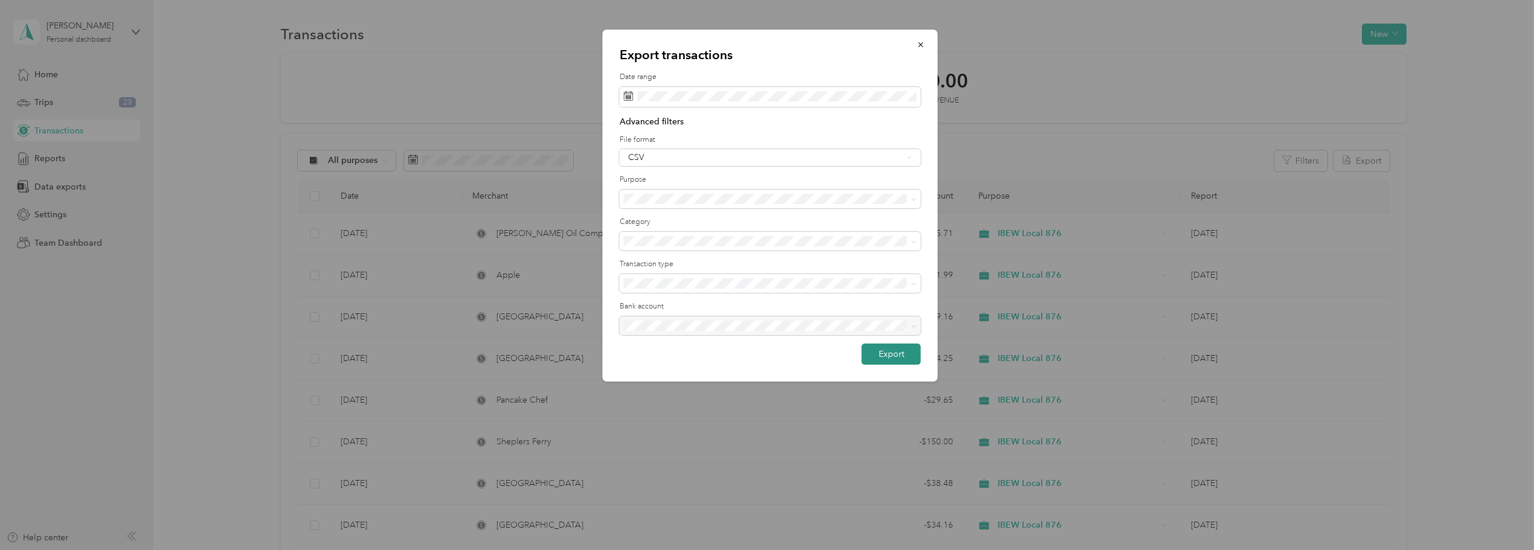
click at [890, 353] on button "Export" at bounding box center [891, 354] width 59 height 21
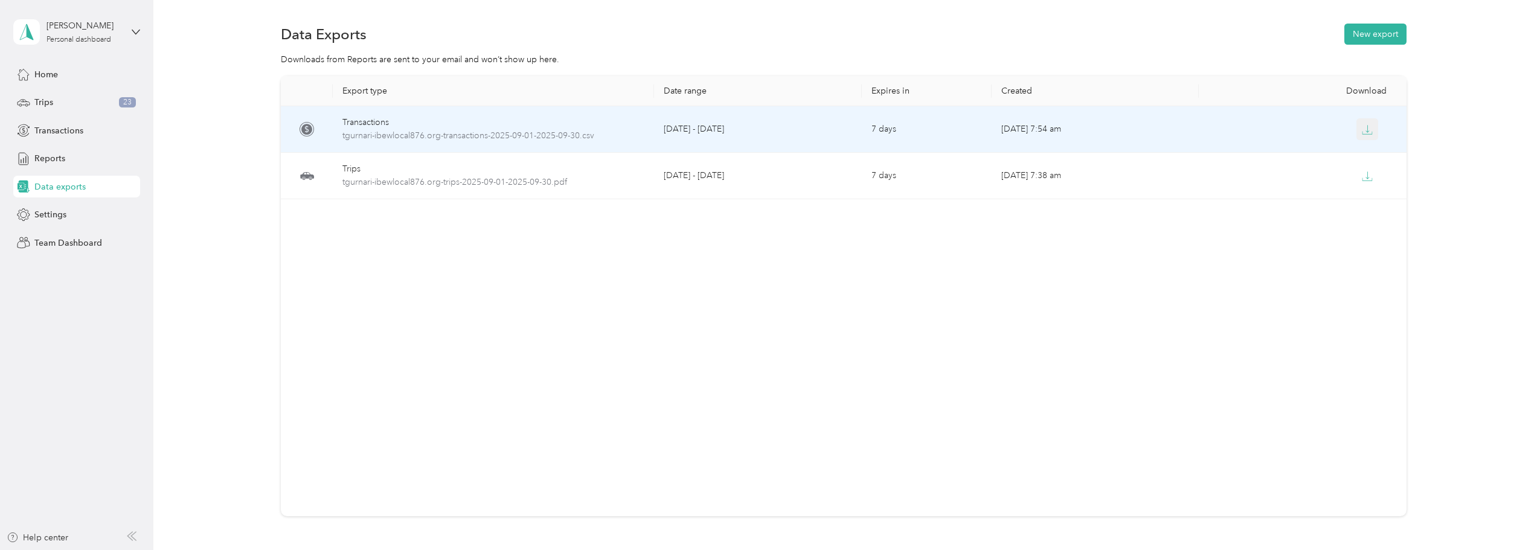
click at [1362, 128] on icon "button" at bounding box center [1367, 129] width 11 height 11
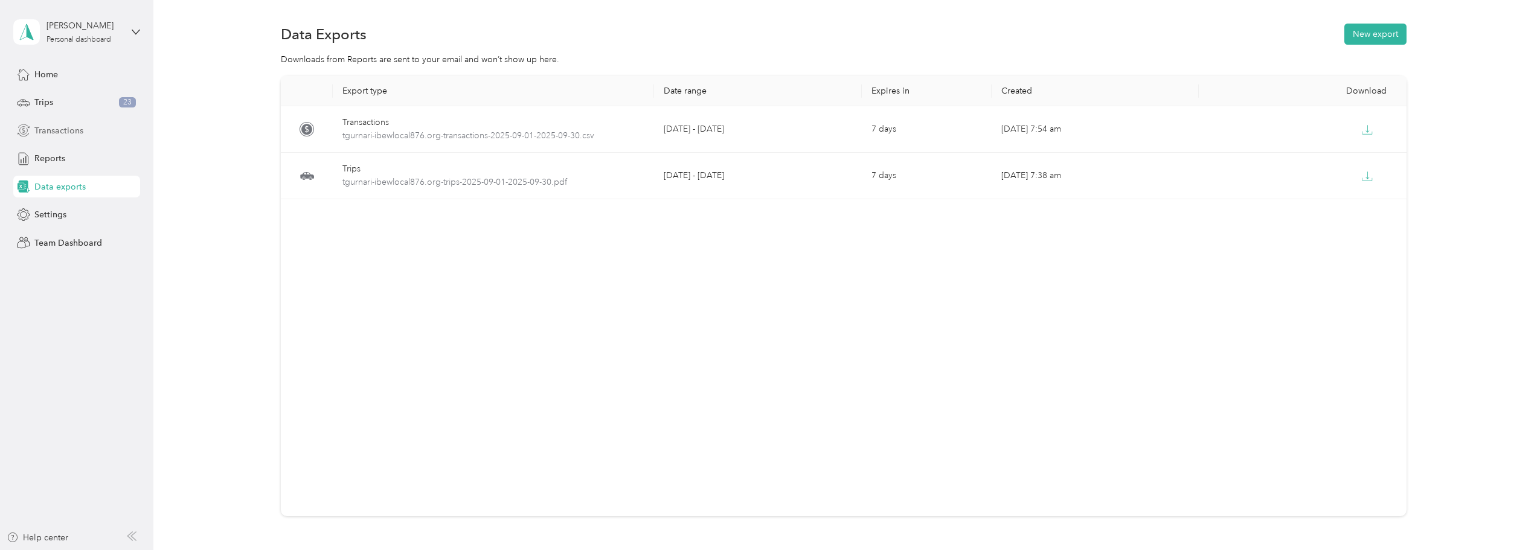
click at [60, 130] on span "Transactions" at bounding box center [58, 130] width 49 height 13
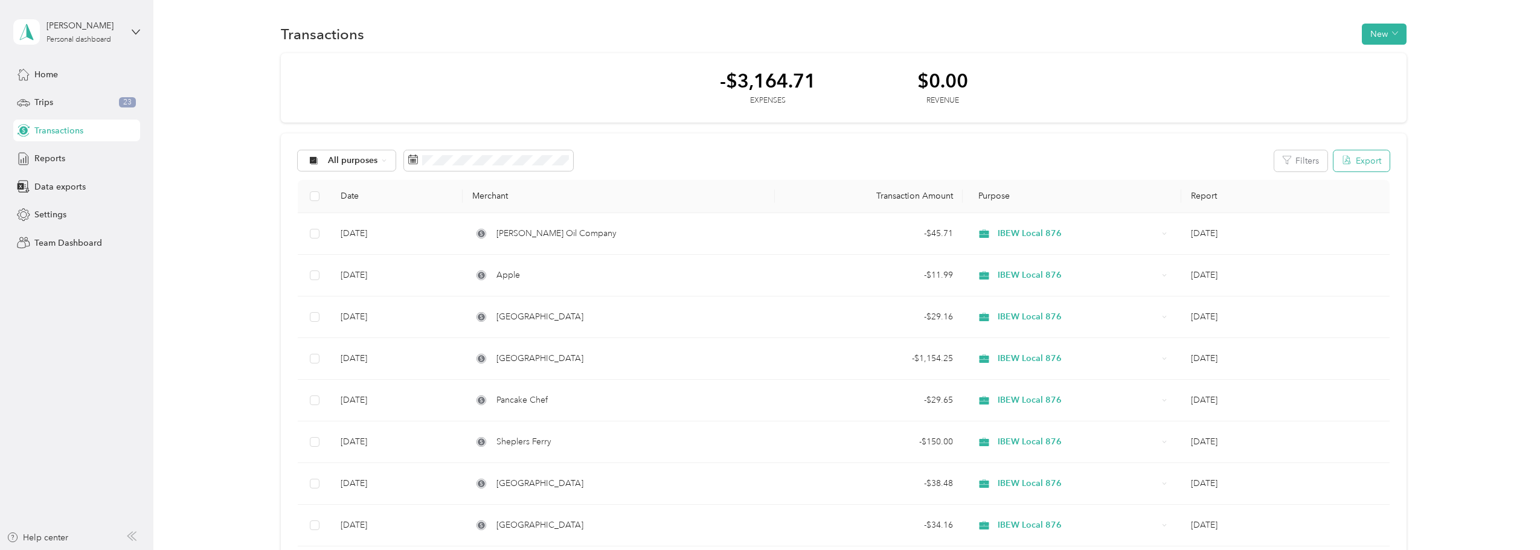
click at [1363, 165] on button "Export" at bounding box center [1362, 160] width 56 height 21
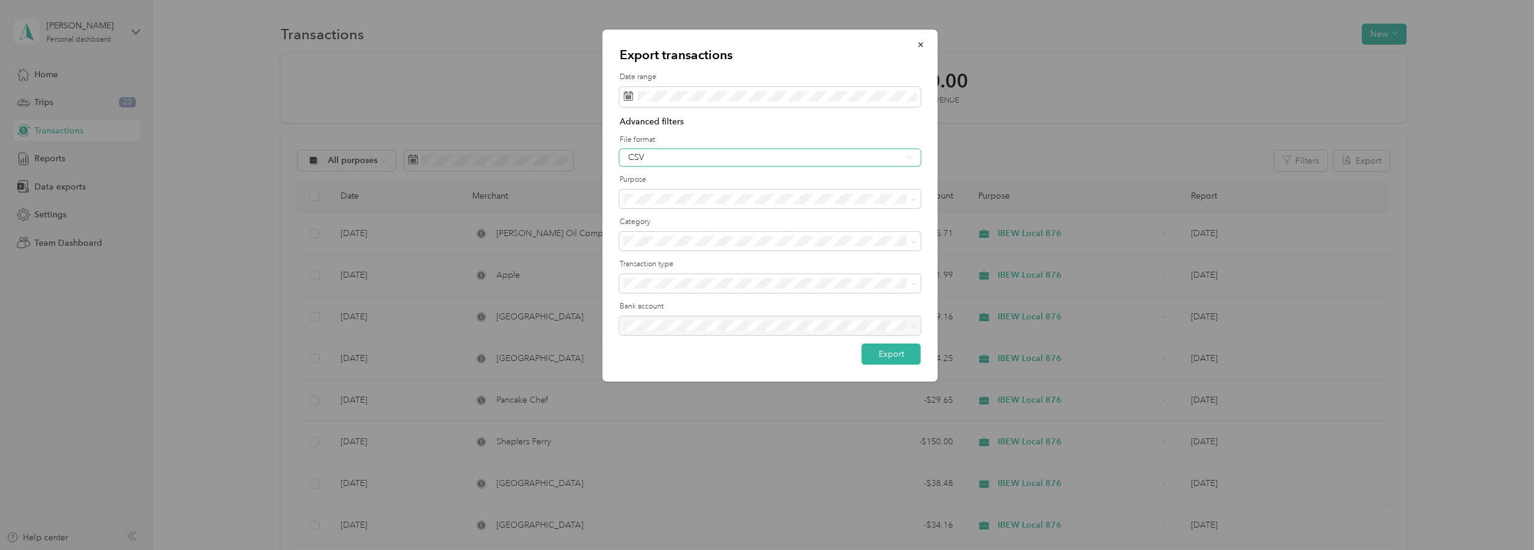
click at [744, 164] on div "CSV" at bounding box center [770, 157] width 301 height 17
click at [669, 200] on div "Excel" at bounding box center [770, 199] width 284 height 13
click at [898, 353] on button "Export" at bounding box center [891, 354] width 59 height 21
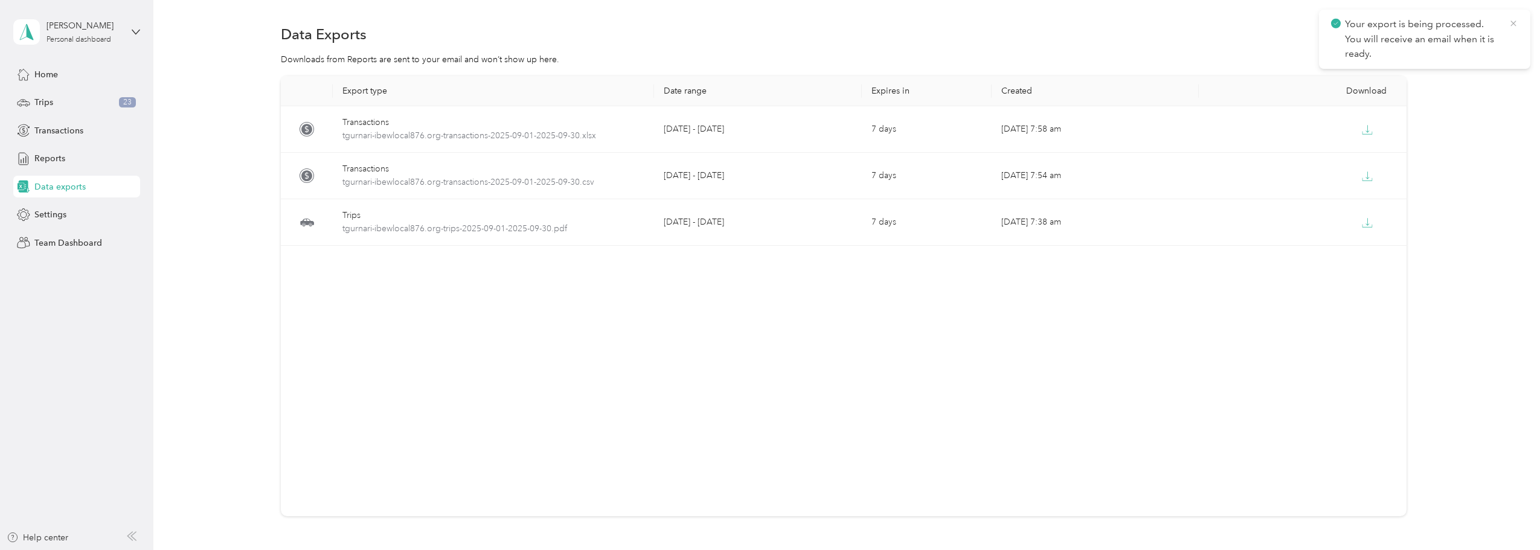
click at [1514, 25] on icon at bounding box center [1514, 23] width 10 height 11
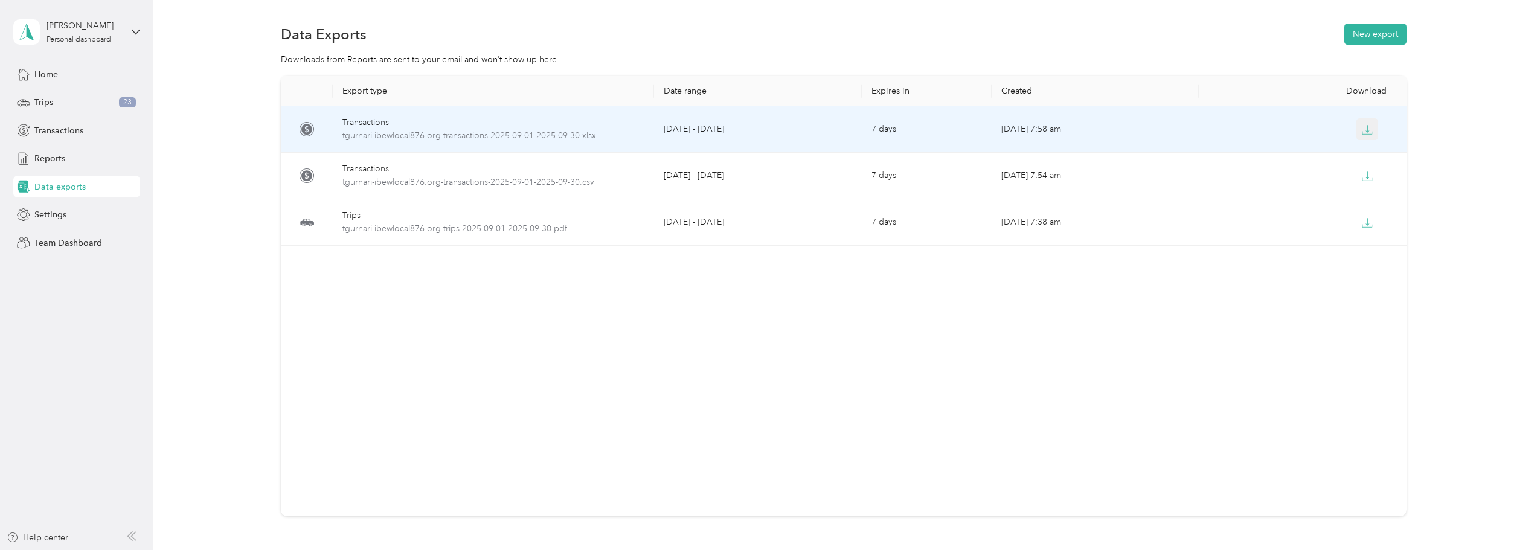
click at [1357, 126] on button "button" at bounding box center [1368, 129] width 22 height 22
